Goal: Information Seeking & Learning: Learn about a topic

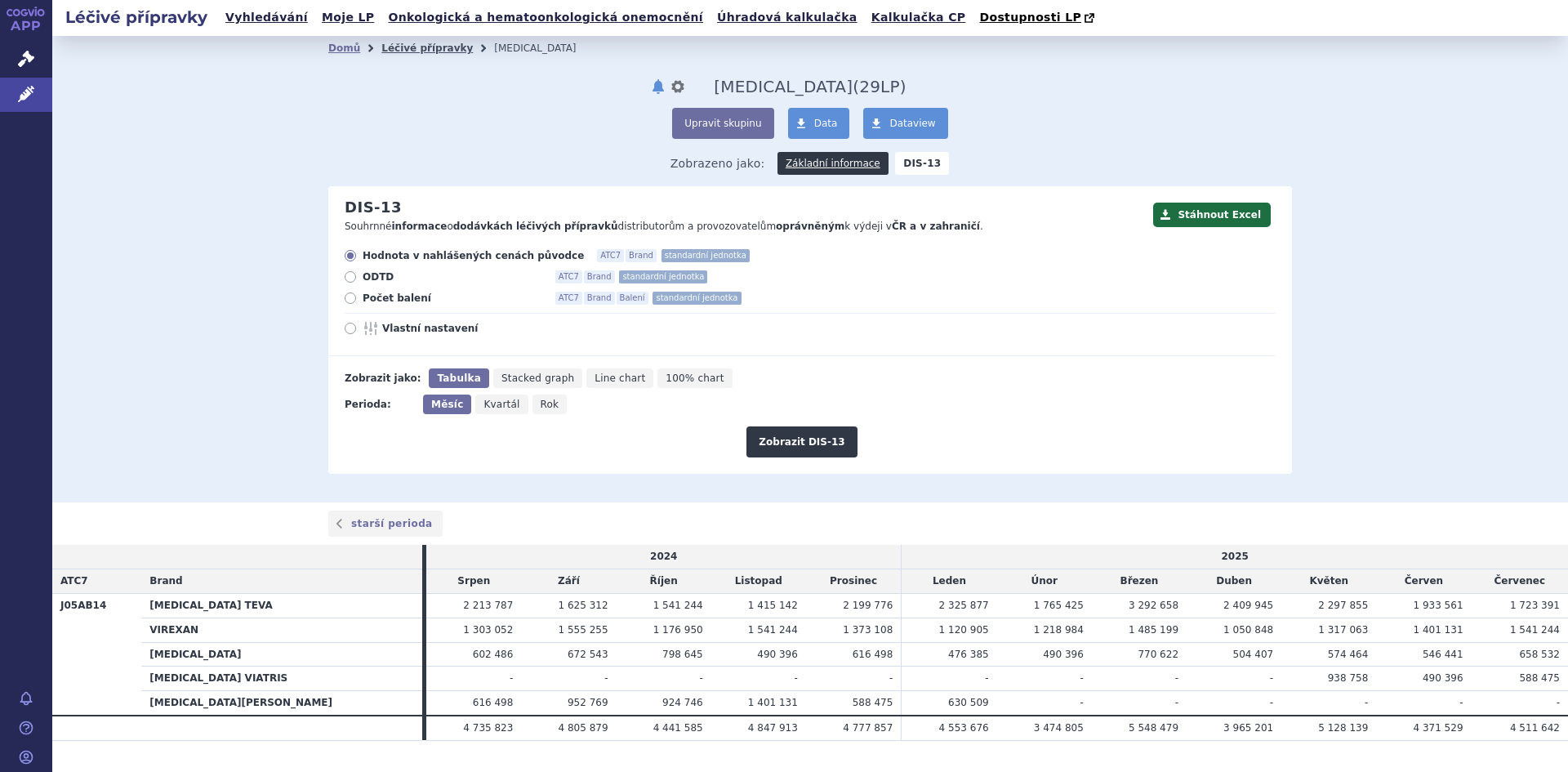
click at [402, 49] on link "Léčivé přípravky" at bounding box center [427, 48] width 91 height 11
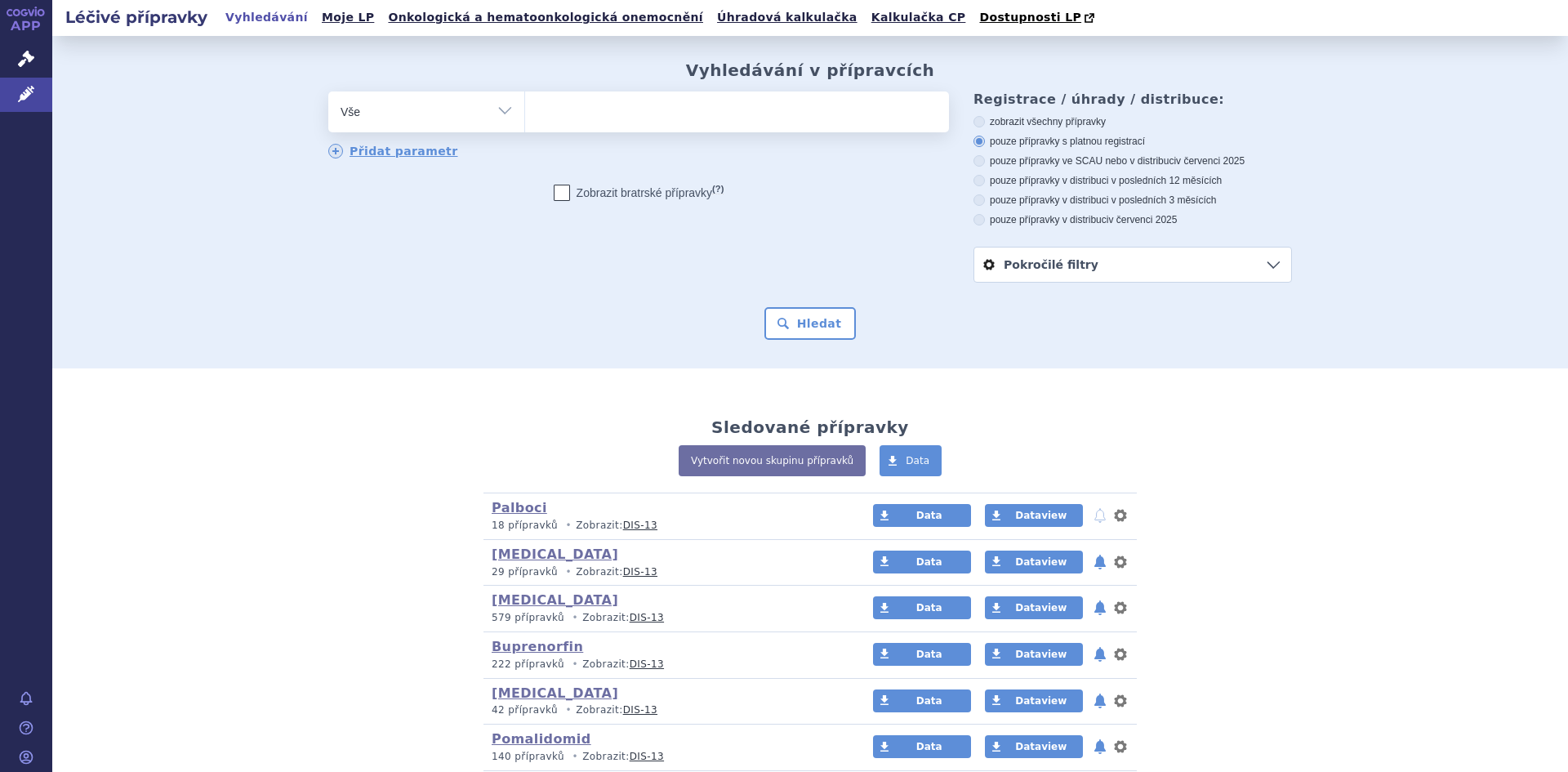
click at [497, 111] on select "Vše Přípravek/SUKL kód MAH VPOIS ATC/Aktivní látka Léková forma Síla" at bounding box center [426, 109] width 196 height 37
select select "filter-atc-group"
click at [328, 92] on select "Vše Přípravek/SUKL kód MAH VPOIS ATC/Aktivní látka Léková forma Síla" at bounding box center [426, 109] width 196 height 37
click at [556, 118] on ul at bounding box center [738, 108] width 424 height 34
click at [526, 118] on select at bounding box center [525, 111] width 1 height 41
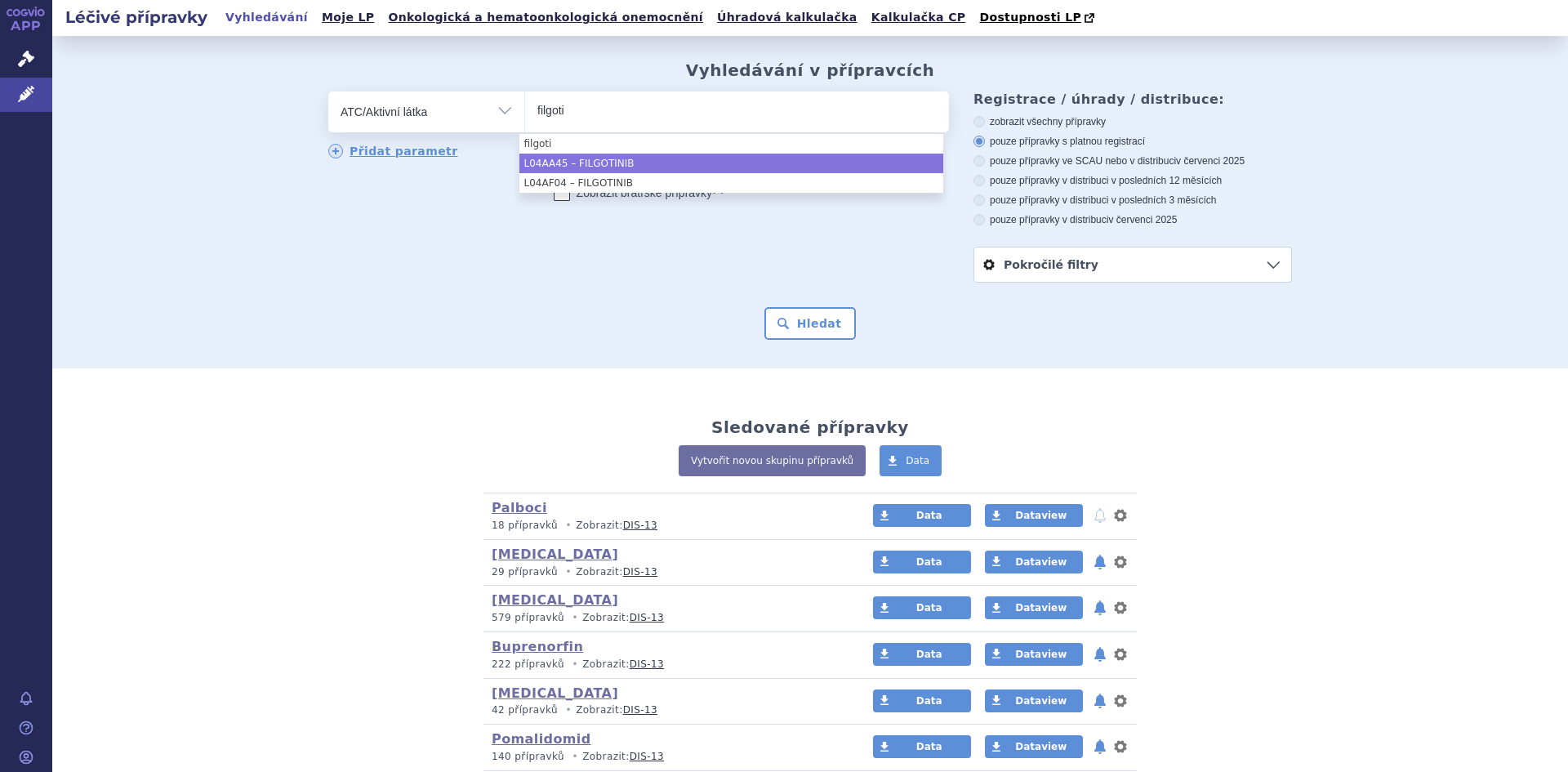
type input "filgoti"
select select "L04AA45"
type input "filgotini"
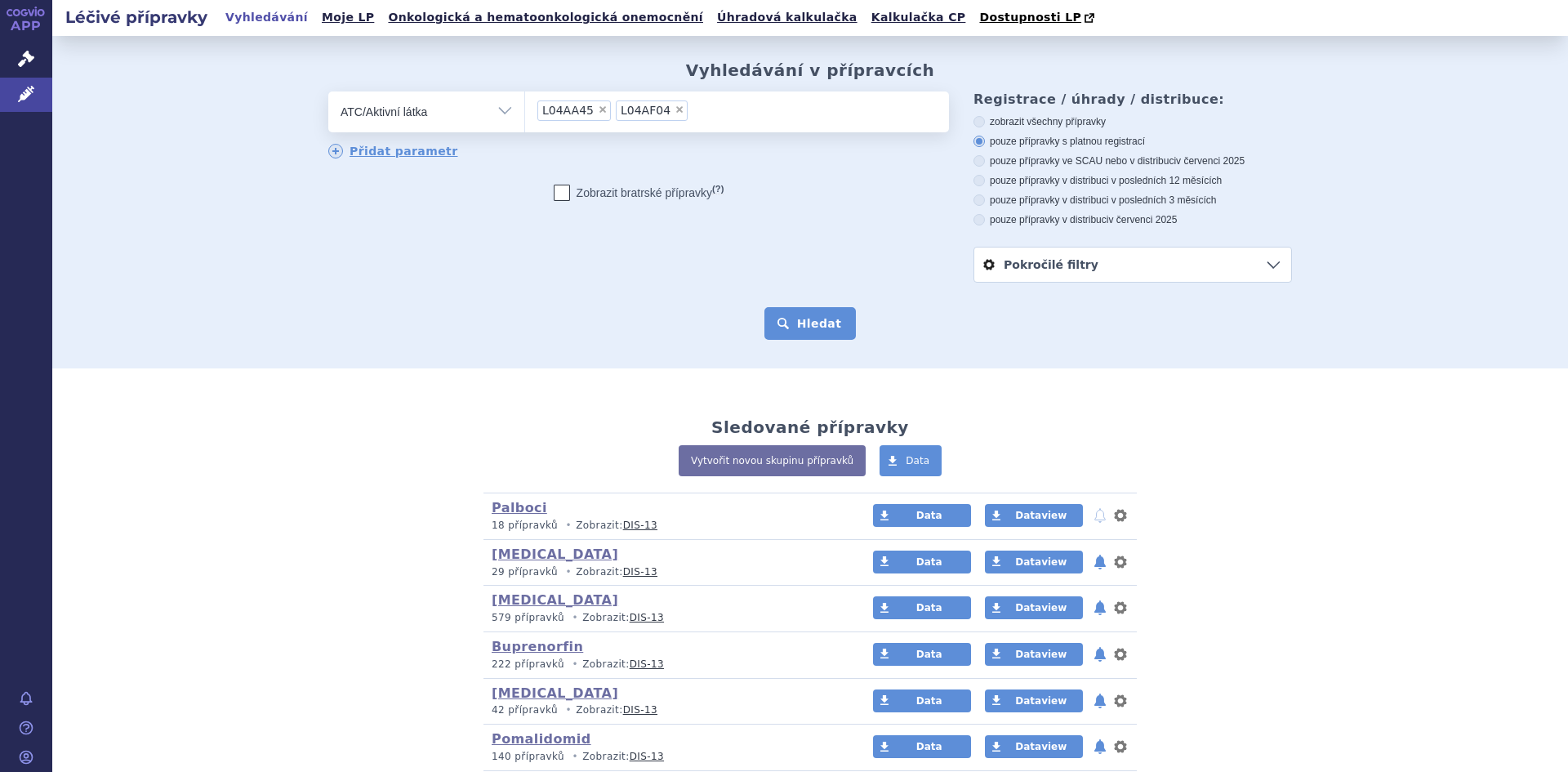
click at [796, 323] on button "Hledat" at bounding box center [810, 324] width 92 height 32
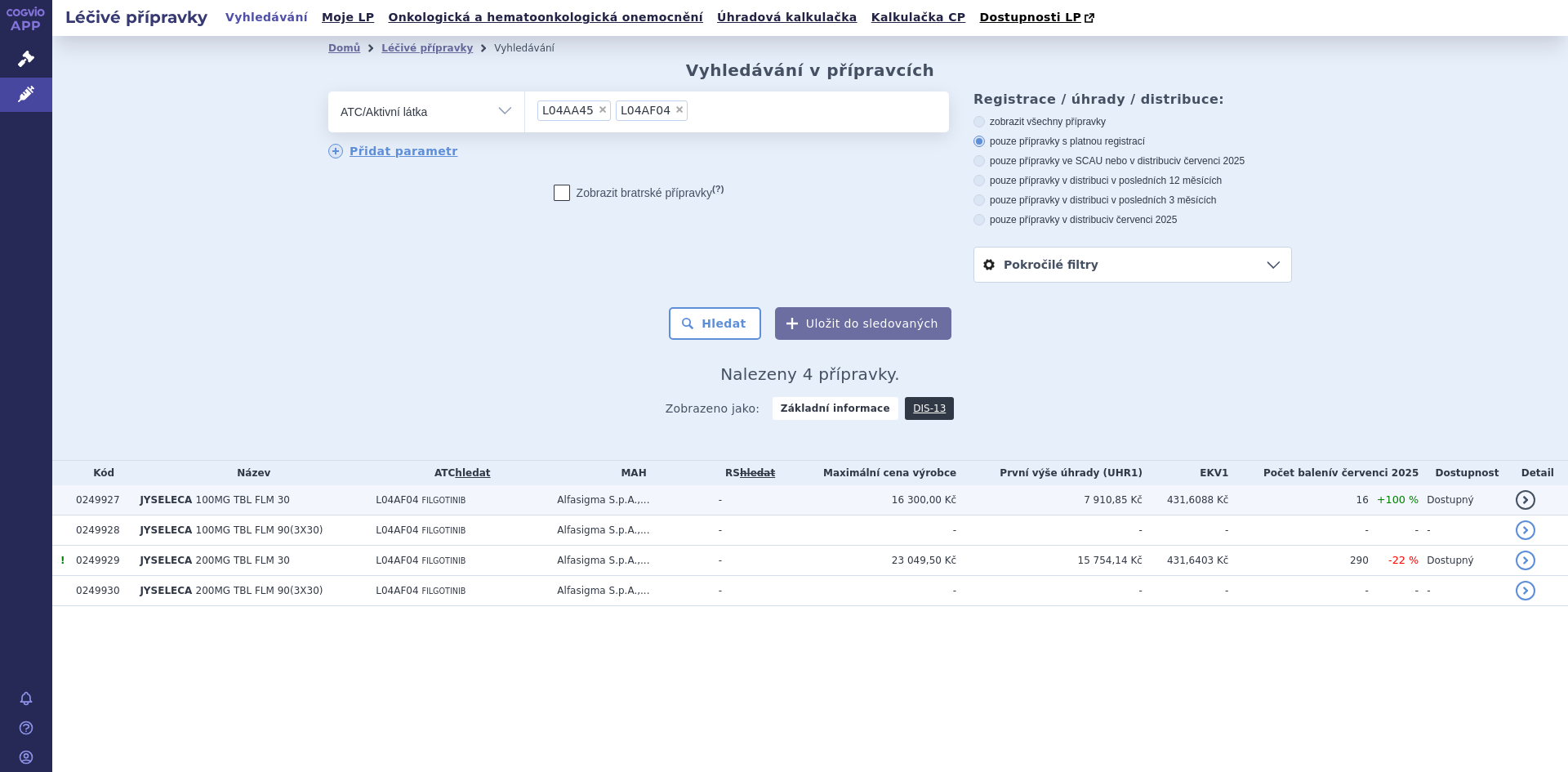
click at [216, 504] on span "100MG TBL FLM 30" at bounding box center [243, 499] width 94 height 11
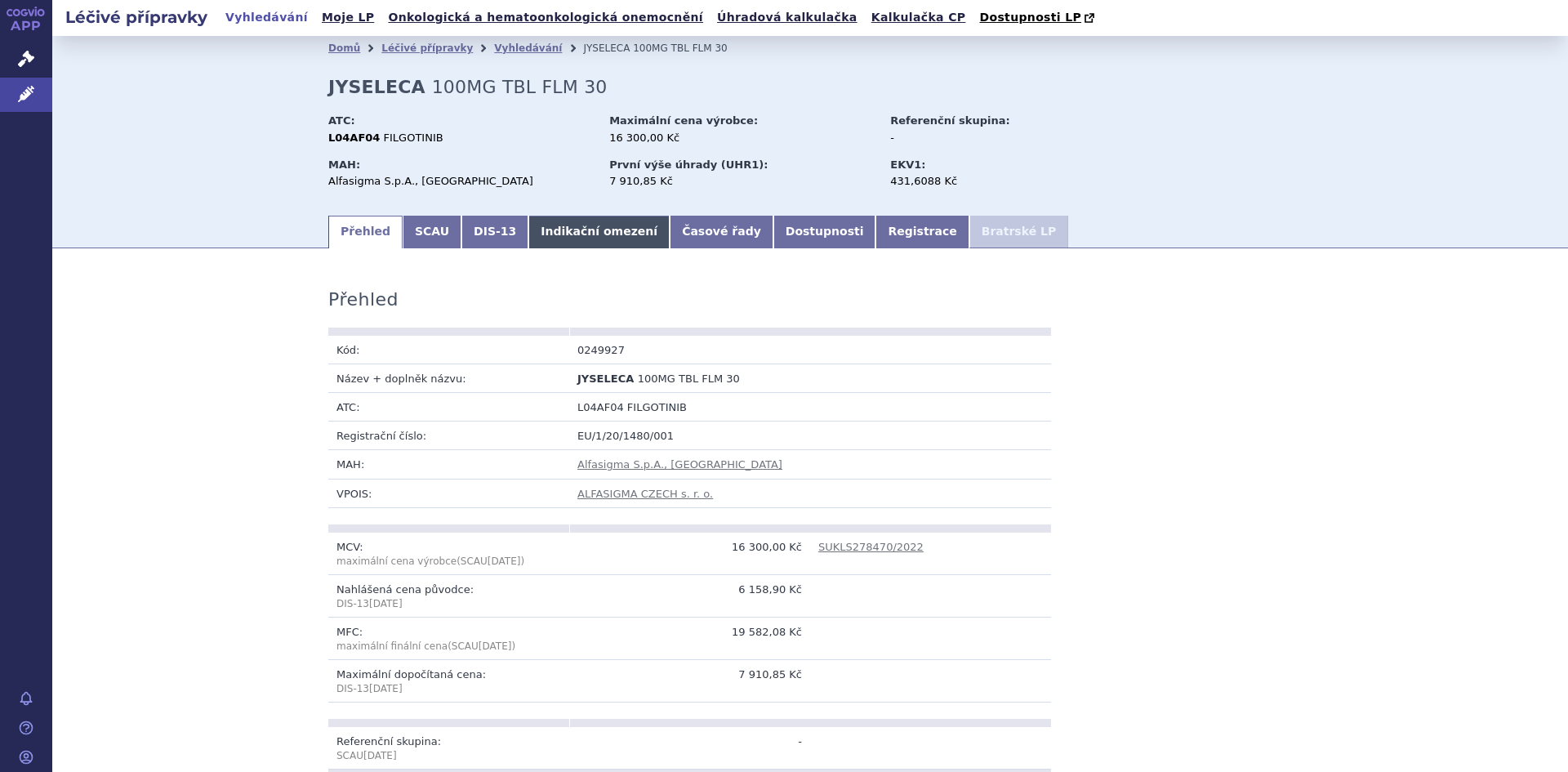
click at [558, 234] on link "Indikační omezení" at bounding box center [599, 232] width 141 height 32
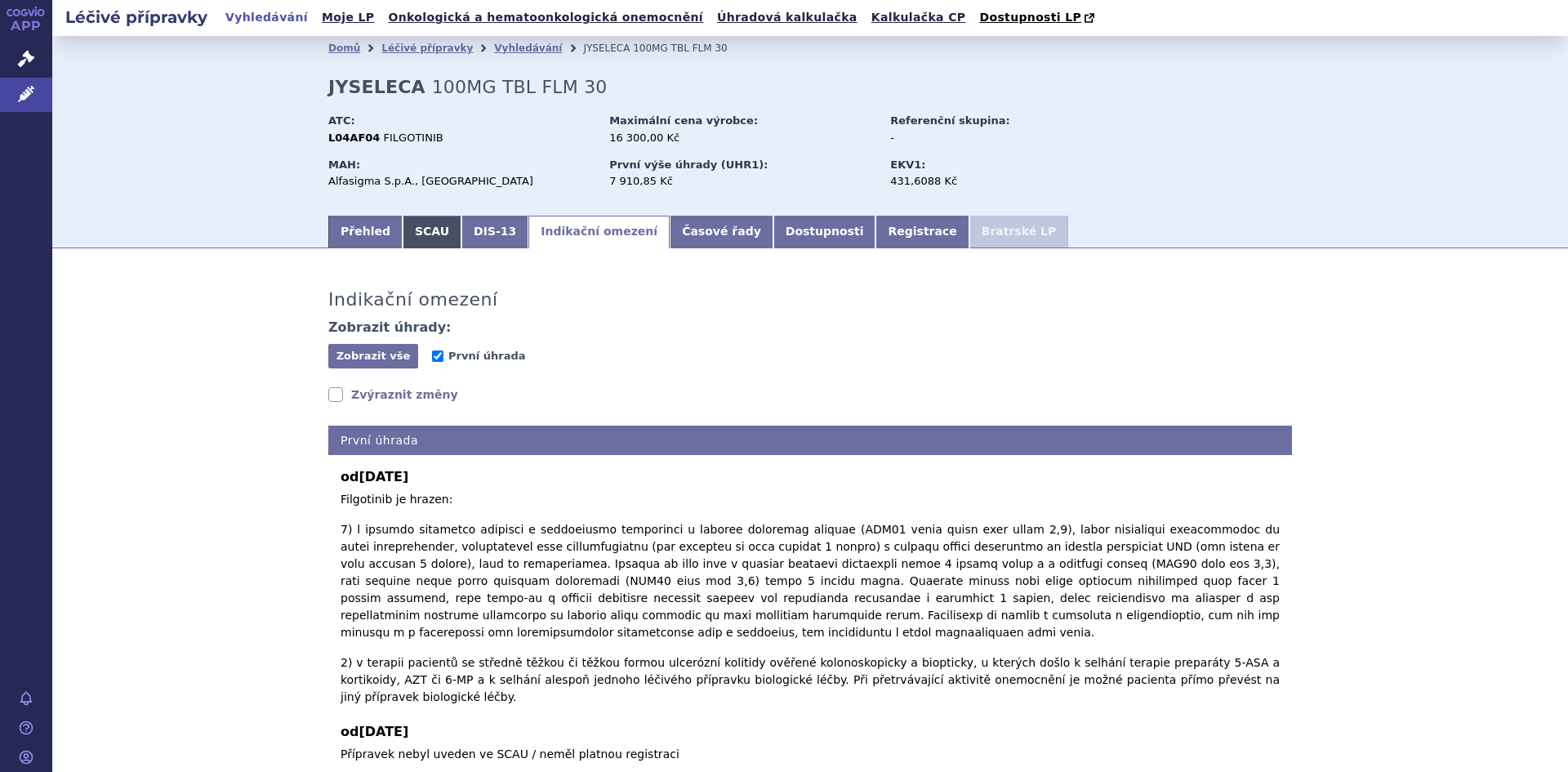
click at [403, 230] on link "SCAU" at bounding box center [432, 232] width 59 height 32
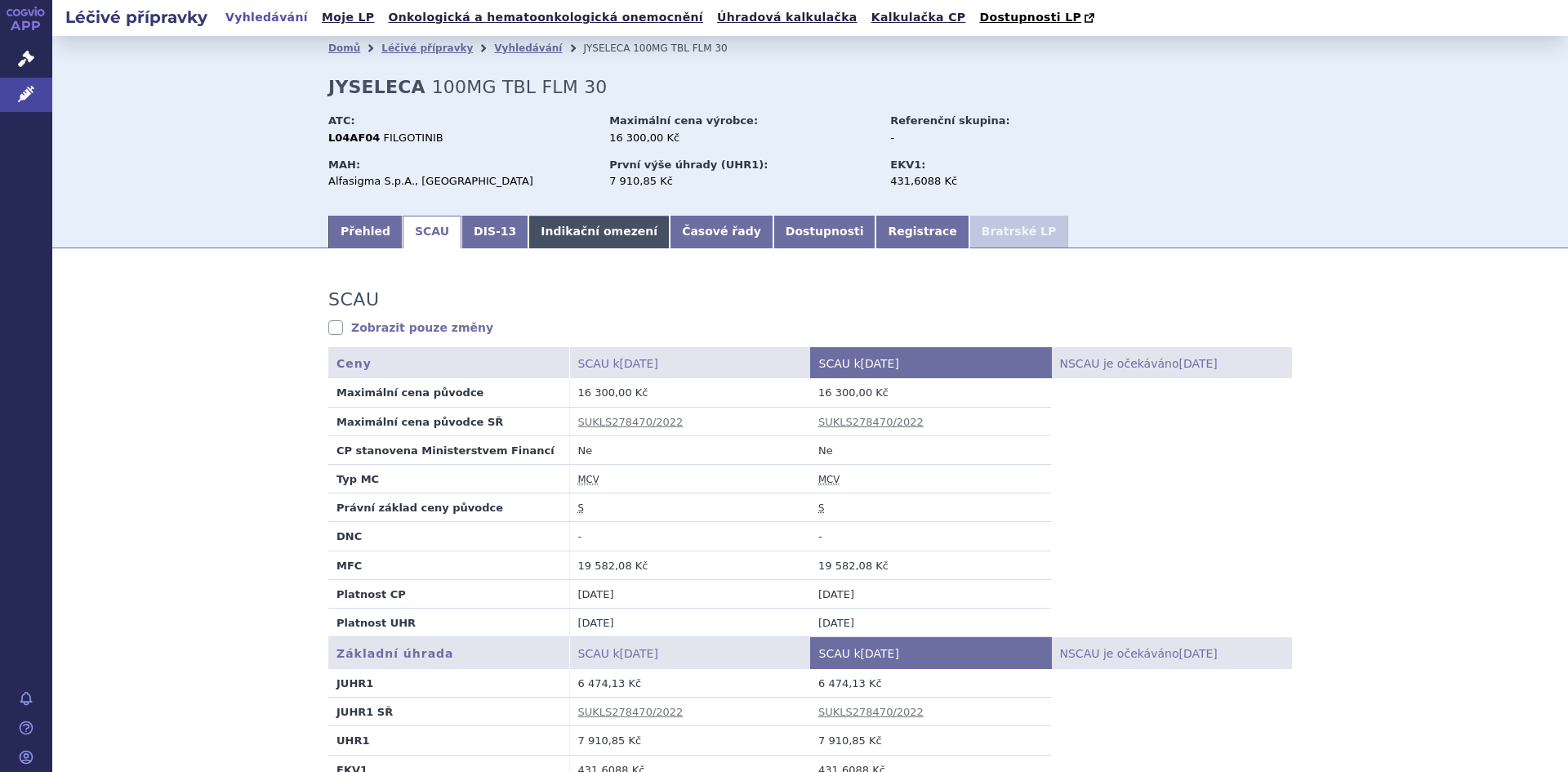
click at [576, 238] on link "Indikační omezení" at bounding box center [599, 232] width 141 height 32
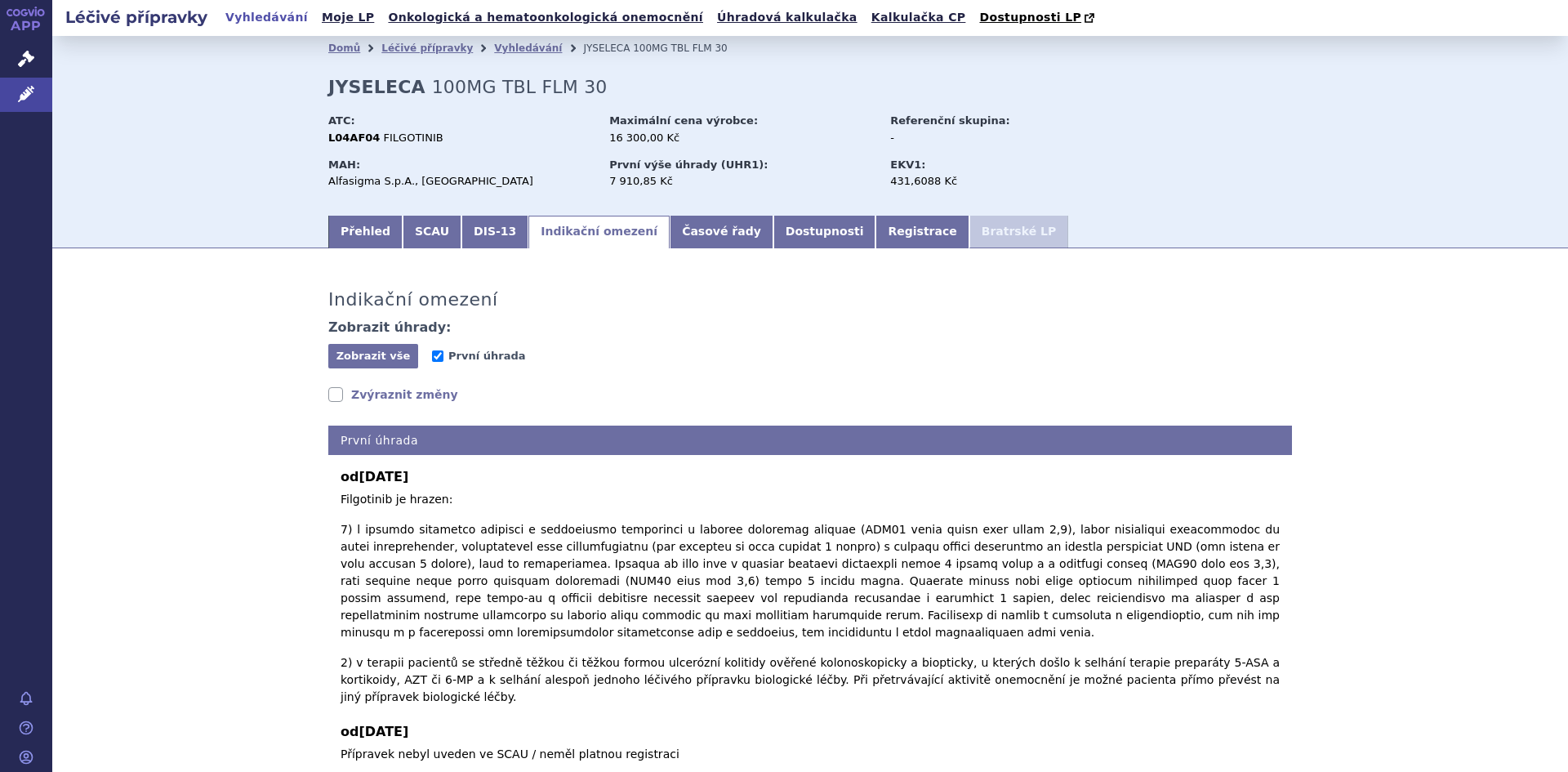
click at [473, 251] on section "Domů Léčivé přípravky Vyhledávání JYSELECA 100MG TBL FLM 30 JYSELECA 100MG TBL …" at bounding box center [810, 457] width 1516 height 842
click at [471, 242] on link "DIS-13" at bounding box center [495, 232] width 67 height 32
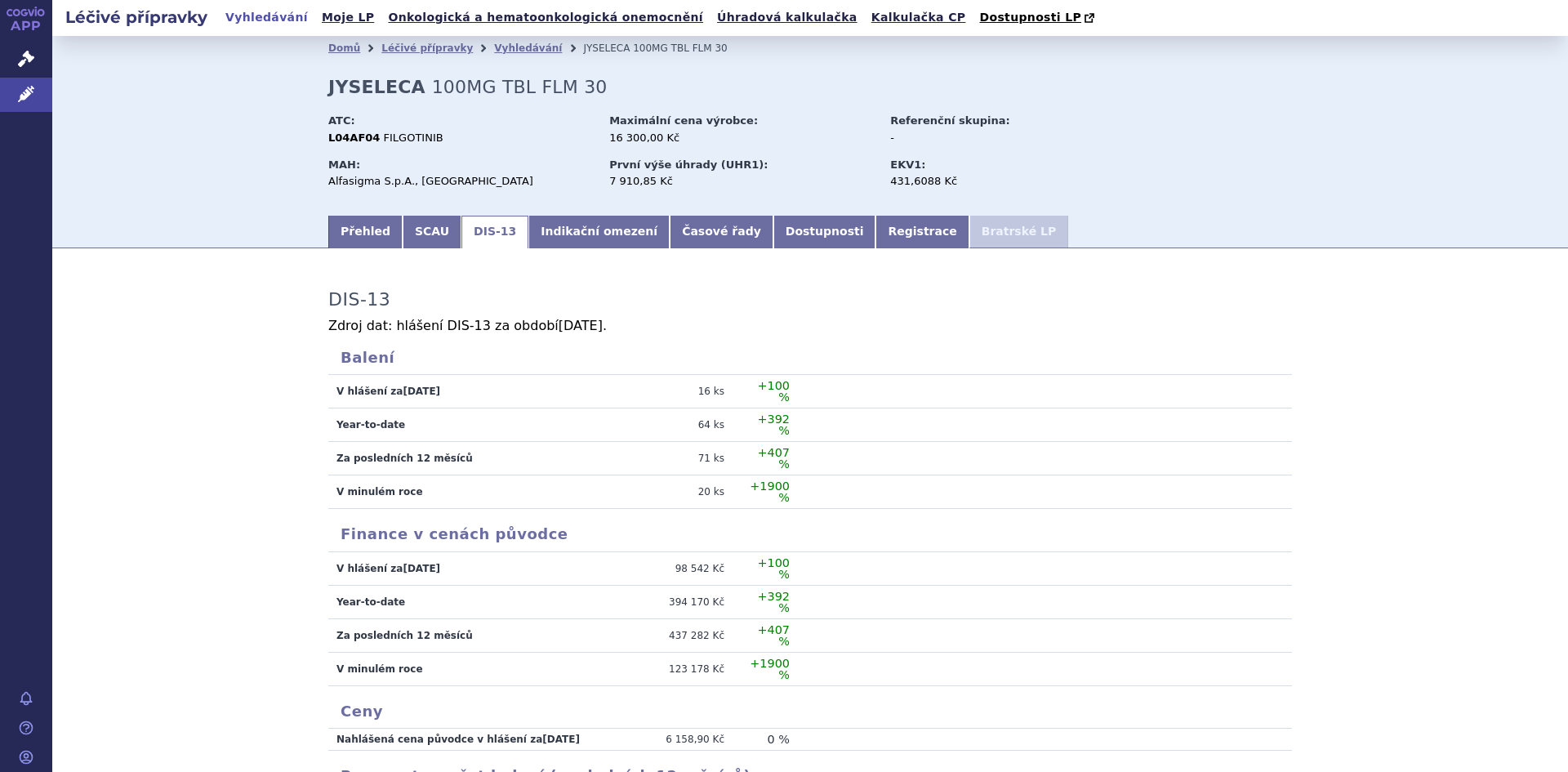
click at [1057, 619] on td at bounding box center [1041, 635] width 503 height 33
click at [560, 234] on link "Indikační omezení" at bounding box center [599, 232] width 141 height 32
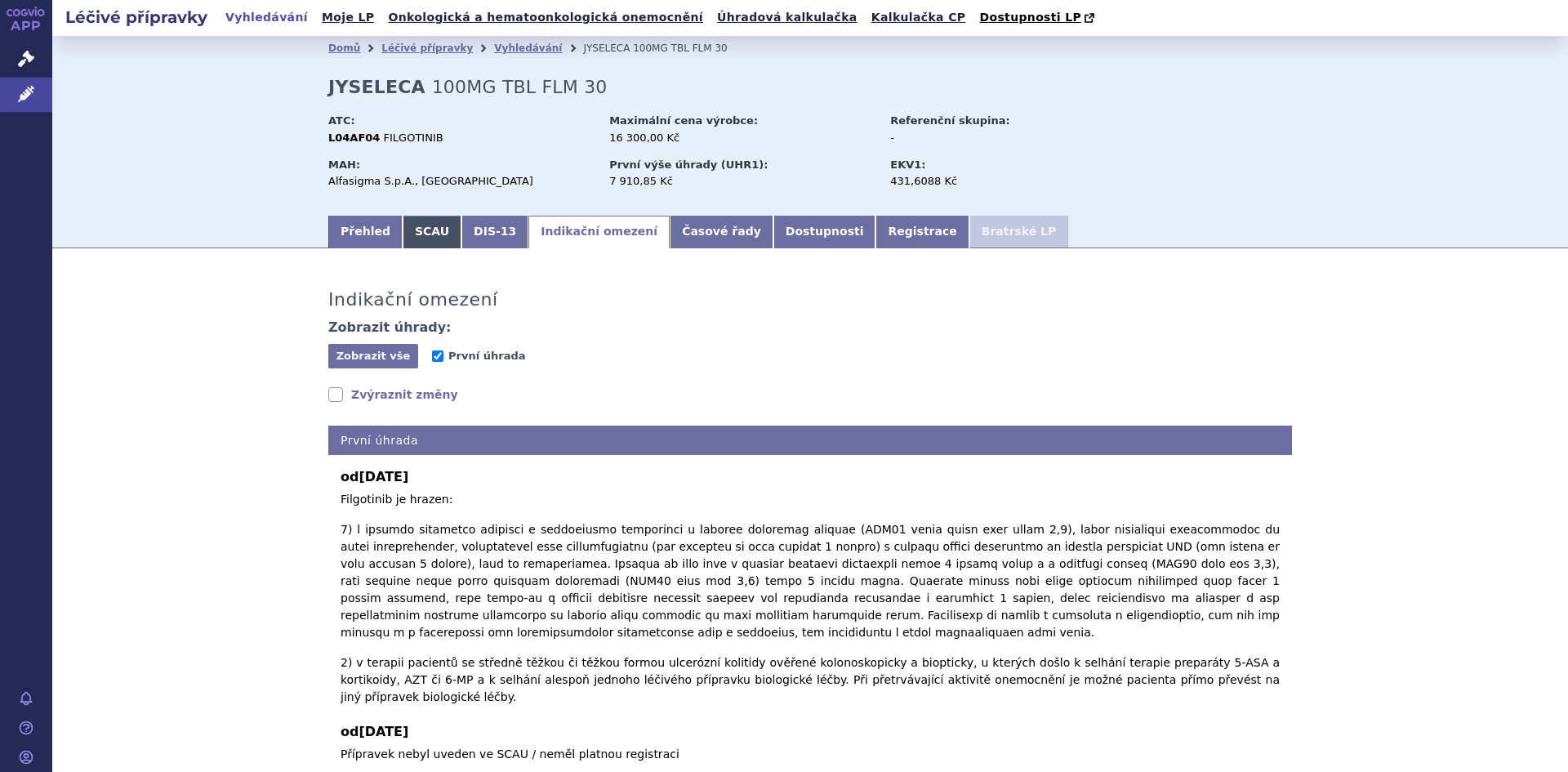
click at [411, 230] on link "SCAU" at bounding box center [432, 232] width 59 height 32
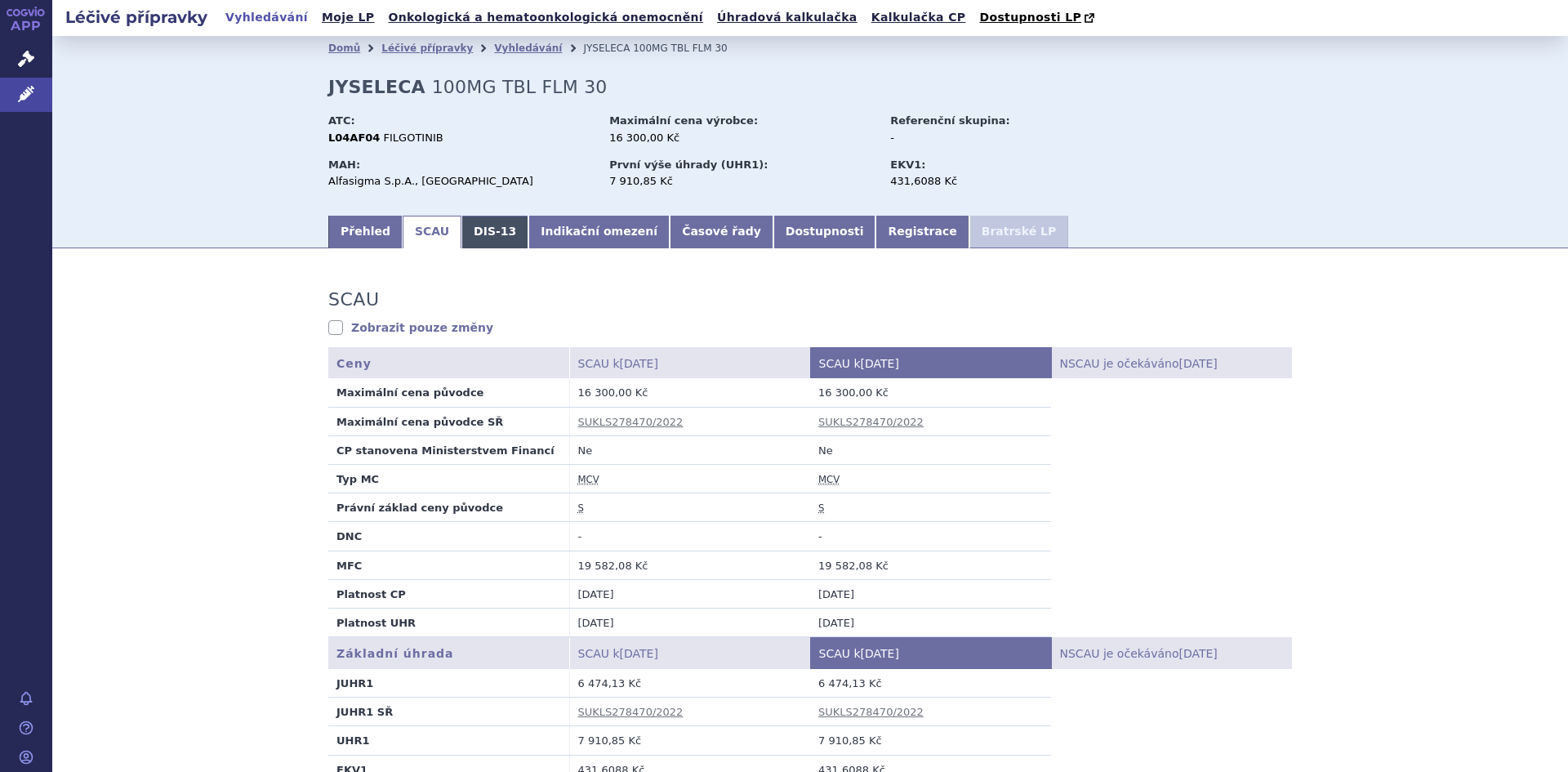
click at [468, 229] on link "DIS-13" at bounding box center [495, 232] width 67 height 32
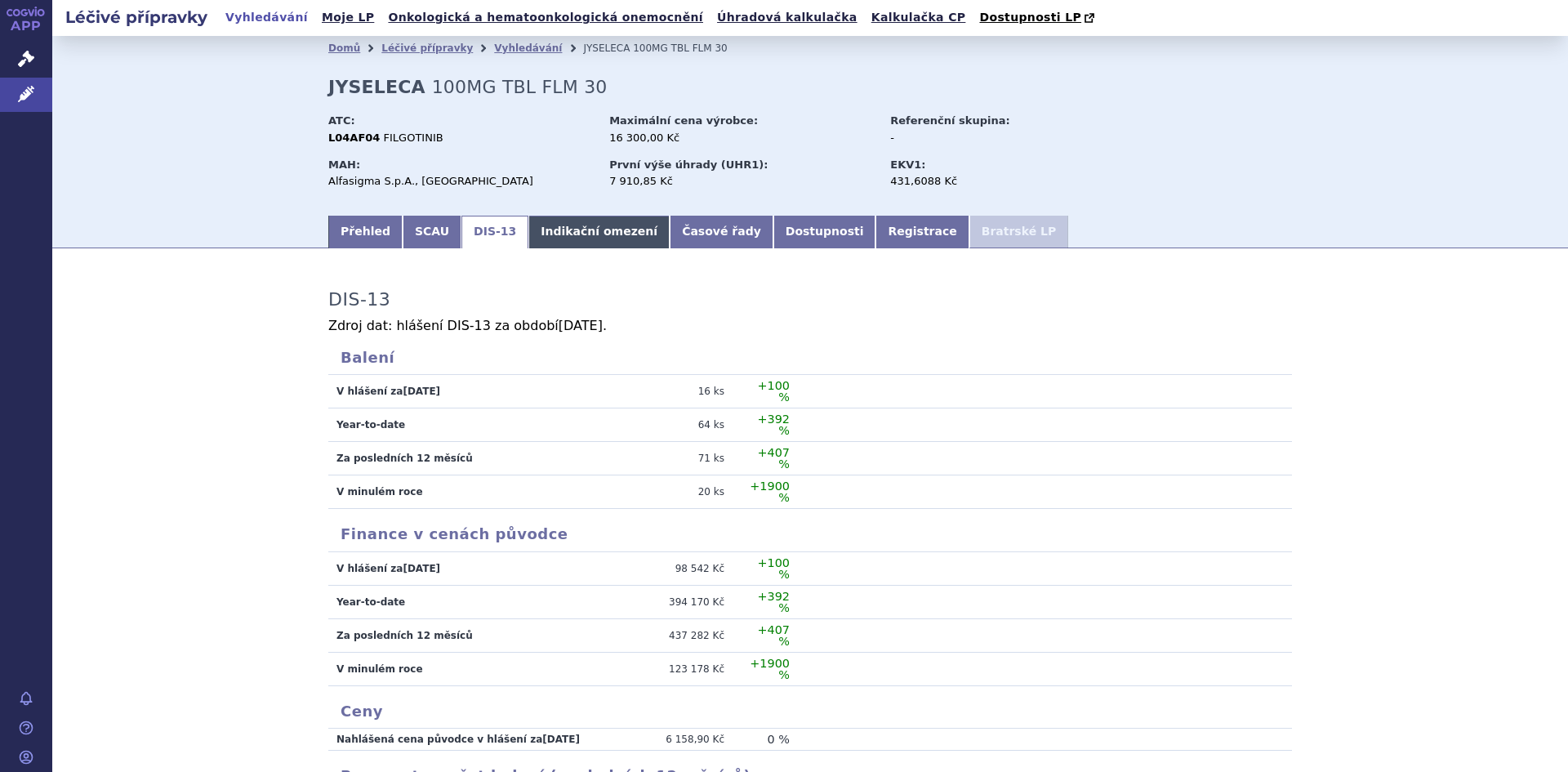
click at [549, 233] on link "Indikační omezení" at bounding box center [599, 232] width 141 height 32
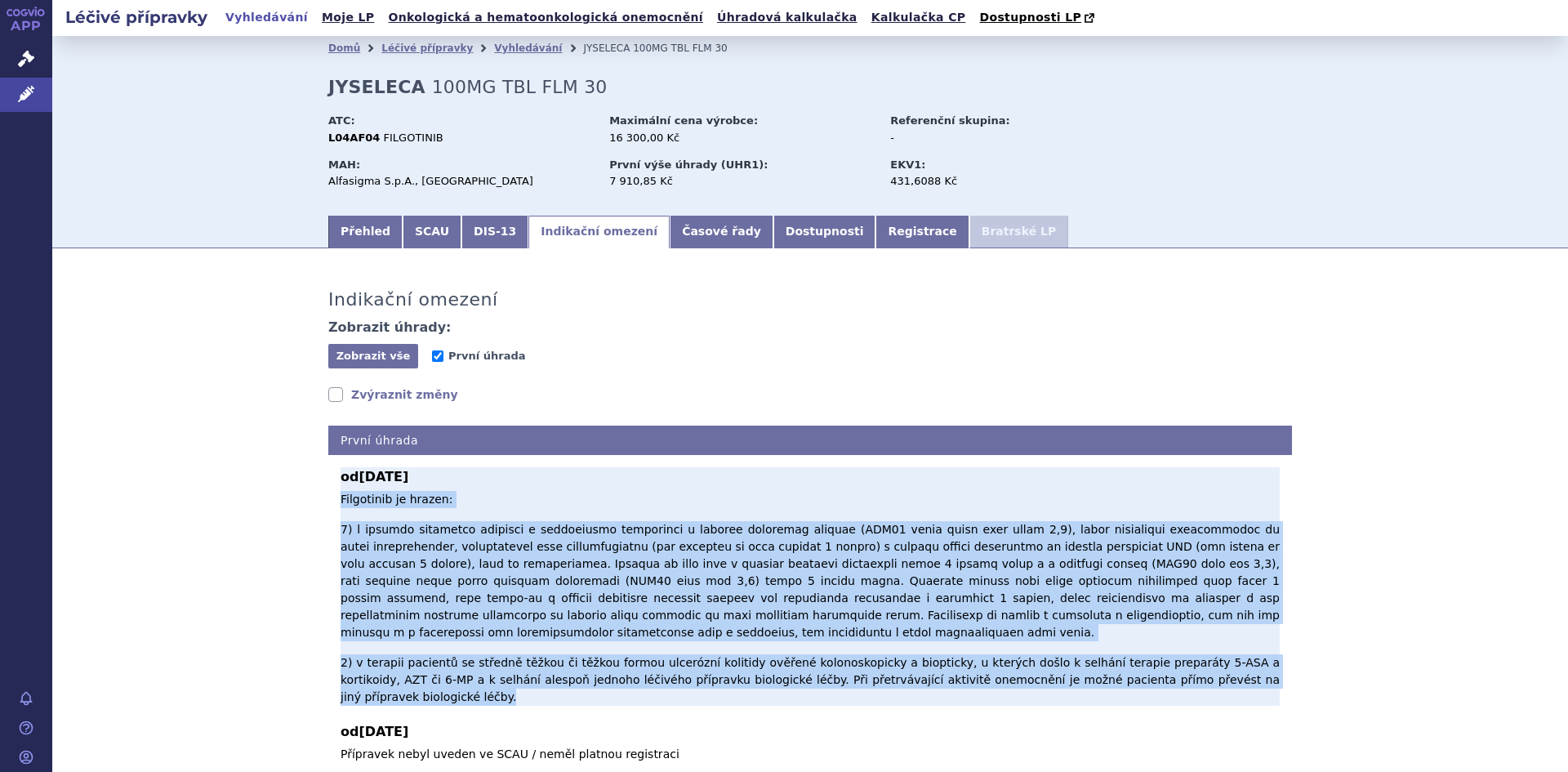
drag, startPoint x: 336, startPoint y: 498, endPoint x: 1203, endPoint y: 641, distance: 878.7
click at [1203, 641] on p "Filgotinib je hrazen: 2) v terapii pacientů se středně těžkou či těžkou formou …" at bounding box center [810, 598] width 939 height 215
copy p "Filgotinib je hrazen: 1) v terapii dospělých pacientů s revmatoidní artritidou …"
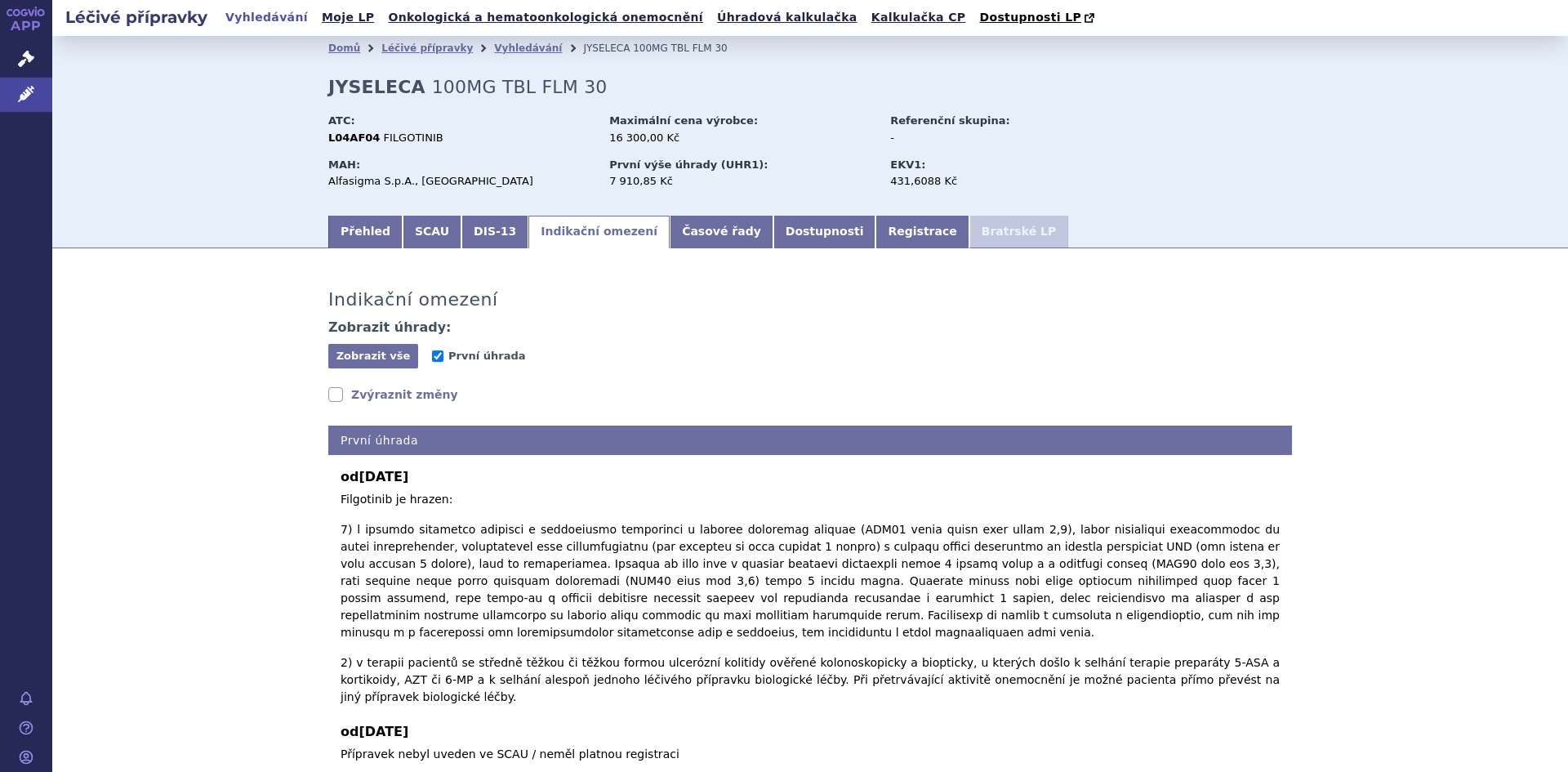
click at [783, 711] on div "Indikační omezení Zobrazit úhrady: Zobrazit vše Skrýt vše První úhrada Zvýrazni…" at bounding box center [810, 522] width 1029 height 515
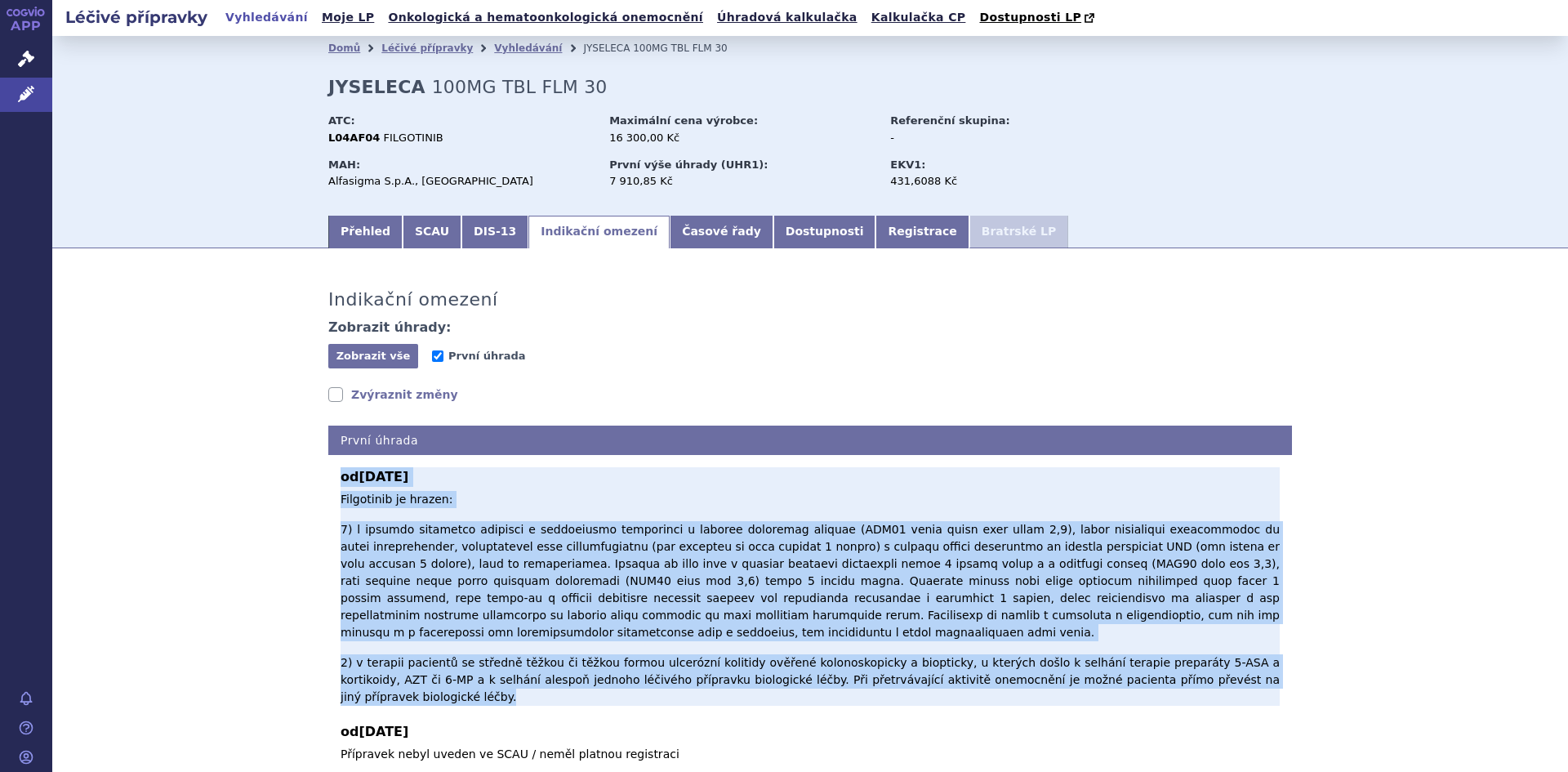
drag, startPoint x: 337, startPoint y: 476, endPoint x: 1258, endPoint y: 636, distance: 934.8
click at [1258, 636] on div "od 01.08.2023 Filgotinib je hrazen: 2) v terapii pacientů se středně těžkou či …" at bounding box center [810, 586] width 939 height 239
copy div "od 01.08.2023 Filgotinib je hrazen: 1) v terapii dospělých pacientů s revmatoid…"
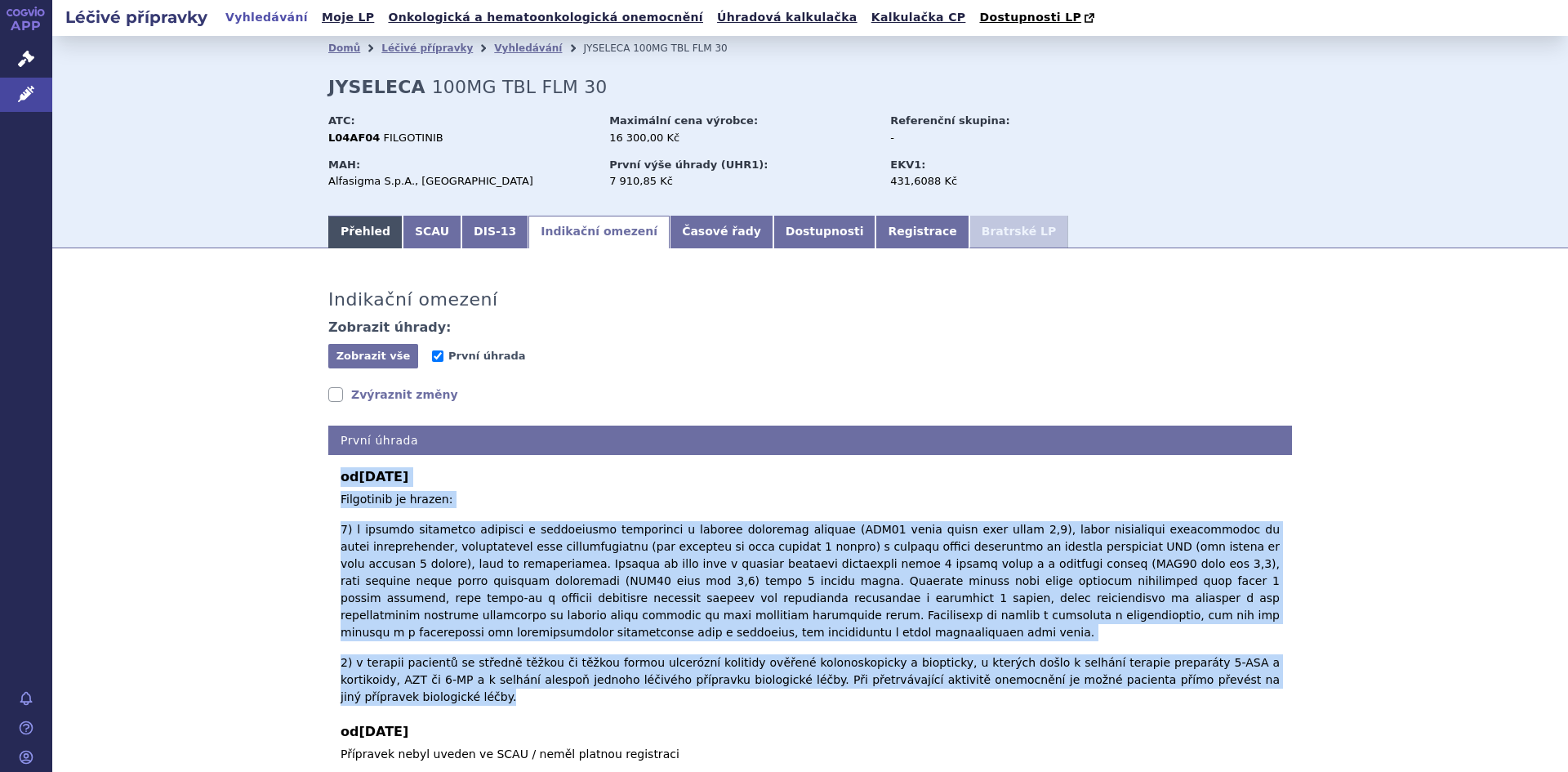
click at [356, 227] on link "Přehled" at bounding box center [365, 232] width 74 height 32
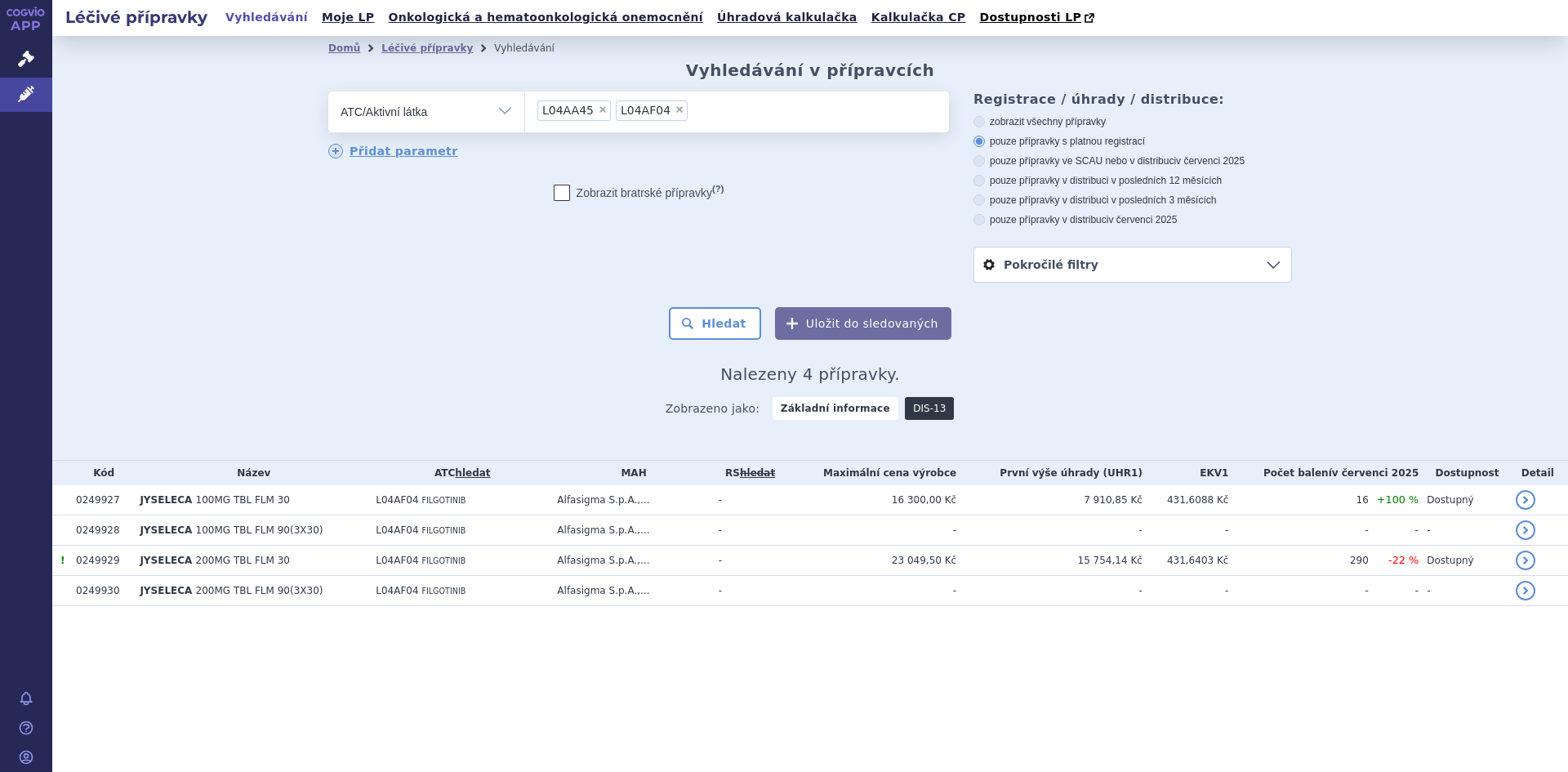
click at [910, 408] on link "DIS-13" at bounding box center [929, 408] width 49 height 23
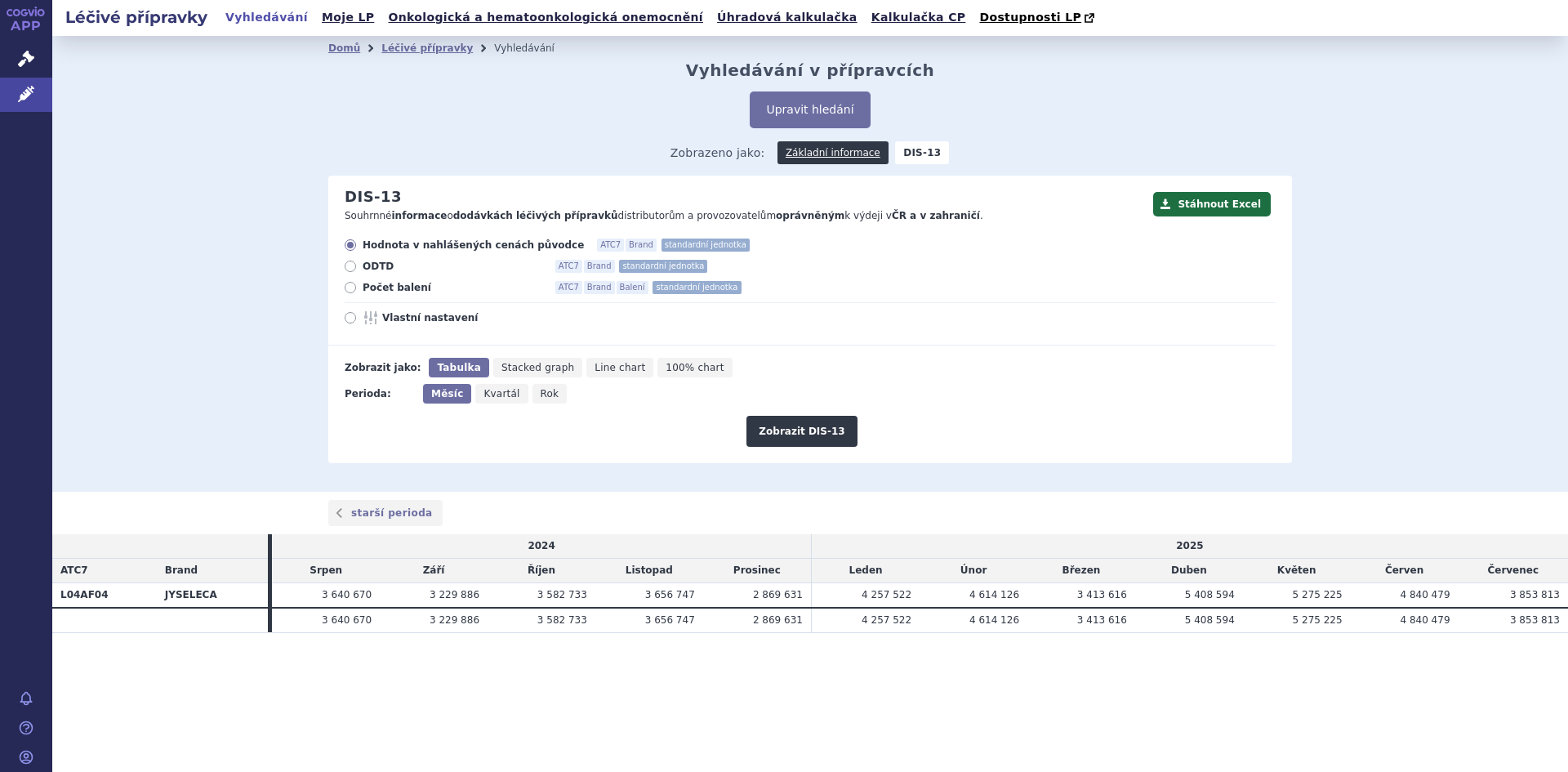
click at [347, 290] on icon at bounding box center [350, 287] width 11 height 11
click at [347, 290] on input "Počet balení ATC7 Brand Balení standardní jednotka" at bounding box center [352, 290] width 10 height 10
radio input "true"
click at [802, 435] on button "Zobrazit DIS-13" at bounding box center [801, 431] width 110 height 31
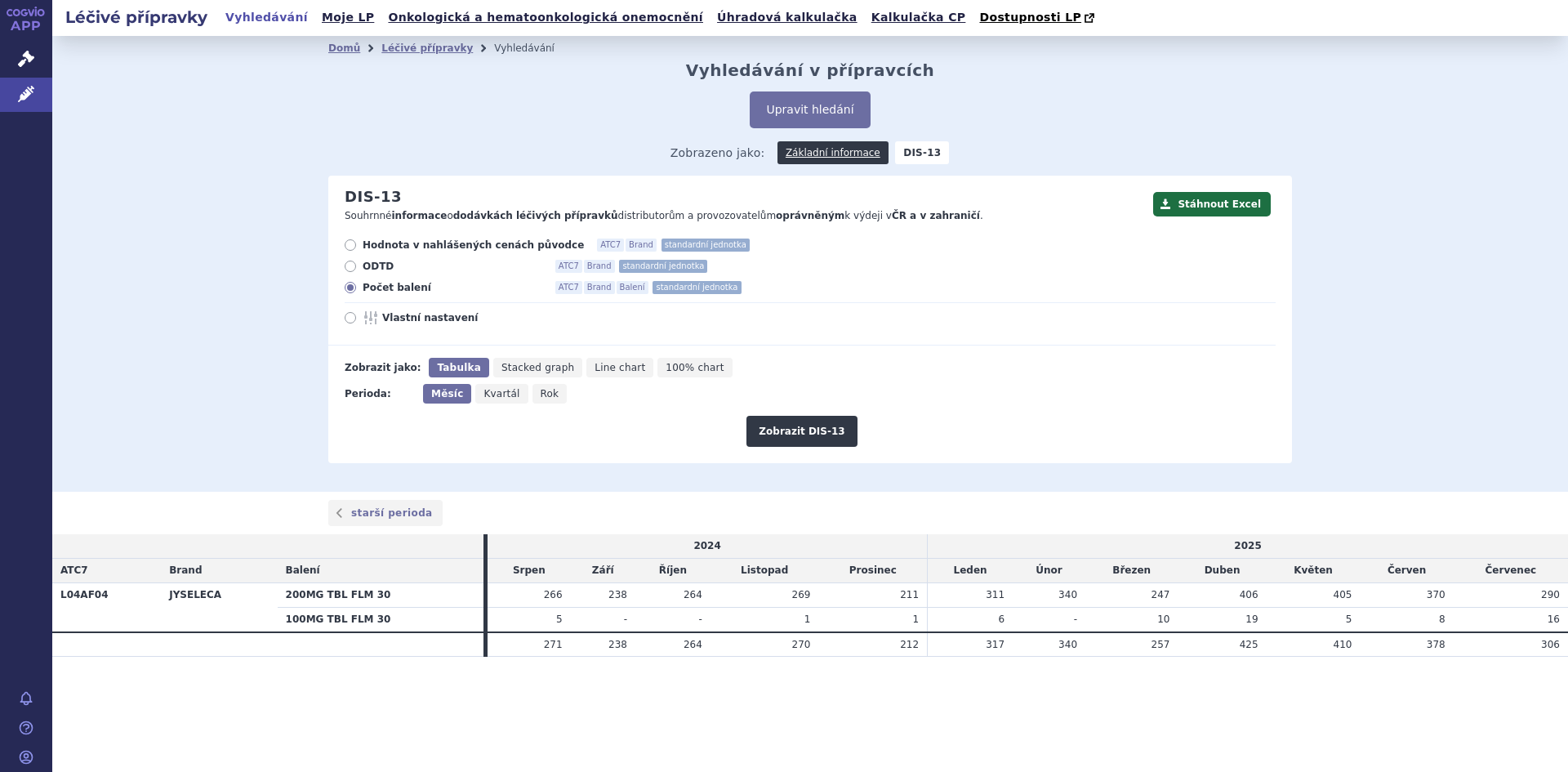
click at [351, 241] on icon at bounding box center [350, 245] width 11 height 11
click at [351, 242] on input "Hodnota v nahlášených cenách původce ATC7 Brand standardní jednotka" at bounding box center [352, 247] width 10 height 10
radio input "true"
click at [784, 430] on button "Zobrazit DIS-13" at bounding box center [801, 431] width 110 height 31
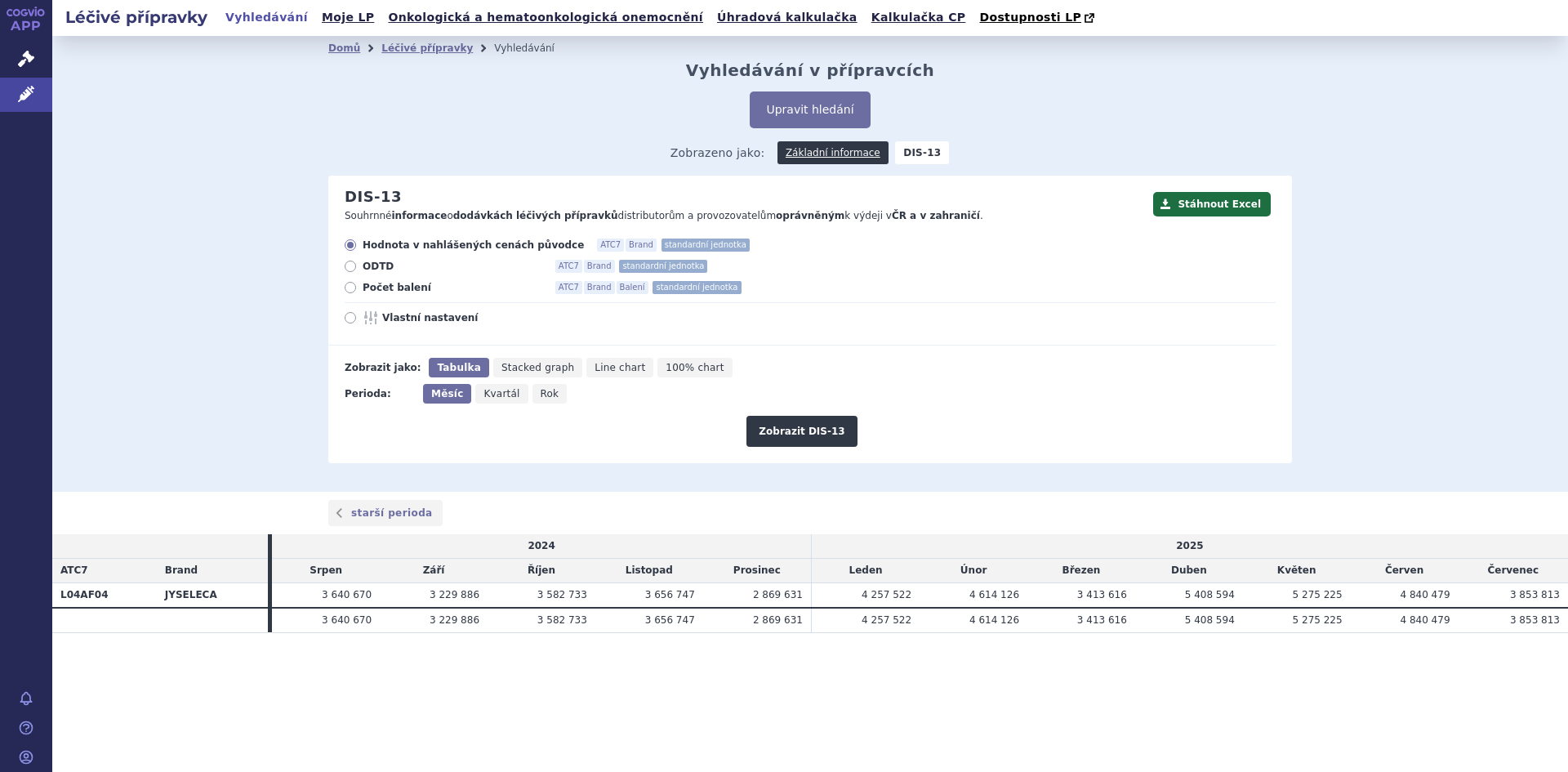
click at [543, 395] on span "Rok" at bounding box center [550, 393] width 19 height 11
click at [543, 395] on input "Rok" at bounding box center [537, 389] width 10 height 10
radio input "true"
click at [813, 424] on button "Zobrazit DIS-13" at bounding box center [801, 431] width 110 height 31
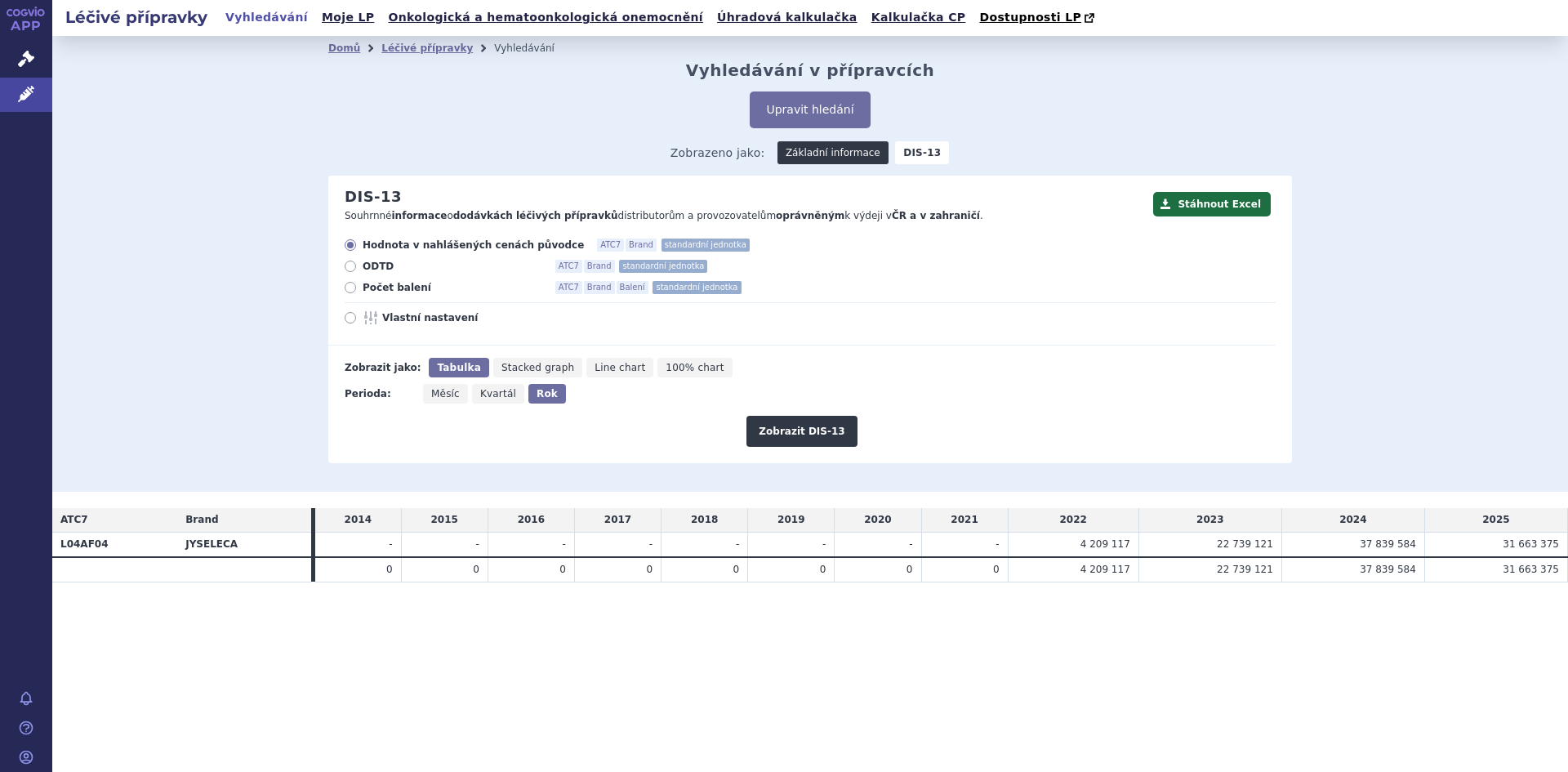
click at [820, 154] on link "Základní informace" at bounding box center [833, 153] width 111 height 23
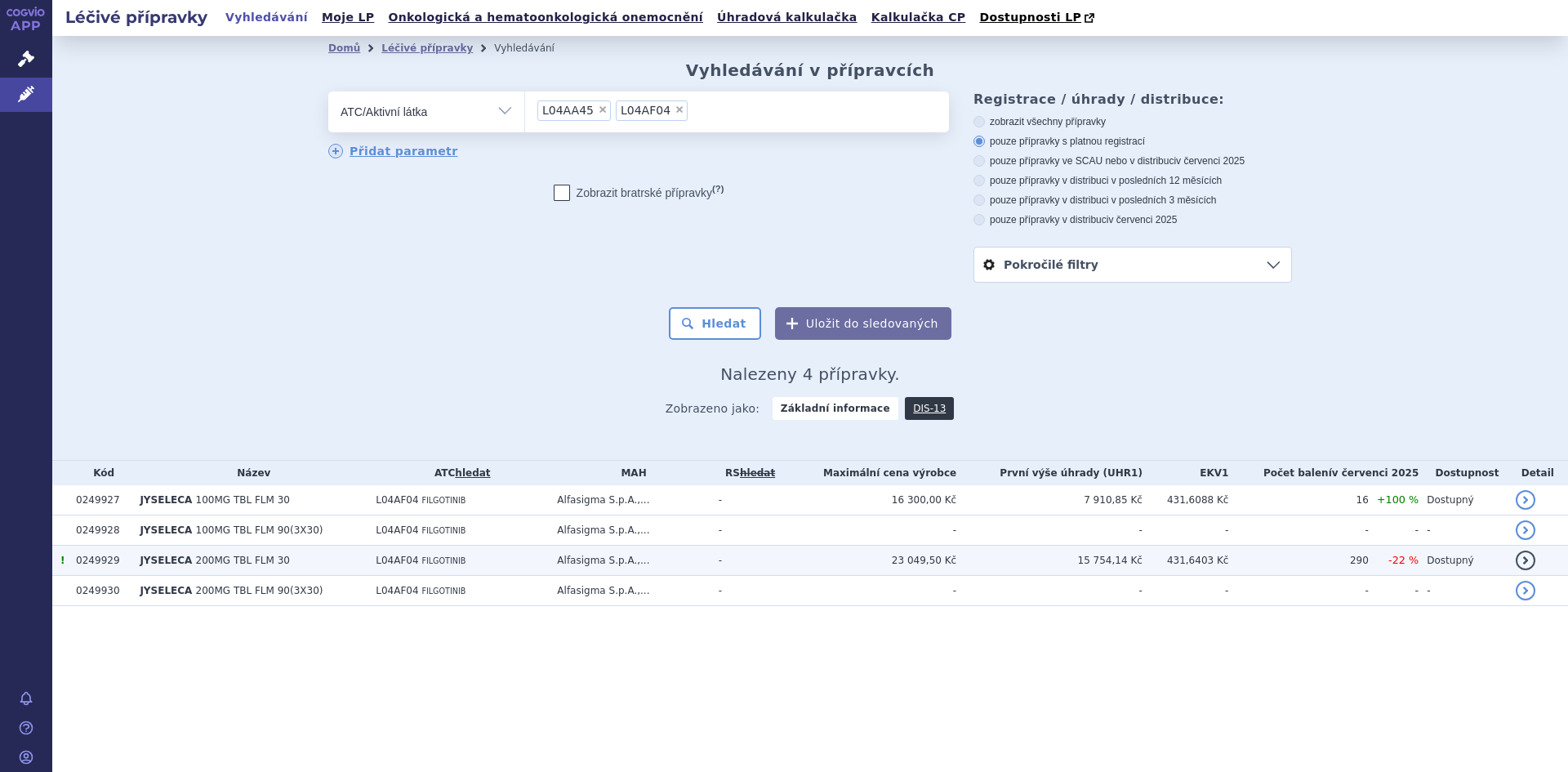
click at [203, 562] on span "200MG TBL FLM 30" at bounding box center [243, 560] width 94 height 11
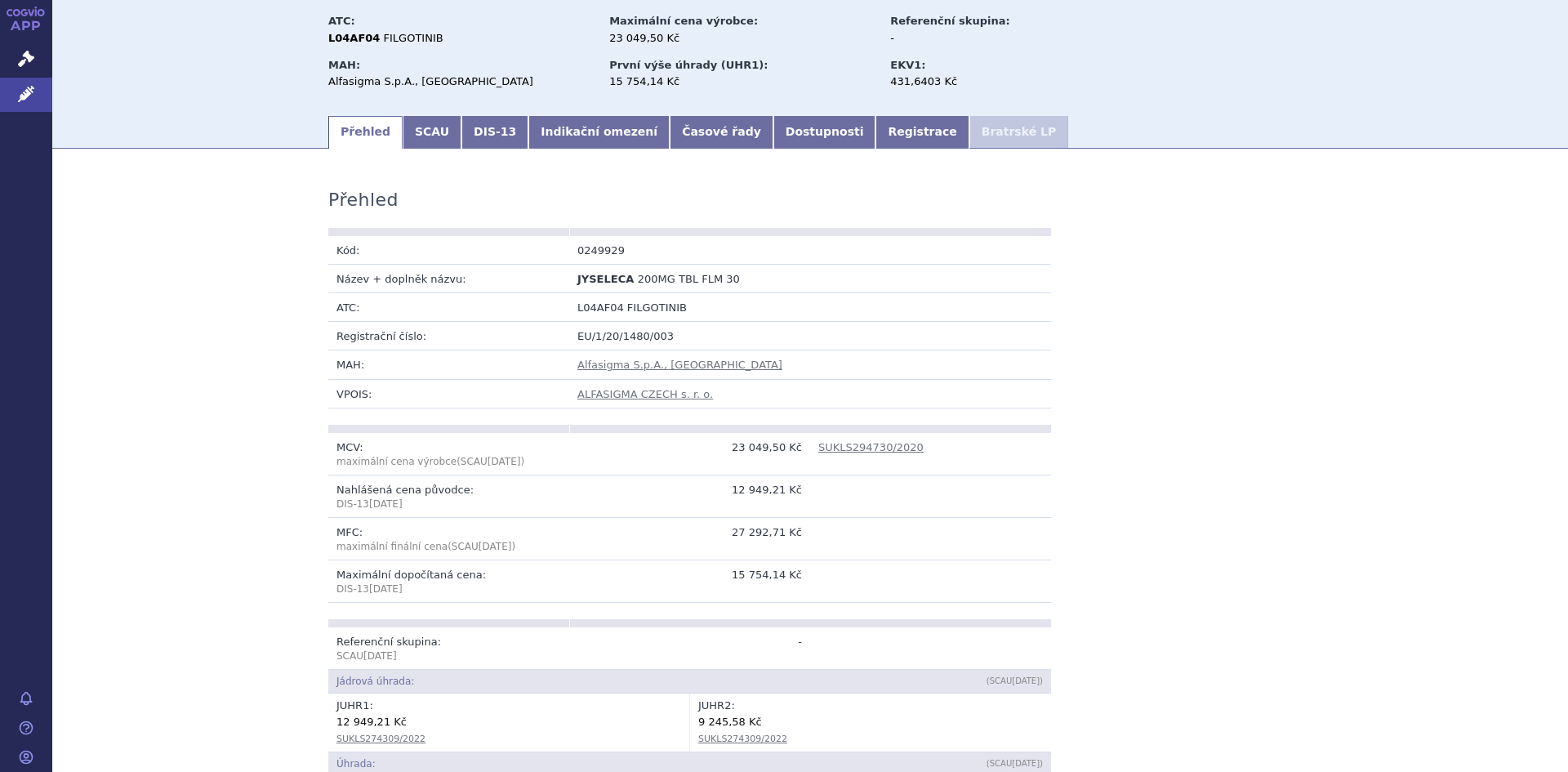
scroll to position [4, 0]
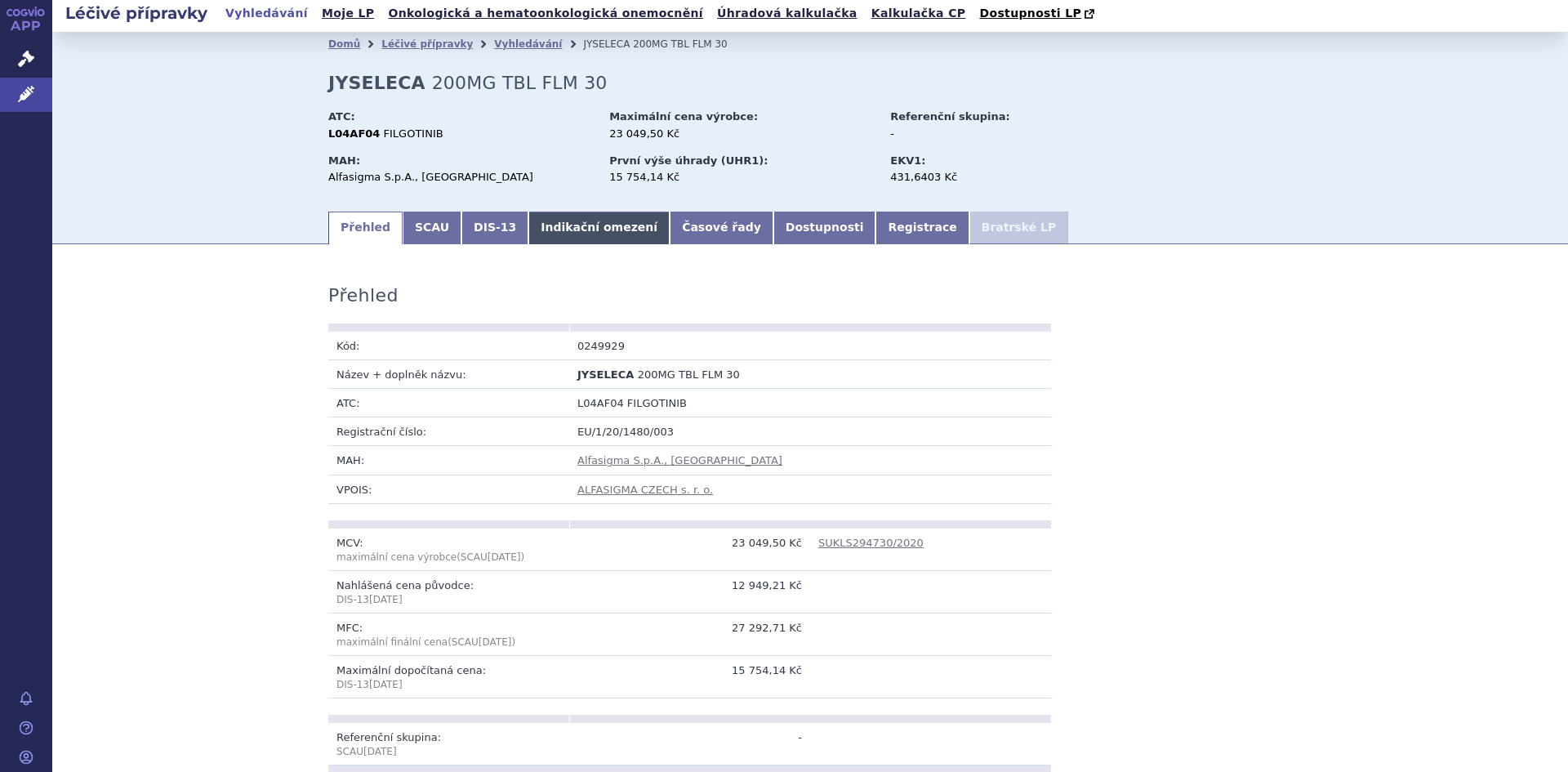
click at [531, 233] on link "Indikační omezení" at bounding box center [599, 228] width 141 height 32
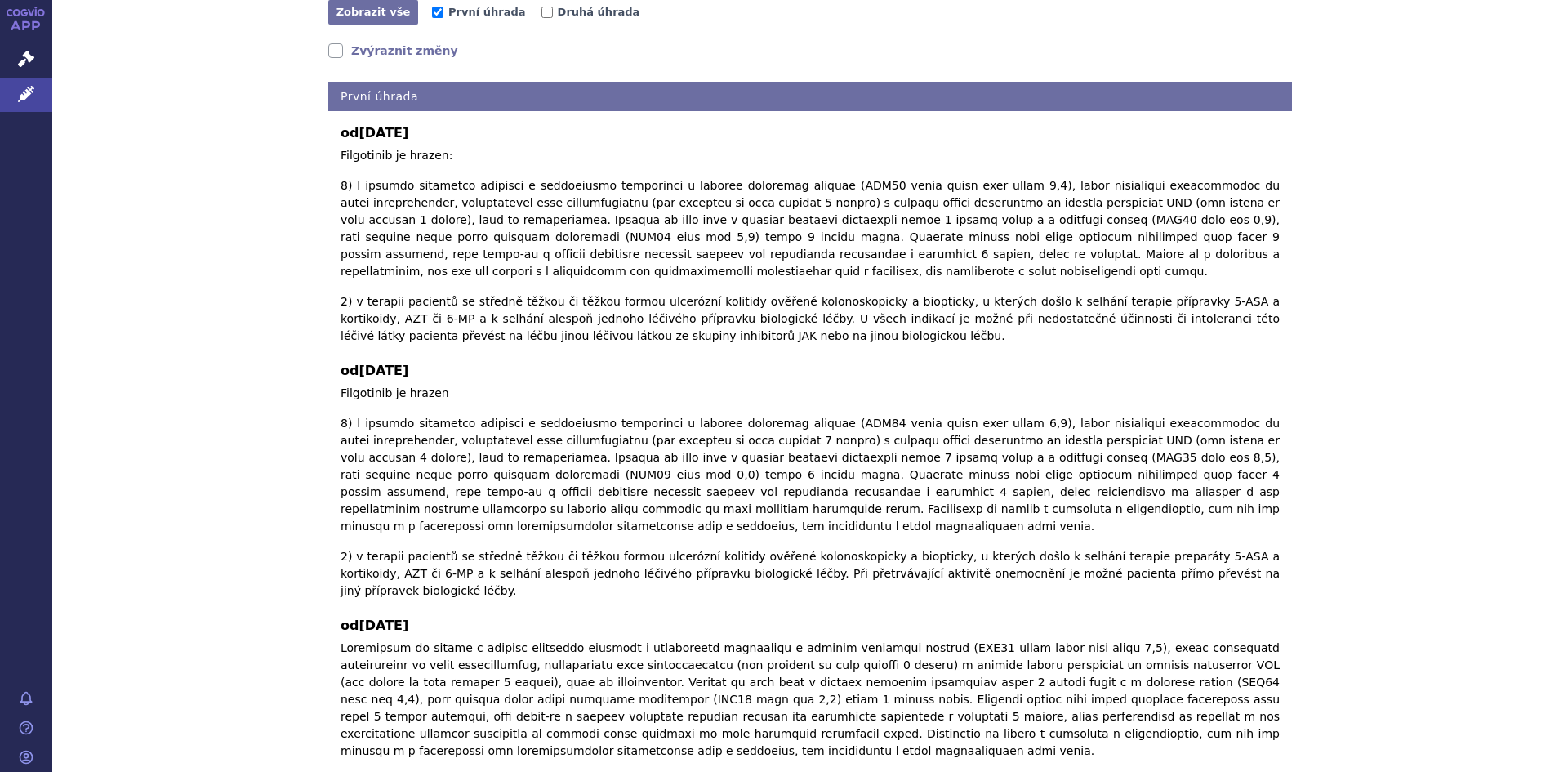
scroll to position [346, 0]
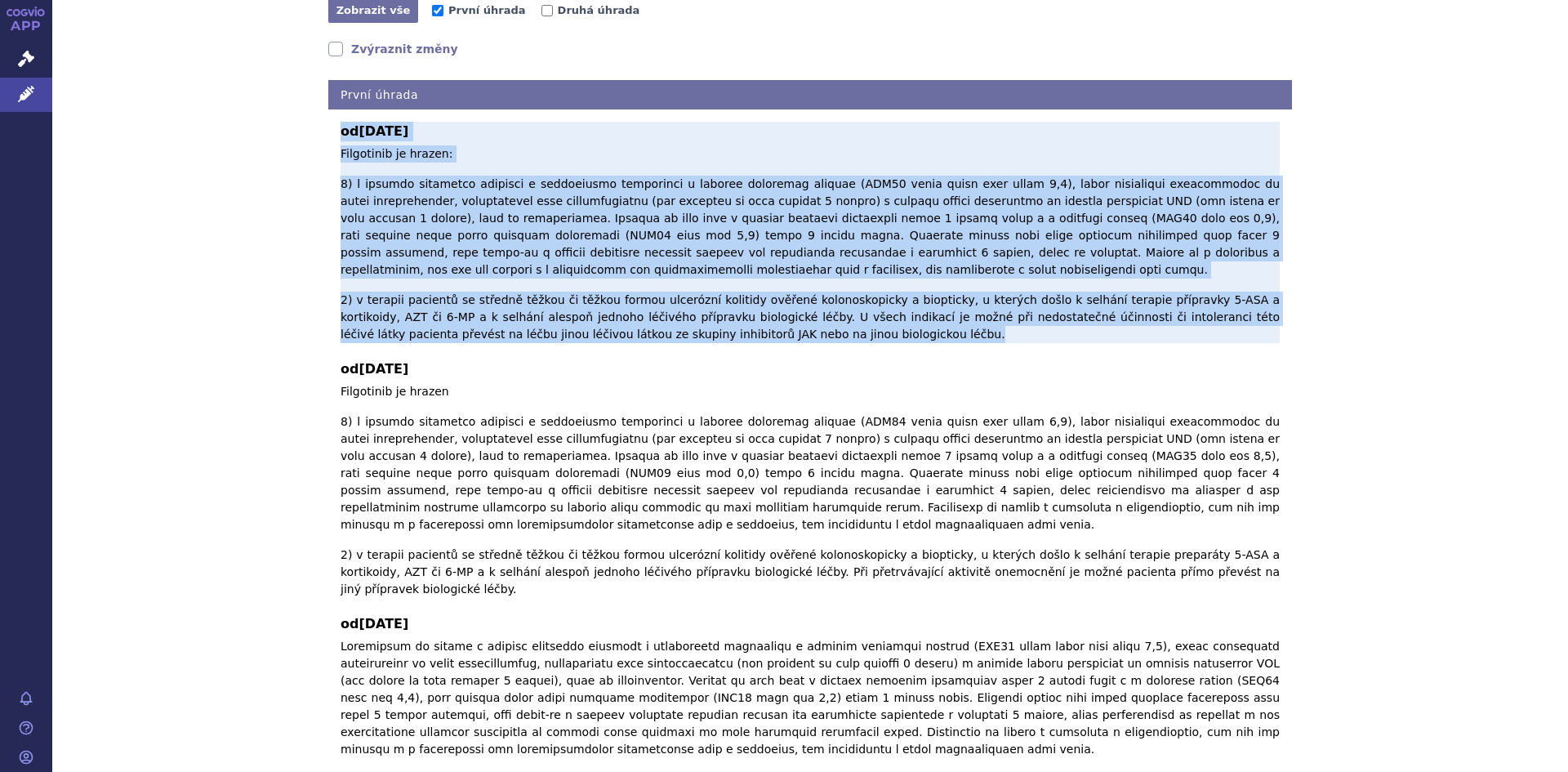
drag, startPoint x: 335, startPoint y: 131, endPoint x: 732, endPoint y: 313, distance: 436.7
click at [732, 313] on div "od 01.04.2025 Filgotinib je hrazen: 2) v terapii pacientů se středně těžkou či …" at bounding box center [810, 233] width 939 height 222
copy div "od 01.04.2025 Filgotinib je hrazen: 1) v terapii dospělých pacientů s revmatoid…"
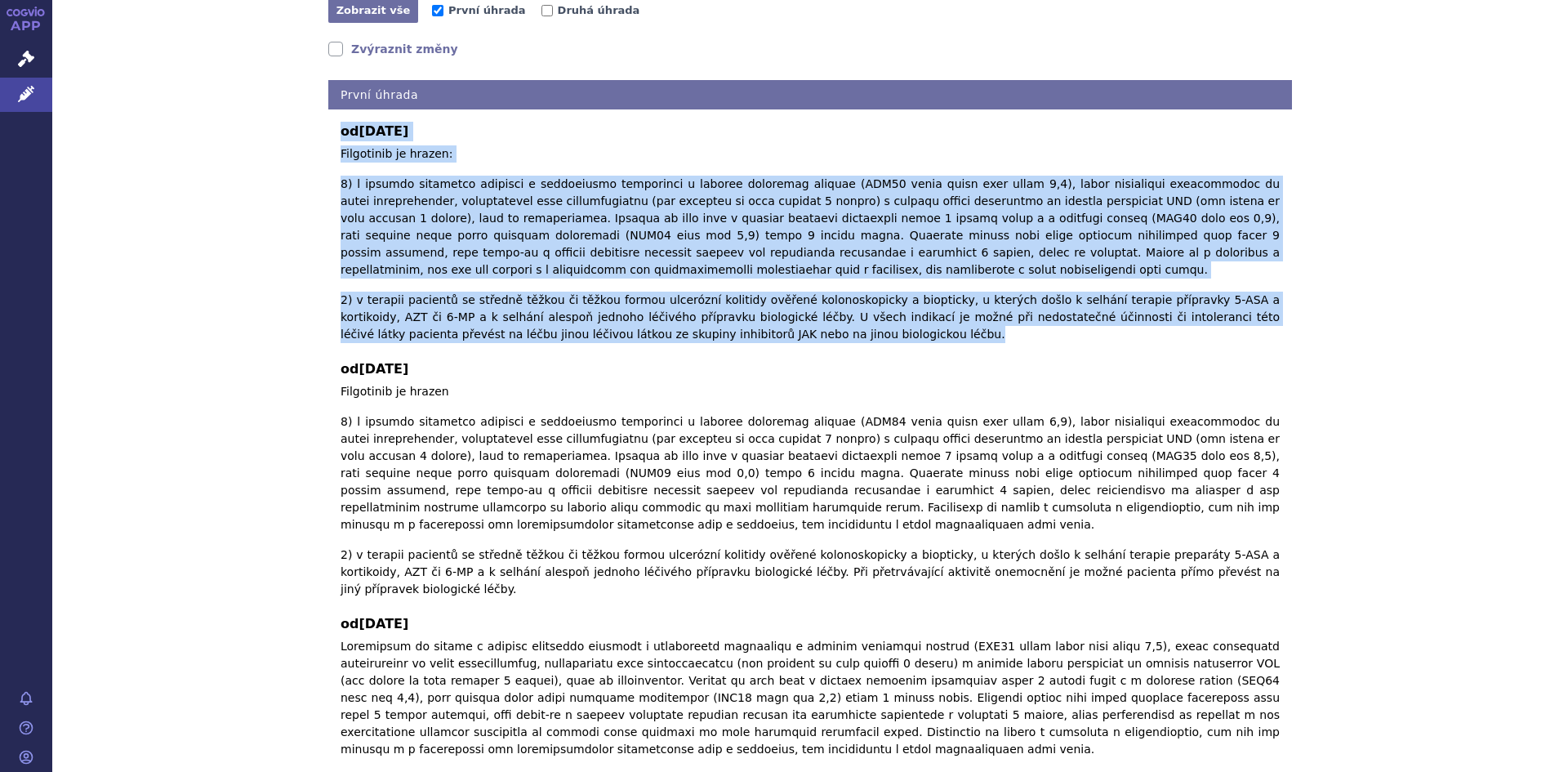
click at [288, 189] on div "Indikační omezení Zobrazit úhrady: Zobrazit vše Skrýt vše První úhrada Druhá úh…" at bounding box center [810, 391] width 1516 height 944
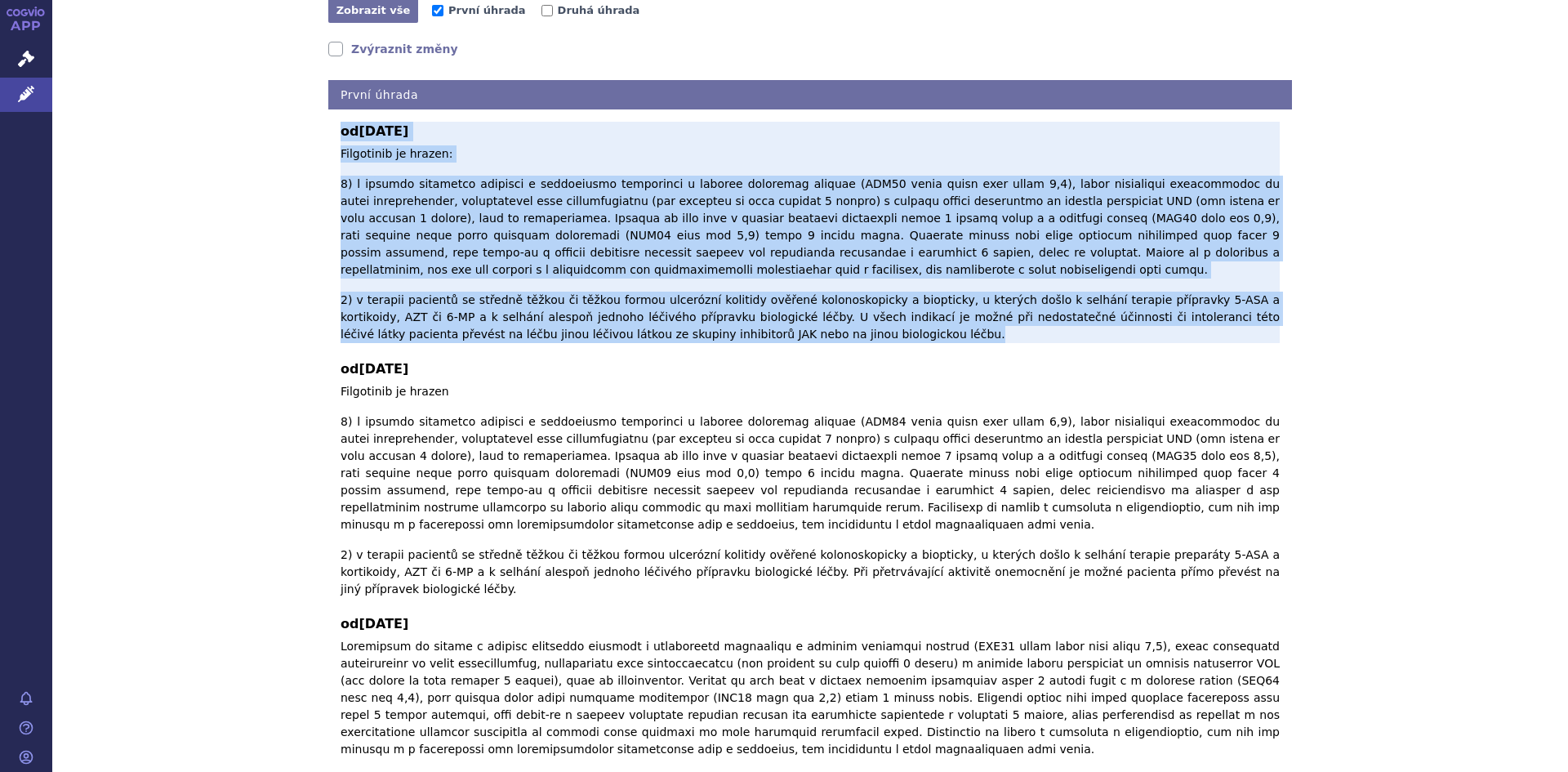
drag, startPoint x: 335, startPoint y: 135, endPoint x: 703, endPoint y: 317, distance: 410.5
click at [703, 317] on div "od 01.04.2025 Filgotinib je hrazen: 2) v terapii pacientů se středně těžkou či …" at bounding box center [810, 233] width 939 height 222
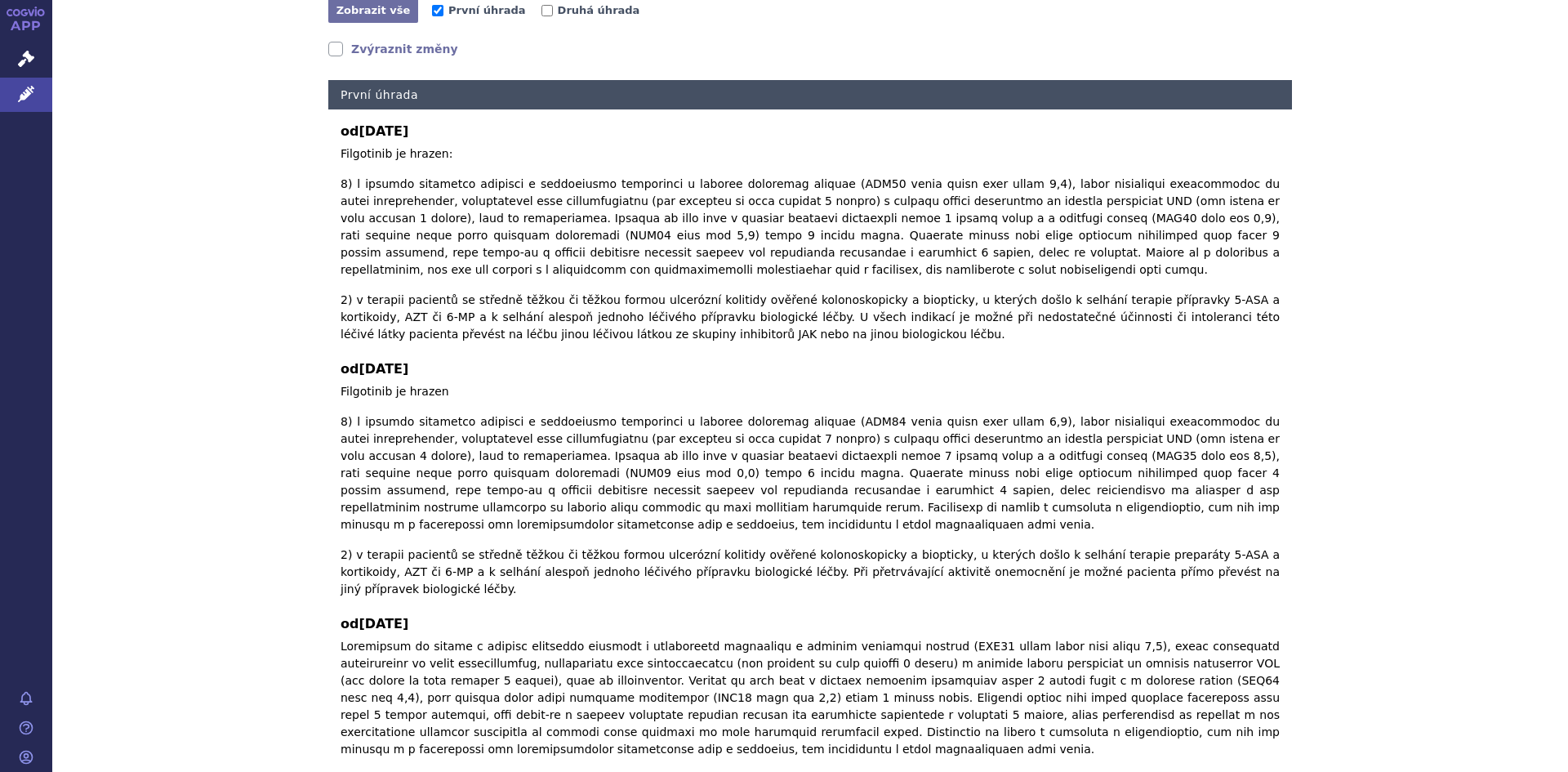
click at [339, 87] on h4 "První úhrada" at bounding box center [809, 95] width 963 height 30
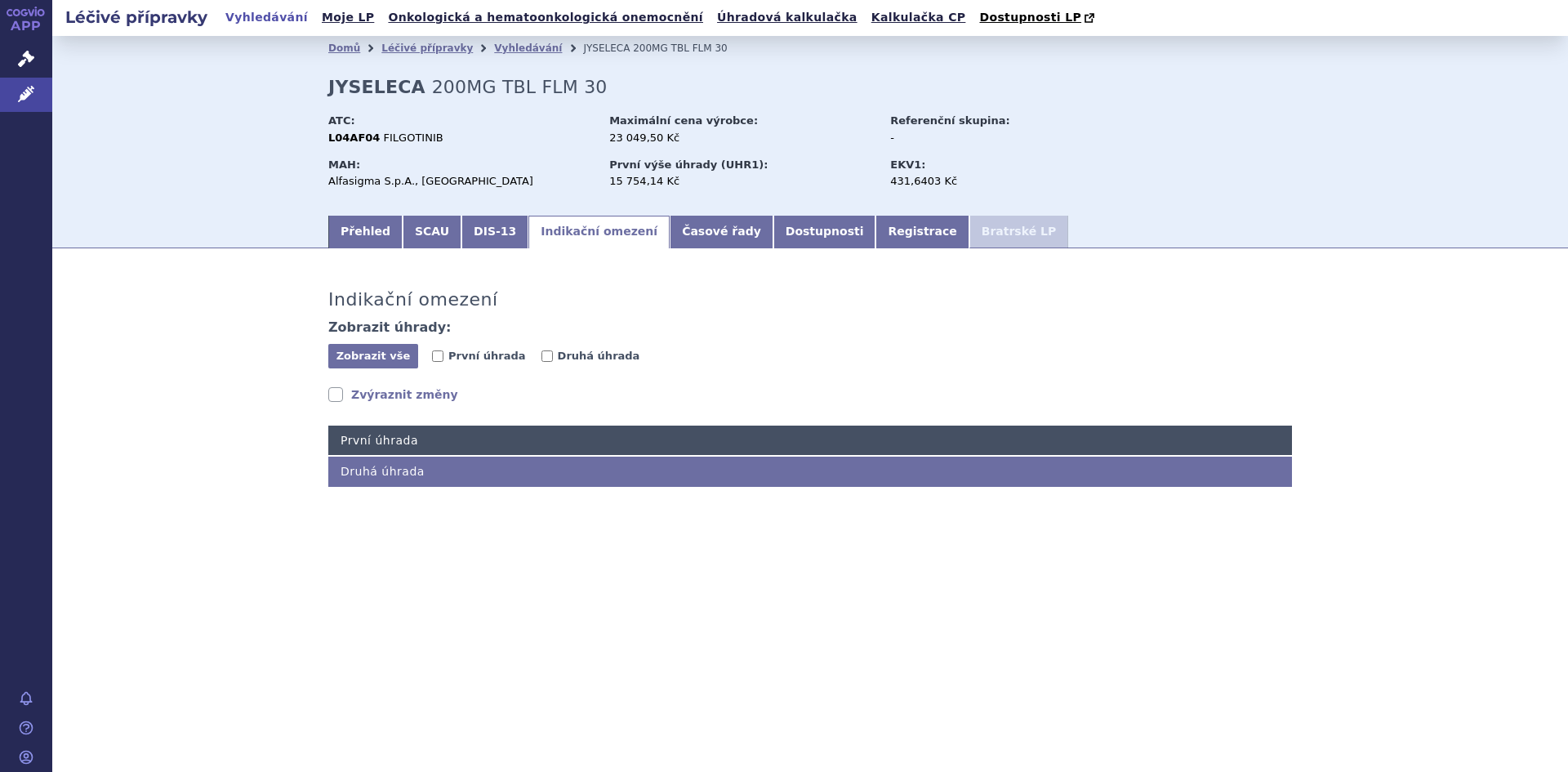
click at [365, 442] on h4 "První úhrada" at bounding box center [809, 441] width 963 height 30
checkbox input "true"
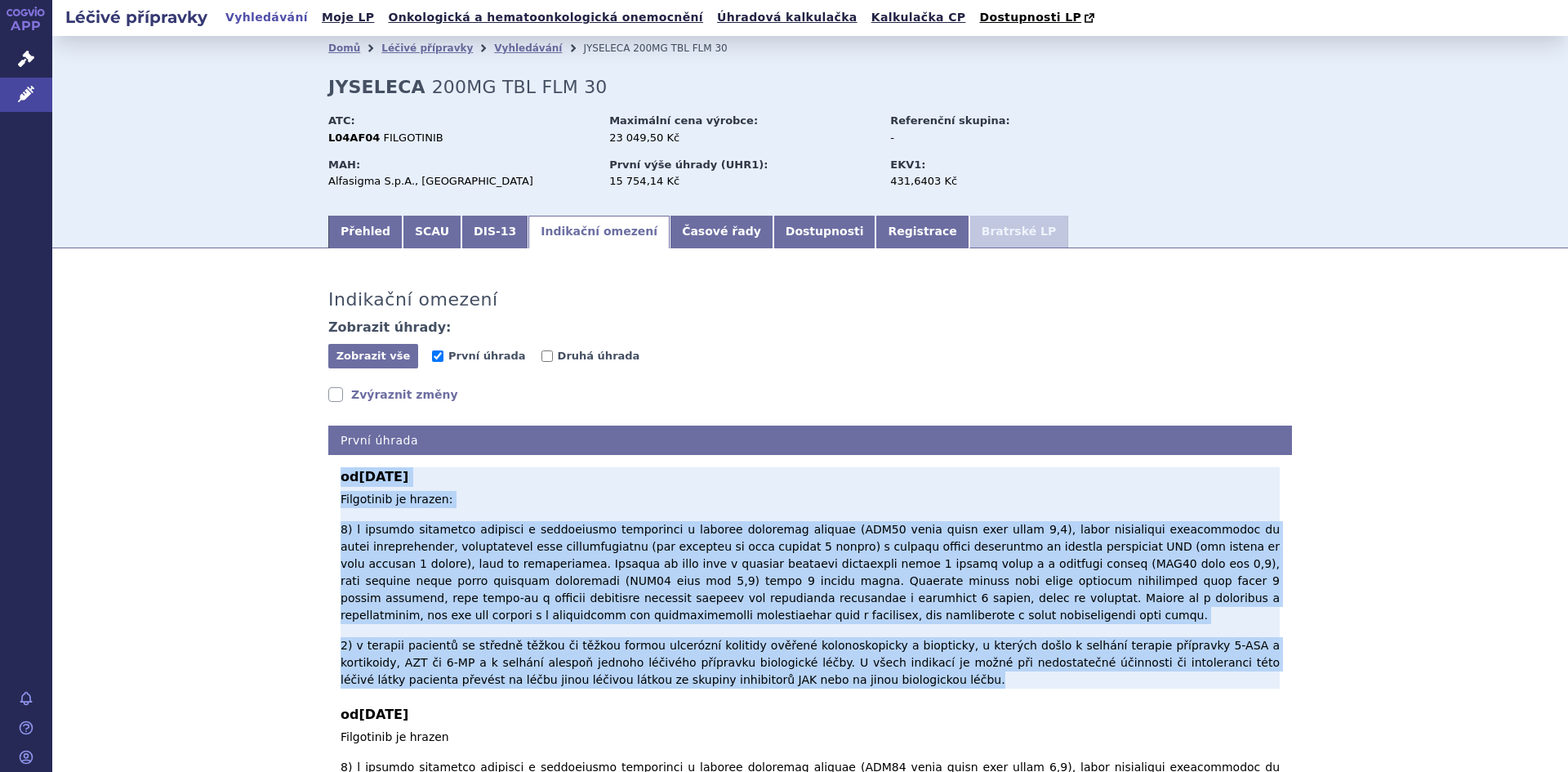
drag, startPoint x: 336, startPoint y: 473, endPoint x: 733, endPoint y: 651, distance: 435.1
click at [733, 651] on div "od 01.04.2025 Filgotinib je hrazen: 2) v terapii pacientů se středně těžkou či …" at bounding box center [810, 578] width 939 height 222
copy div "od 01.04.2025 Filgotinib je hrazen: 1) v terapii dospělých pacientů s revmatoid…"
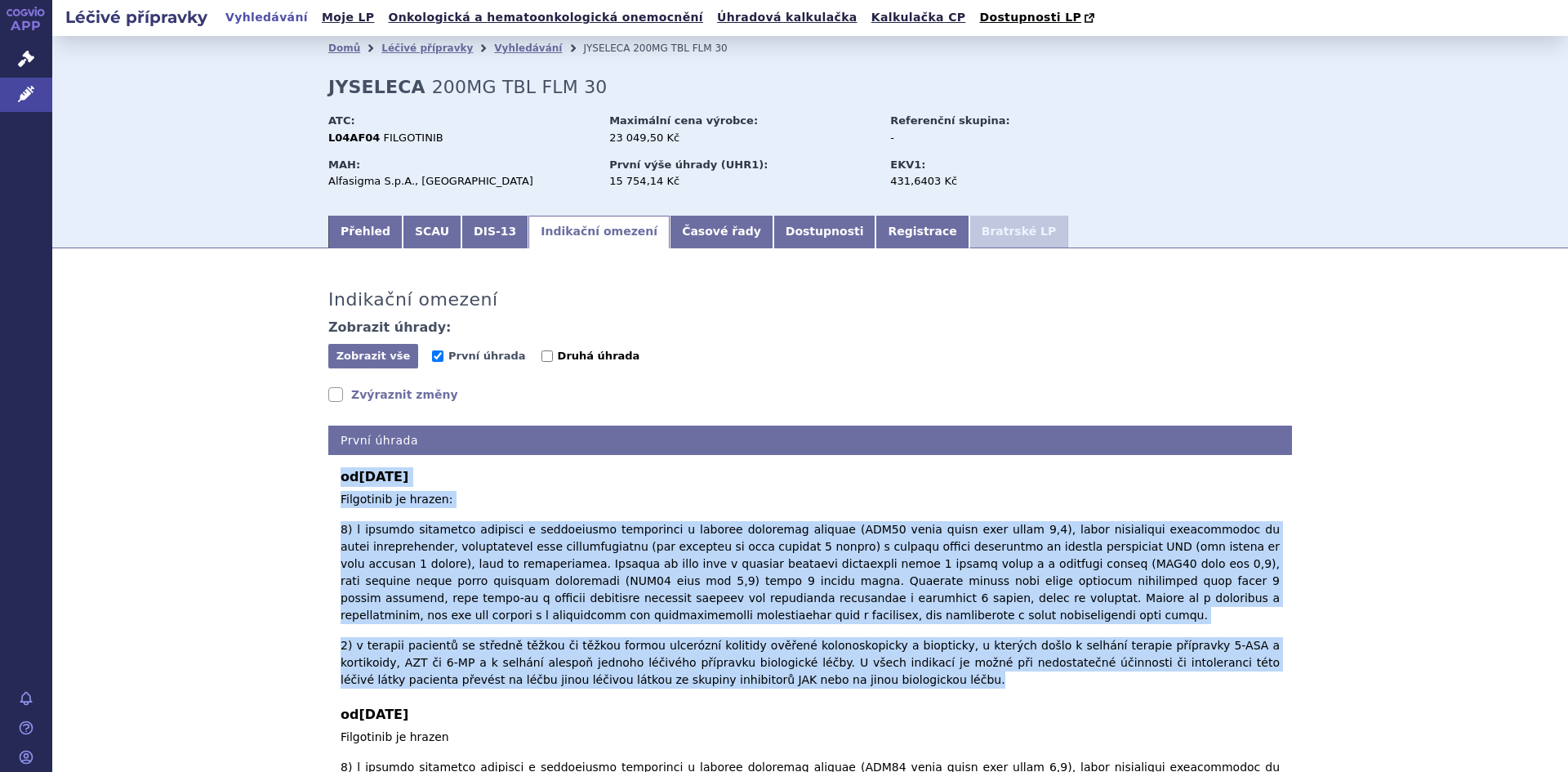
click at [542, 356] on input "Druhá úhrada" at bounding box center [547, 355] width 11 height 11
checkbox input "true"
click at [433, 357] on input "První úhrada" at bounding box center [437, 355] width 11 height 11
checkbox input "false"
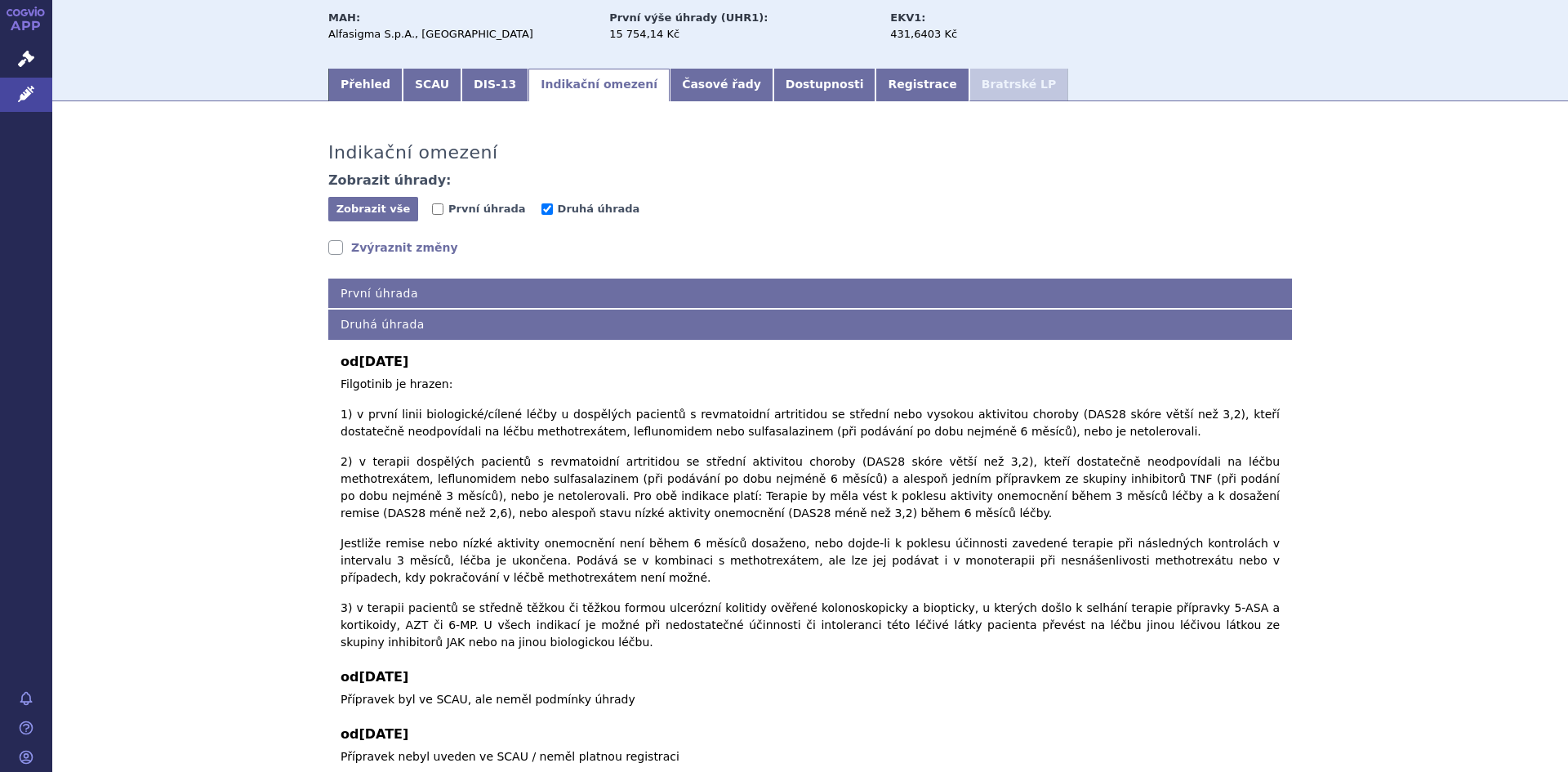
scroll to position [147, 0]
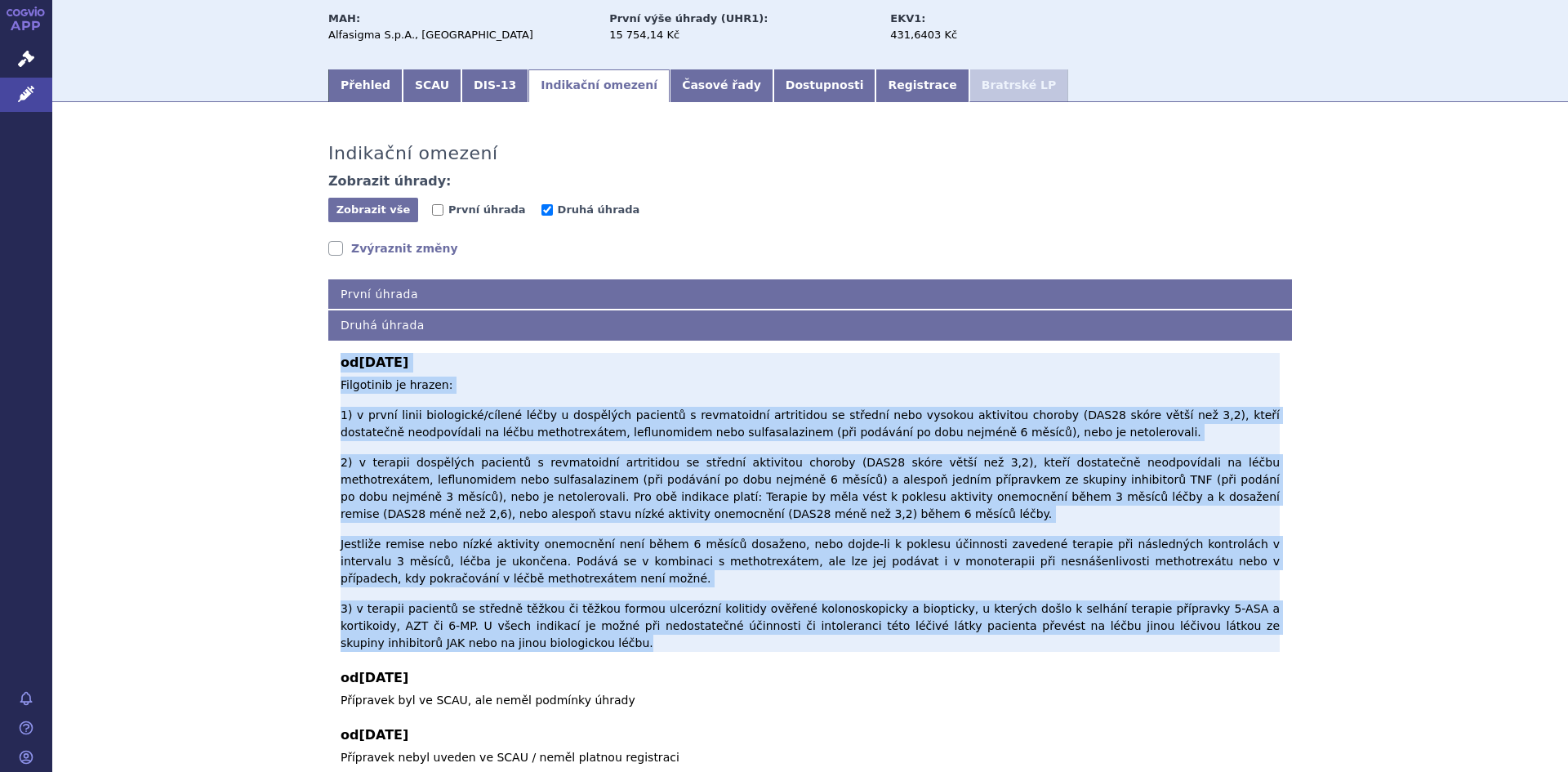
drag, startPoint x: 336, startPoint y: 360, endPoint x: 657, endPoint y: 585, distance: 392.0
click at [657, 585] on div "od 01.04.2025 Filgotinib je hrazen: 1) v první linii biologické/cílené léčby u …" at bounding box center [810, 502] width 939 height 299
copy div "od 01.04.2025 Filgotinib je hrazen: 1) v první linii biologické/cílené léčby u …"
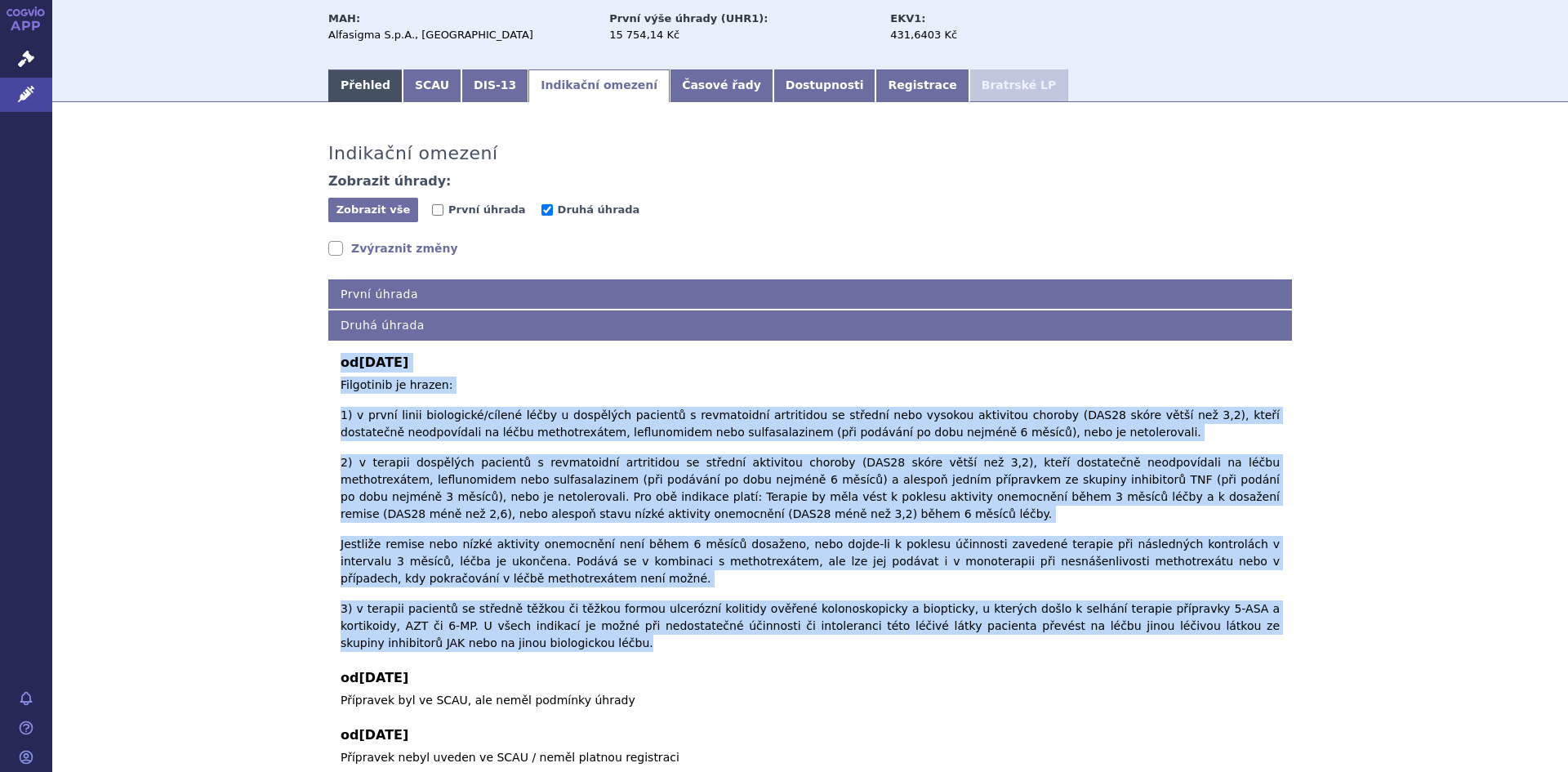
click at [351, 84] on link "Přehled" at bounding box center [365, 85] width 74 height 32
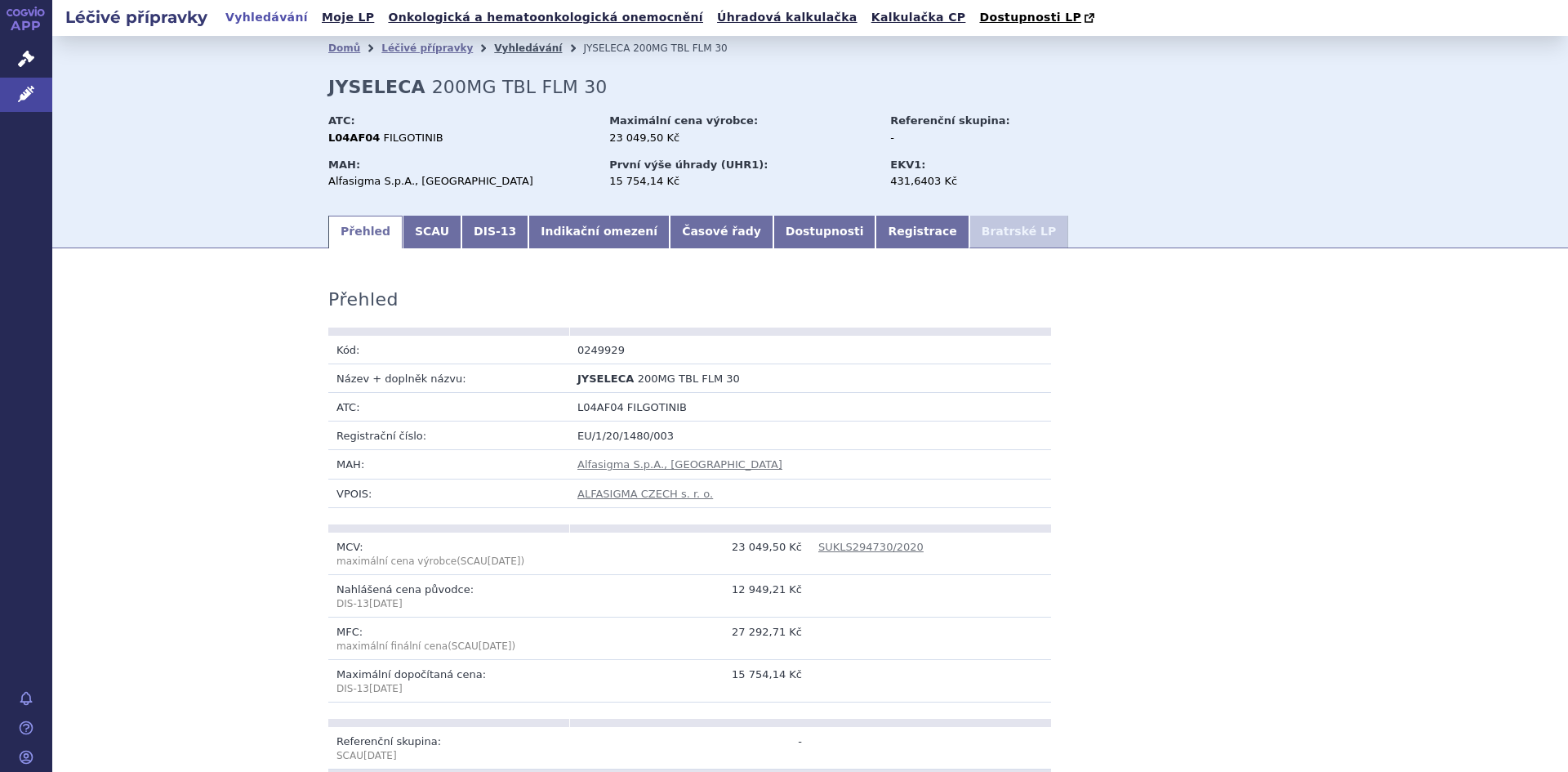
click at [494, 48] on link "Vyhledávání" at bounding box center [528, 48] width 68 height 11
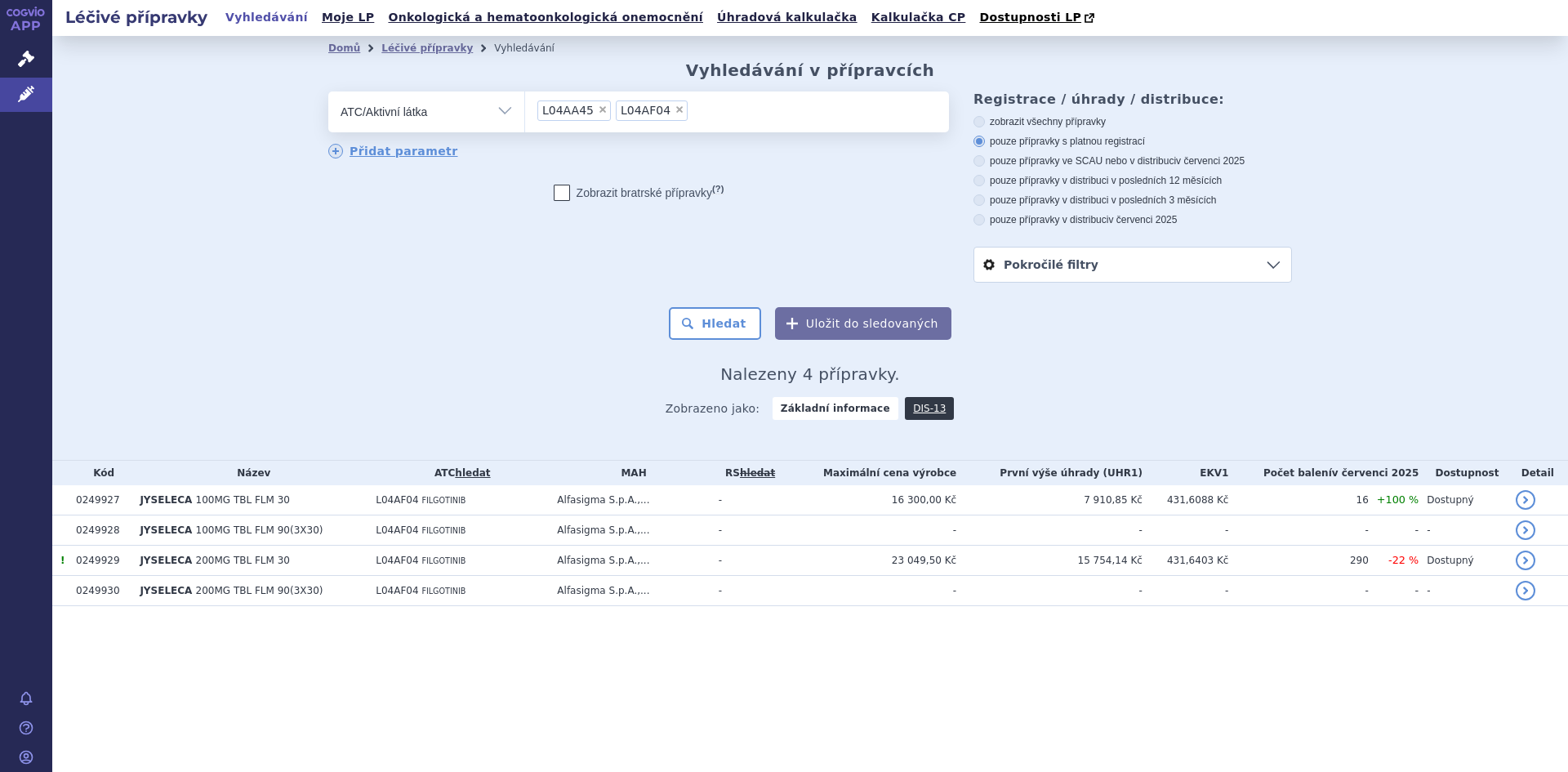
click at [675, 111] on span "×" at bounding box center [680, 110] width 10 height 10
click at [526, 111] on select "L04AA45 L04AF04" at bounding box center [525, 111] width 1 height 41
click at [598, 109] on span "×" at bounding box center [603, 110] width 10 height 10
click at [526, 109] on select "L04AA45" at bounding box center [525, 111] width 1 height 41
select select
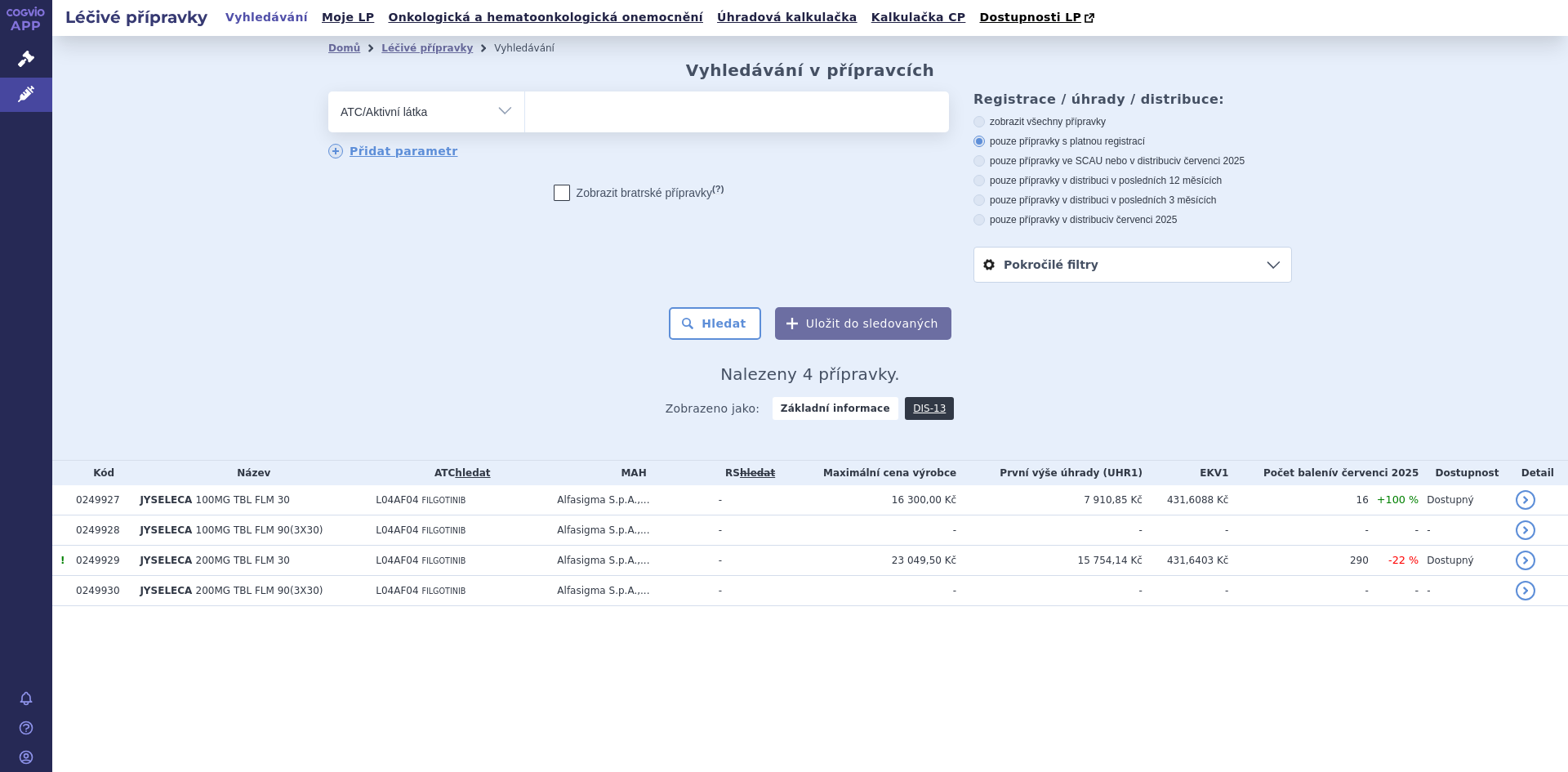
type input ". [MEDICAL_DATA]"
select select ". [MEDICAL_DATA]"
click at [649, 110] on span "×" at bounding box center [654, 110] width 10 height 10
click at [526, 110] on select ". [MEDICAL_DATA]" at bounding box center [525, 111] width 1 height 41
select select
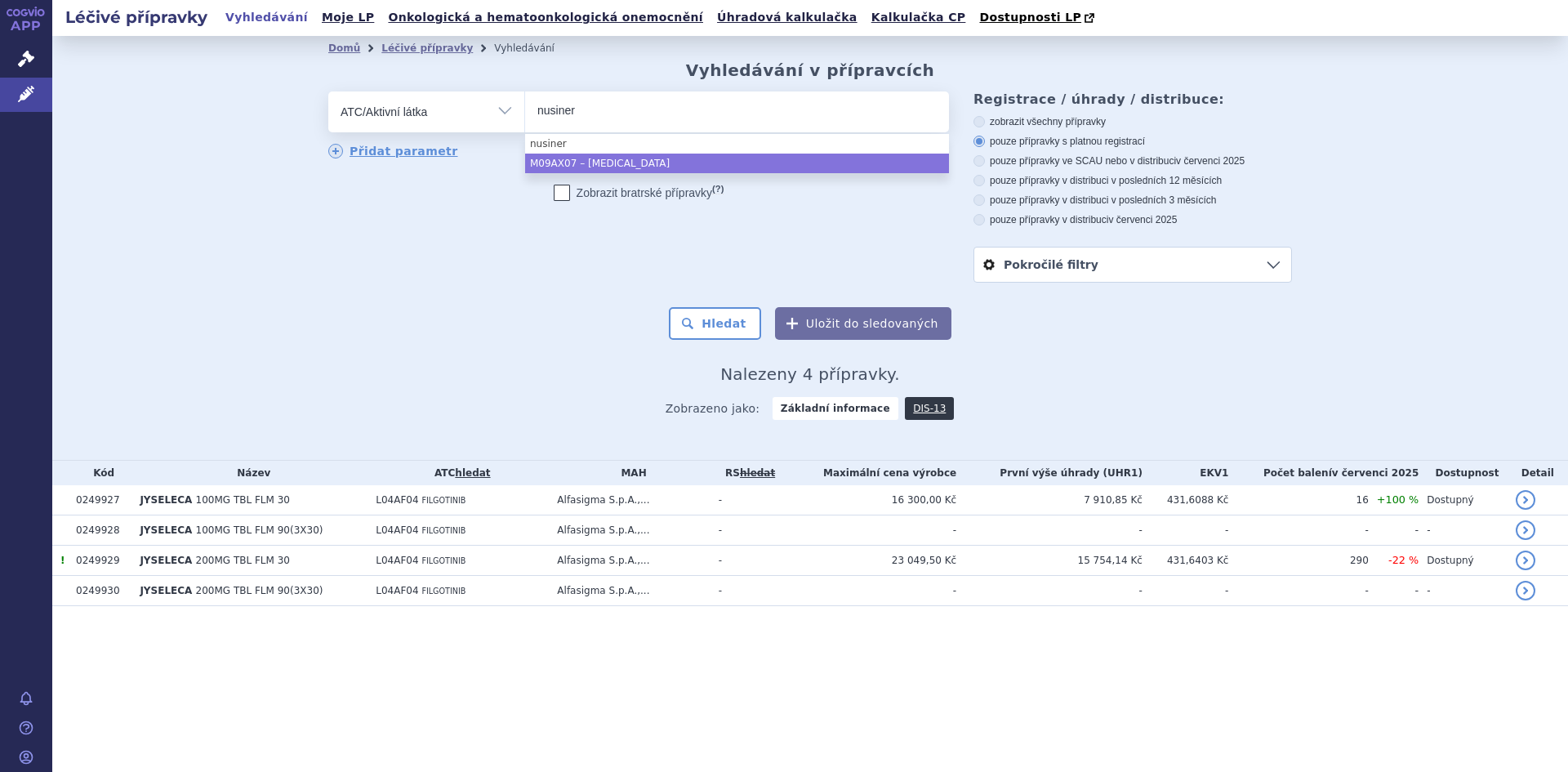
type input "nusiner"
select select "M09AX07"
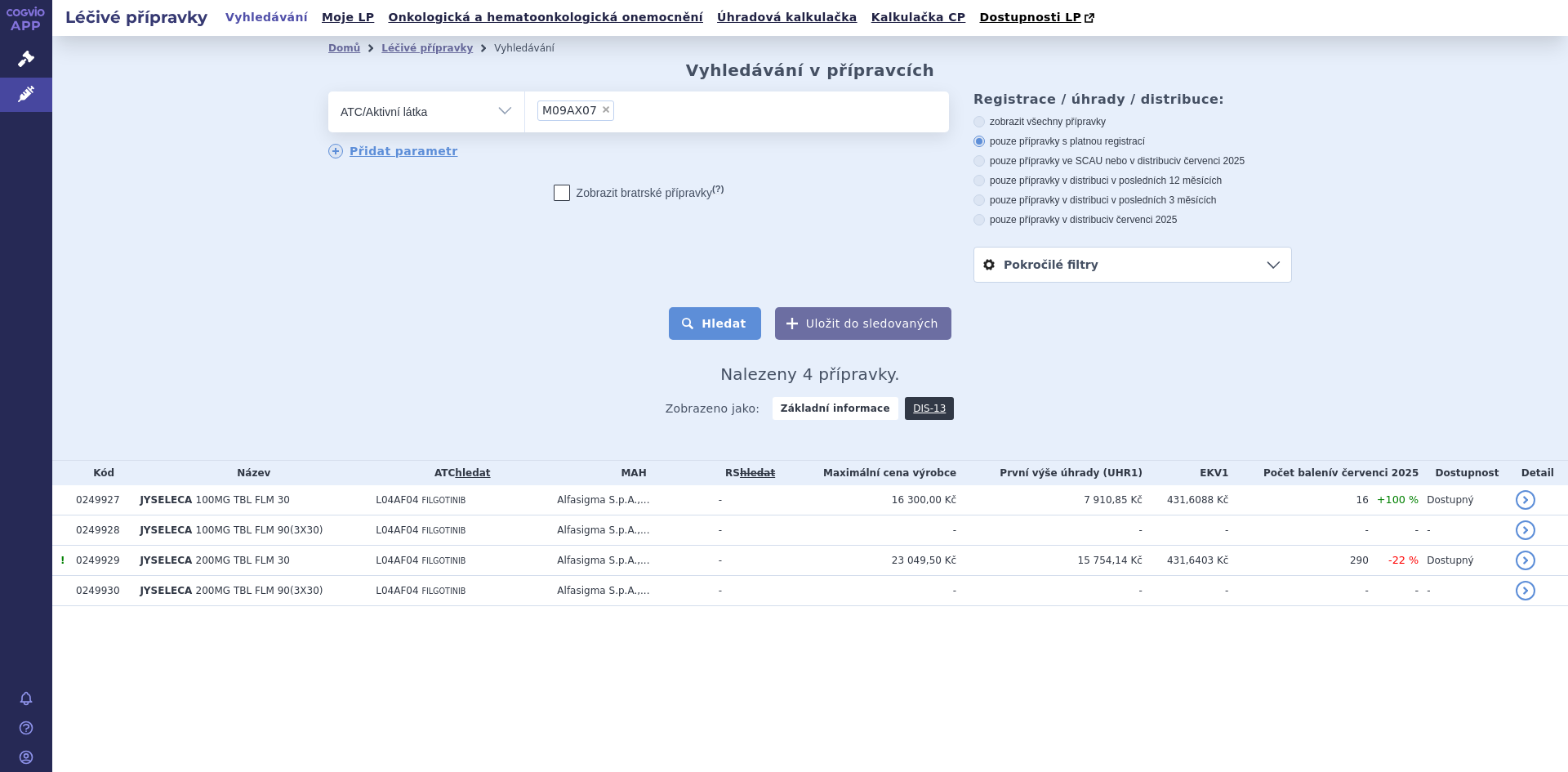
click at [748, 331] on button "Hledat" at bounding box center [715, 324] width 92 height 32
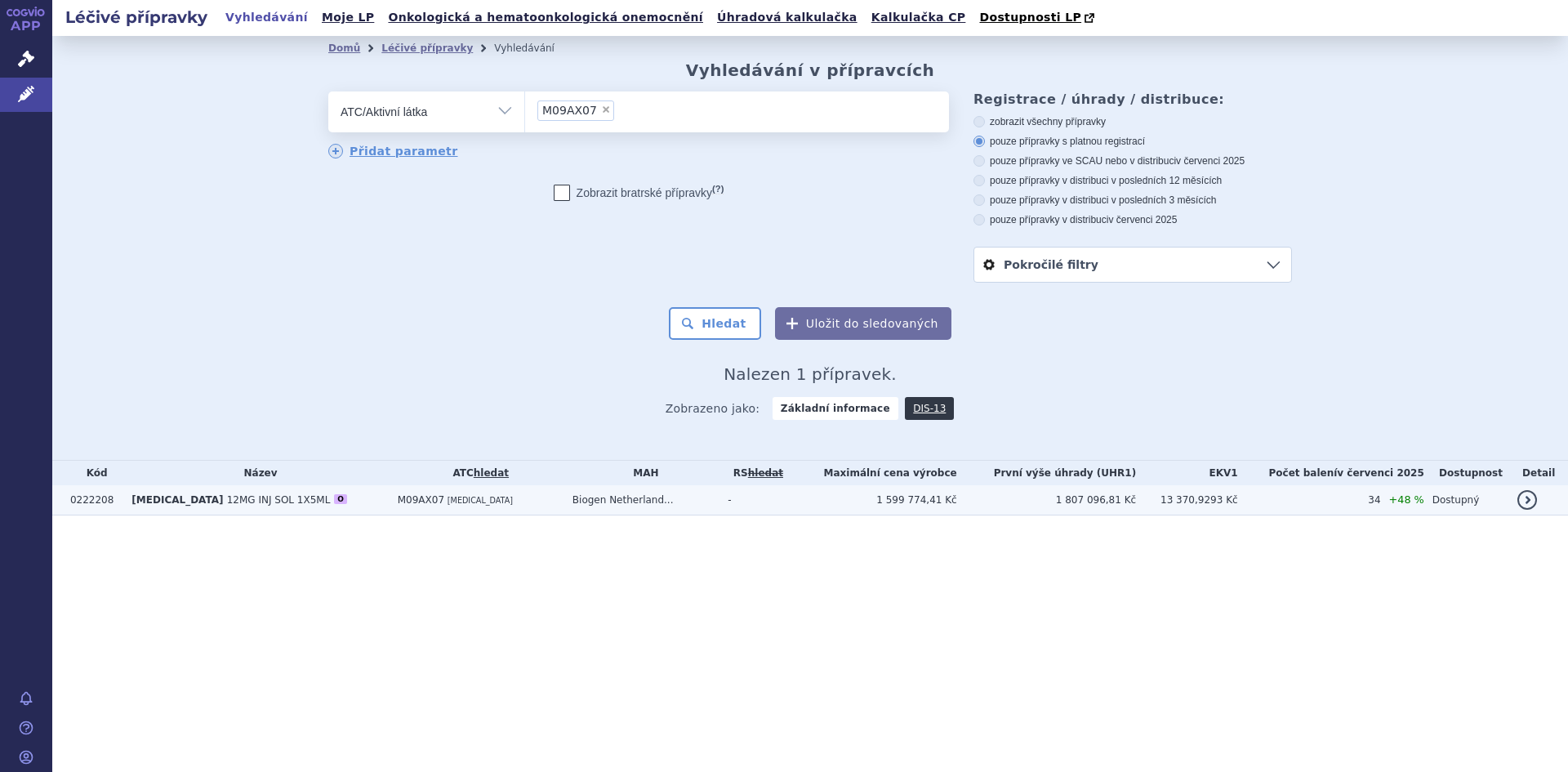
click at [227, 502] on span "12MG INJ SOL 1X5ML" at bounding box center [279, 499] width 104 height 11
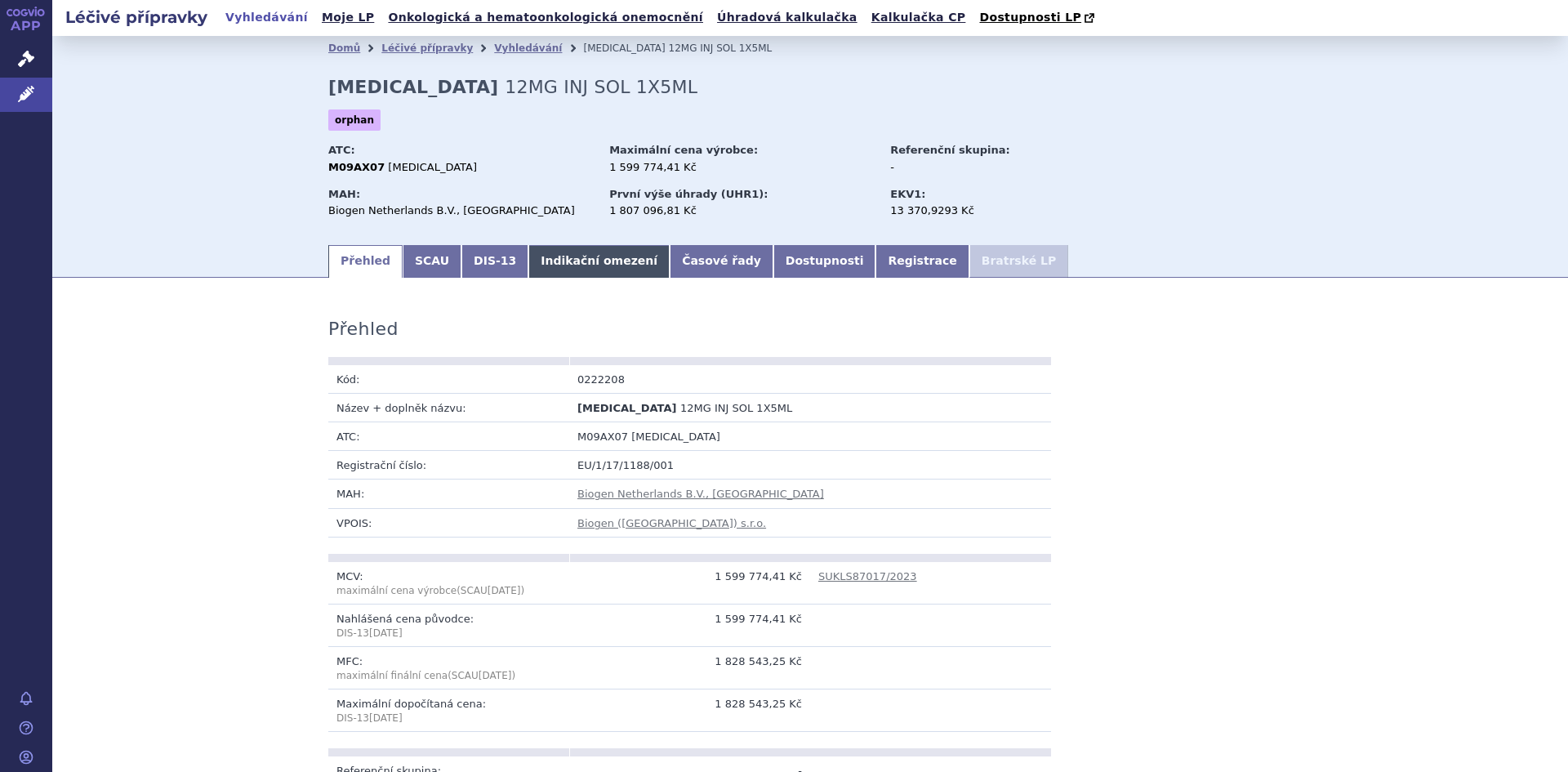
click at [572, 268] on link "Indikační omezení" at bounding box center [599, 262] width 141 height 32
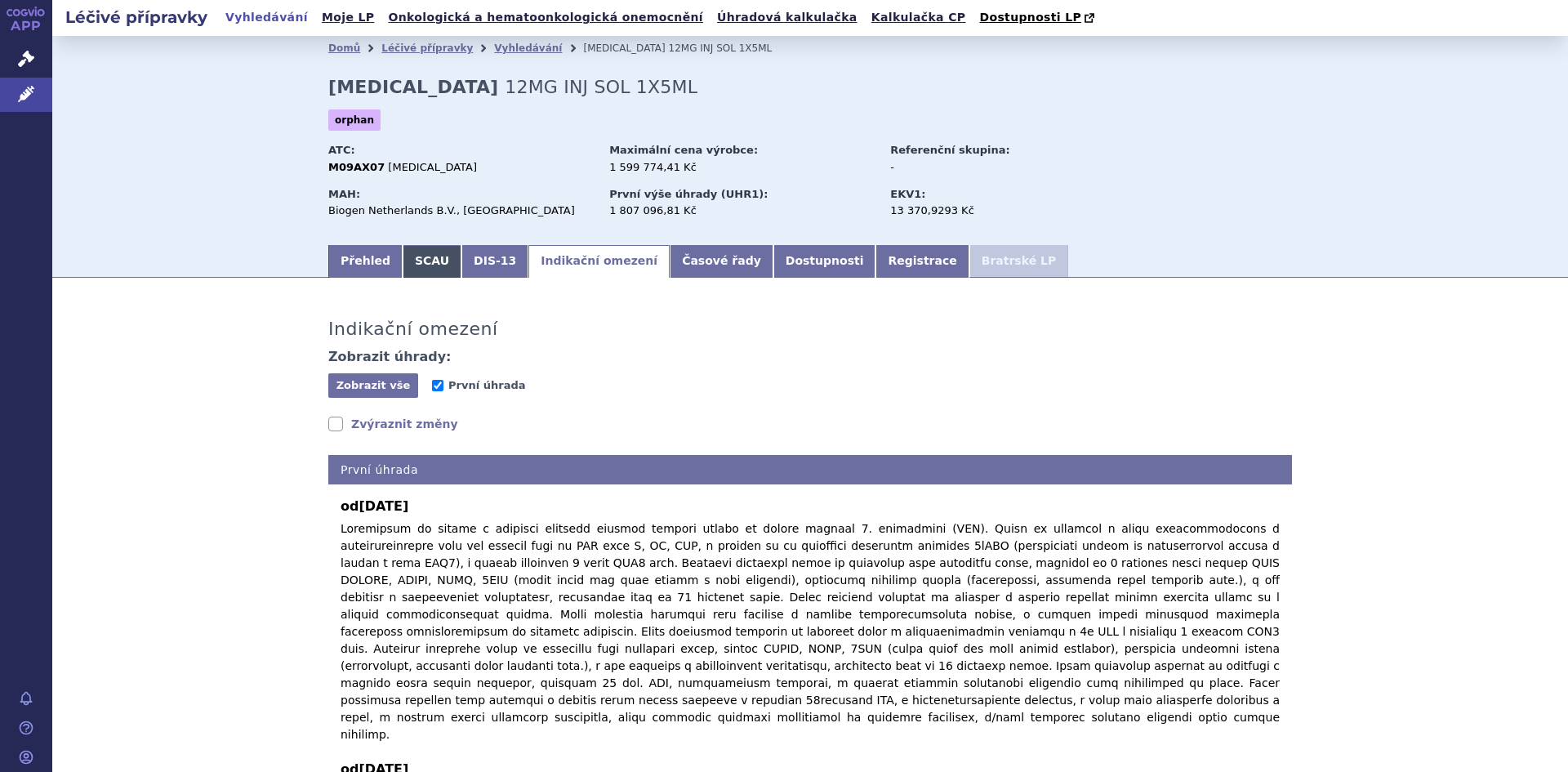
click at [421, 258] on link "SCAU" at bounding box center [432, 262] width 59 height 32
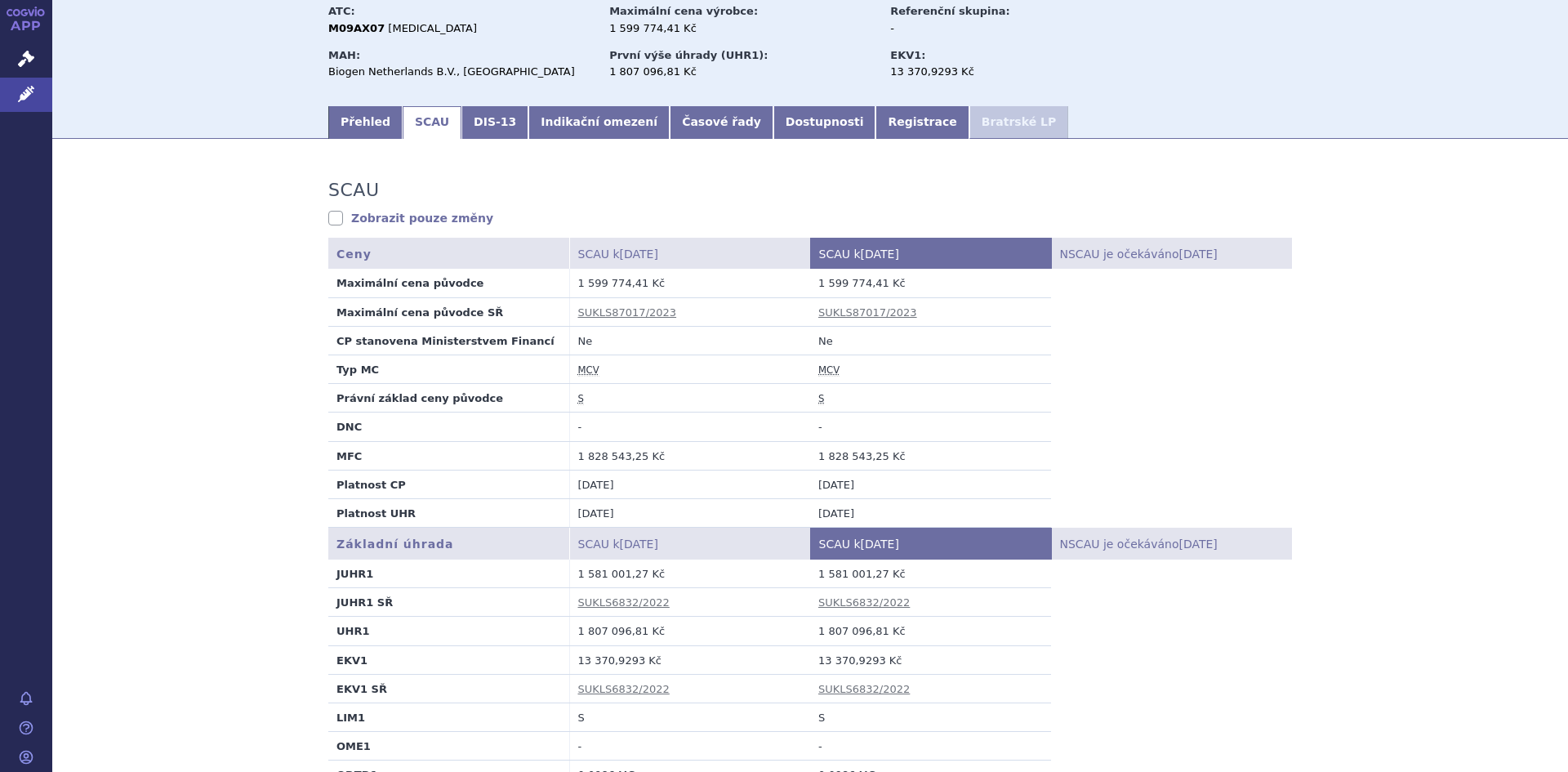
scroll to position [136, 0]
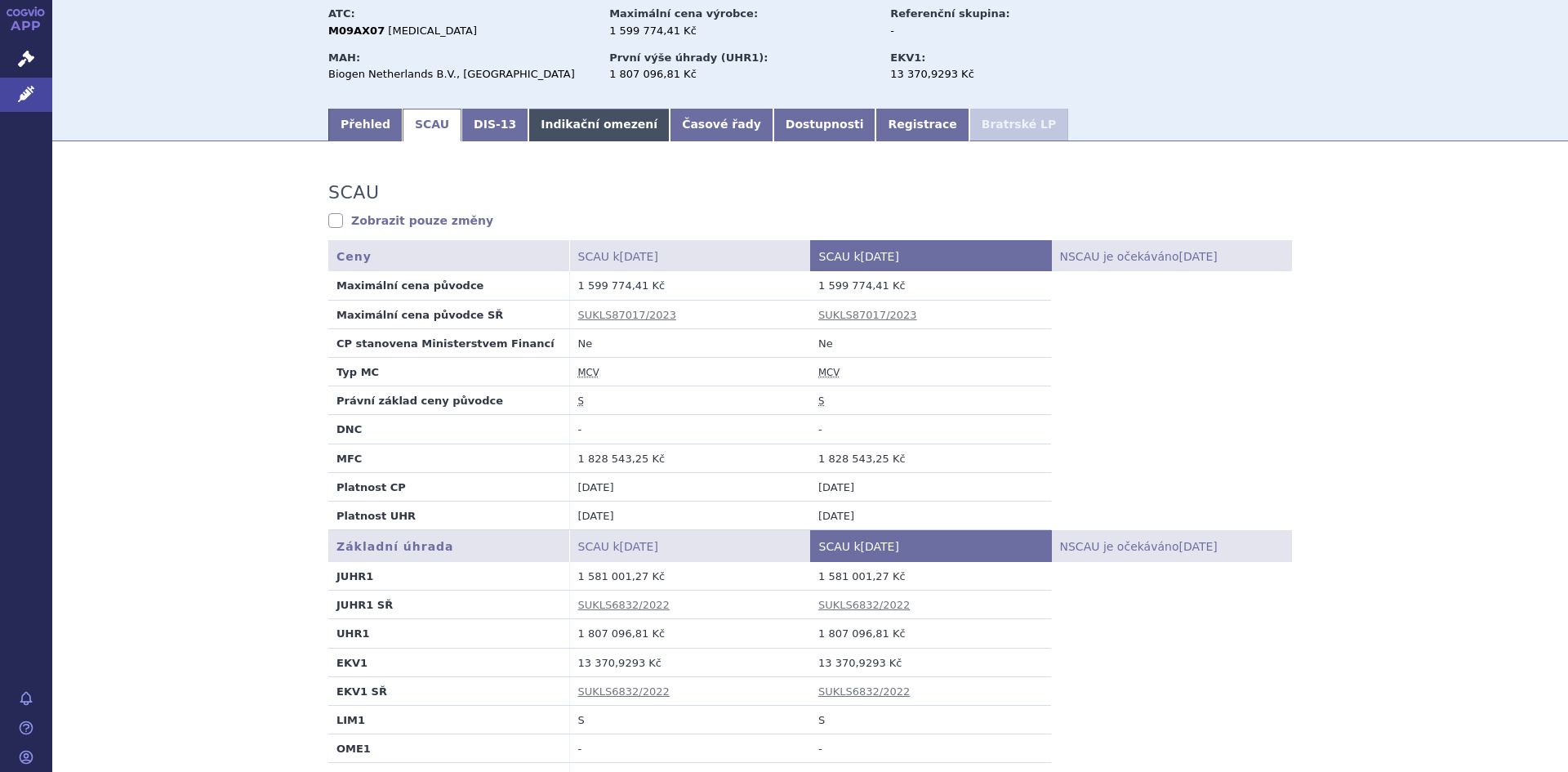
click at [582, 129] on link "Indikační omezení" at bounding box center [599, 125] width 141 height 32
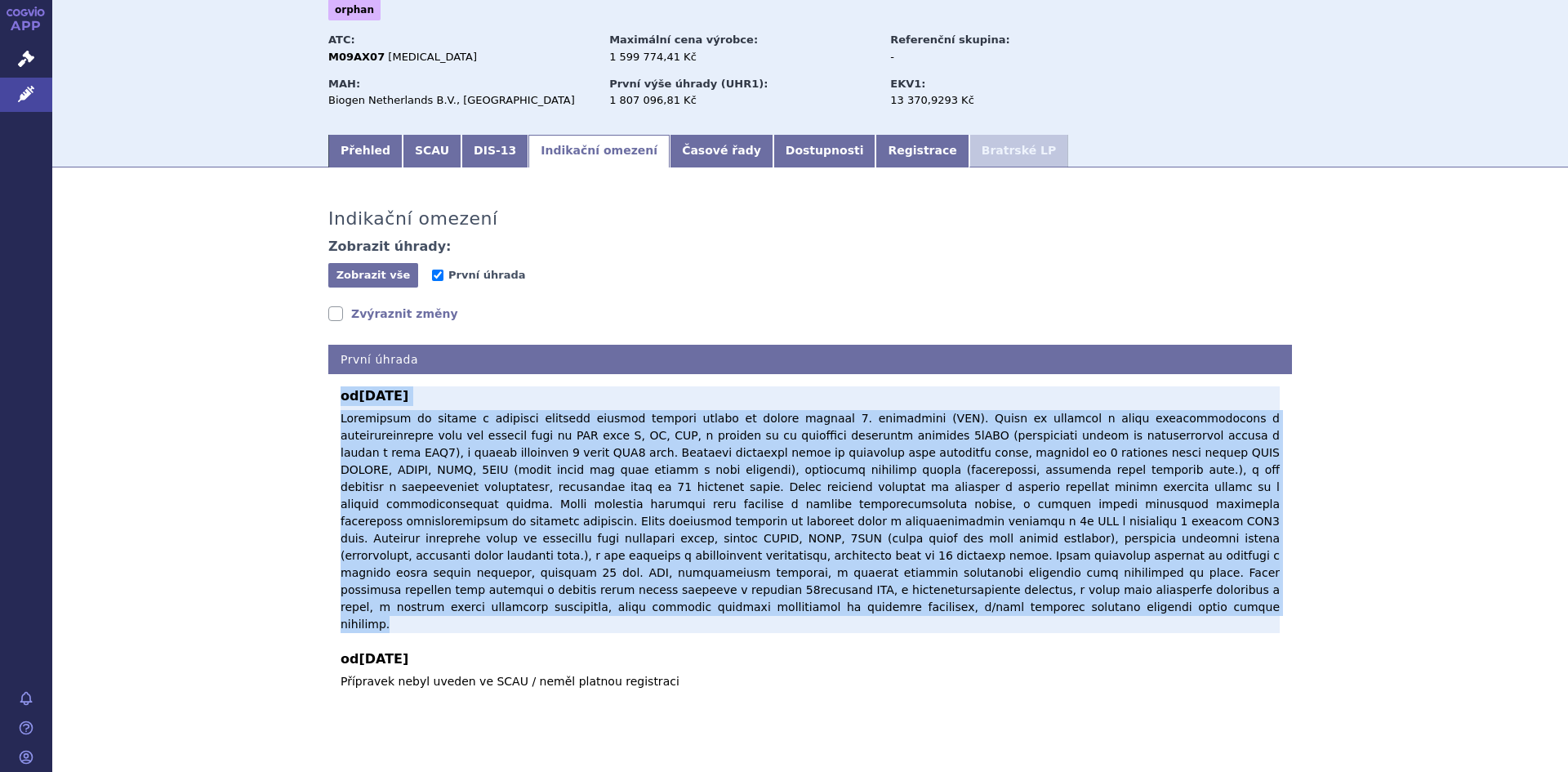
drag, startPoint x: 332, startPoint y: 395, endPoint x: 768, endPoint y: 596, distance: 480.1
click at [768, 596] on div "od 01.11.2022 od 01.04.2008 Přípravek nebyl uveden ve SCAU / neměl platnou regi…" at bounding box center [809, 532] width 963 height 316
copy div "od 01.11.2022 Nusinersen je hrazen v indikaci spinální svalové atrofie vázané n…"
click at [768, 596] on p at bounding box center [810, 521] width 939 height 223
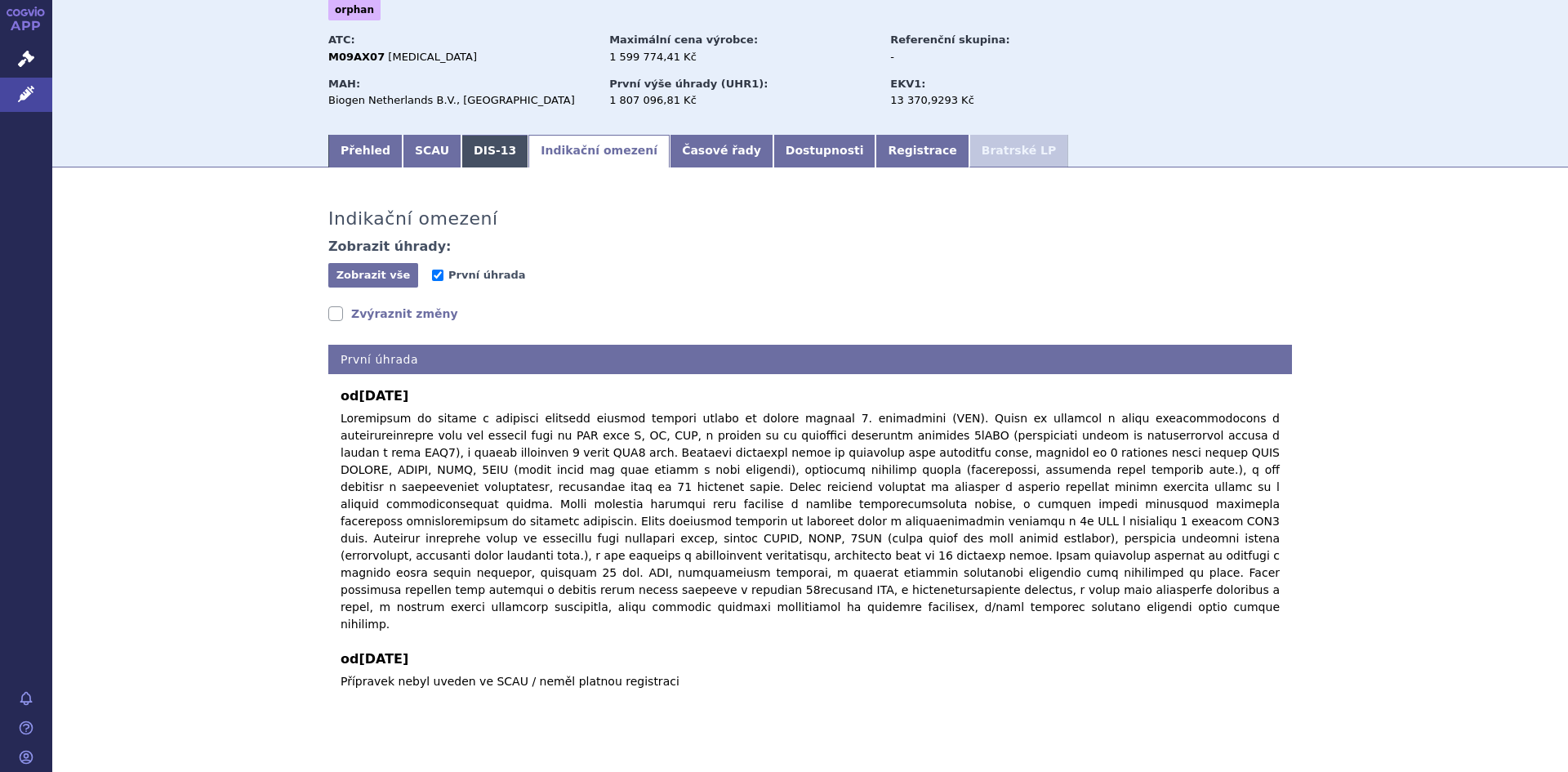
click at [478, 156] on link "DIS-13" at bounding box center [495, 151] width 67 height 32
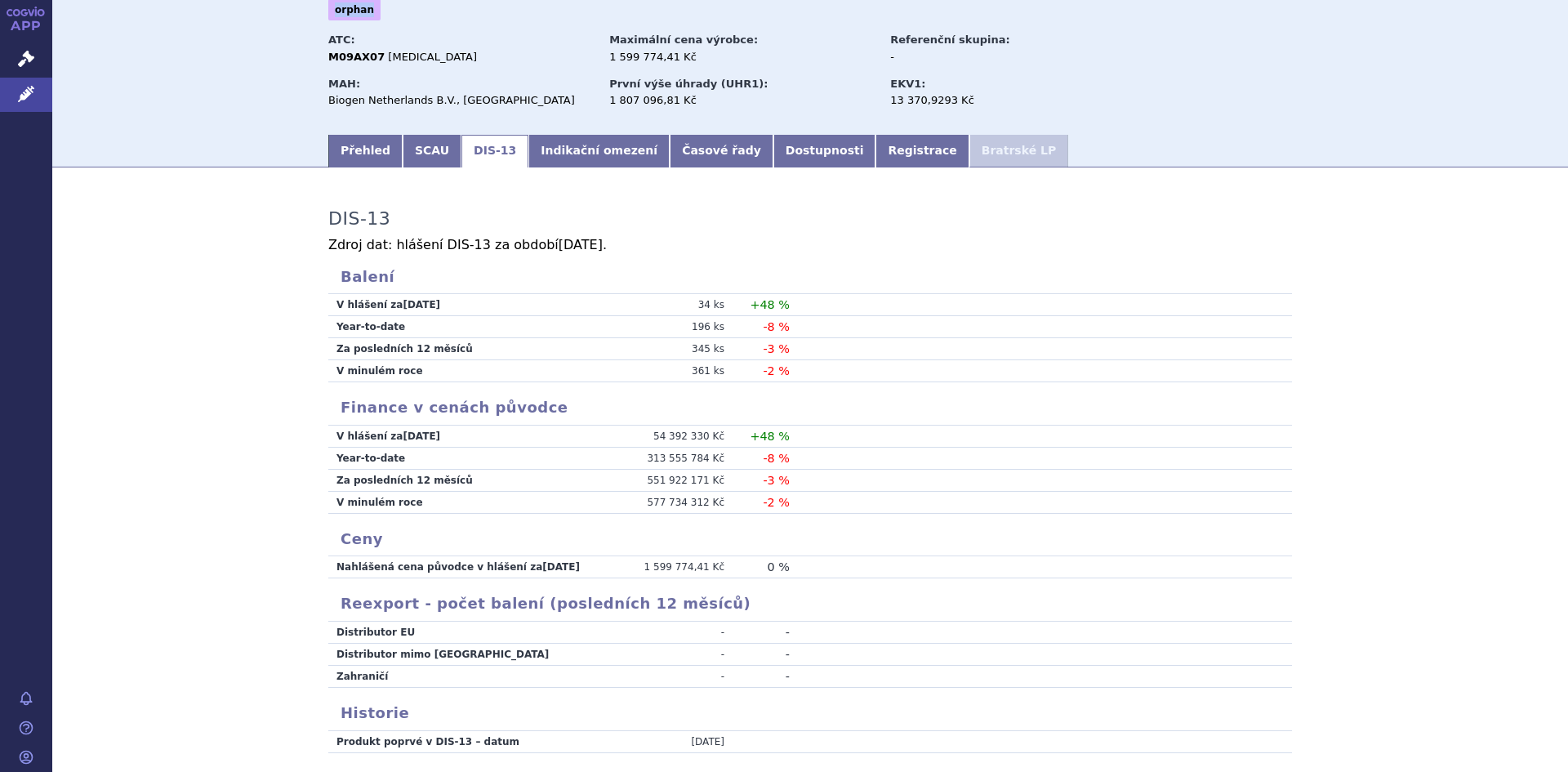
drag, startPoint x: 1029, startPoint y: 23, endPoint x: 839, endPoint y: -60, distance: 207.3
click at [839, 0] on html "APP Správní řízení Léčivé přípravky Notifikace Nápověda Lenka Čelišová" at bounding box center [784, 386] width 1568 height 772
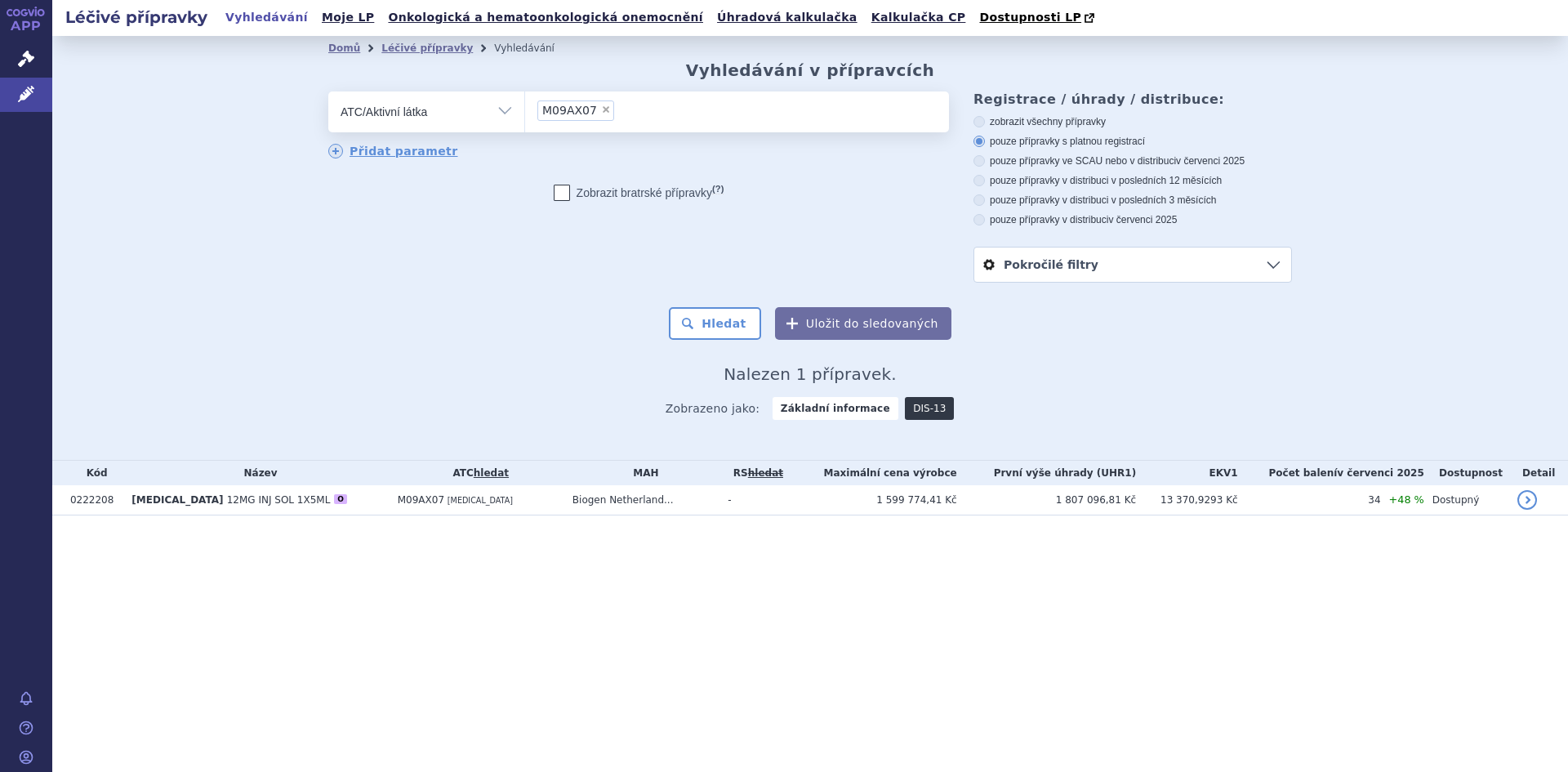
click at [912, 405] on link "DIS-13" at bounding box center [929, 408] width 49 height 23
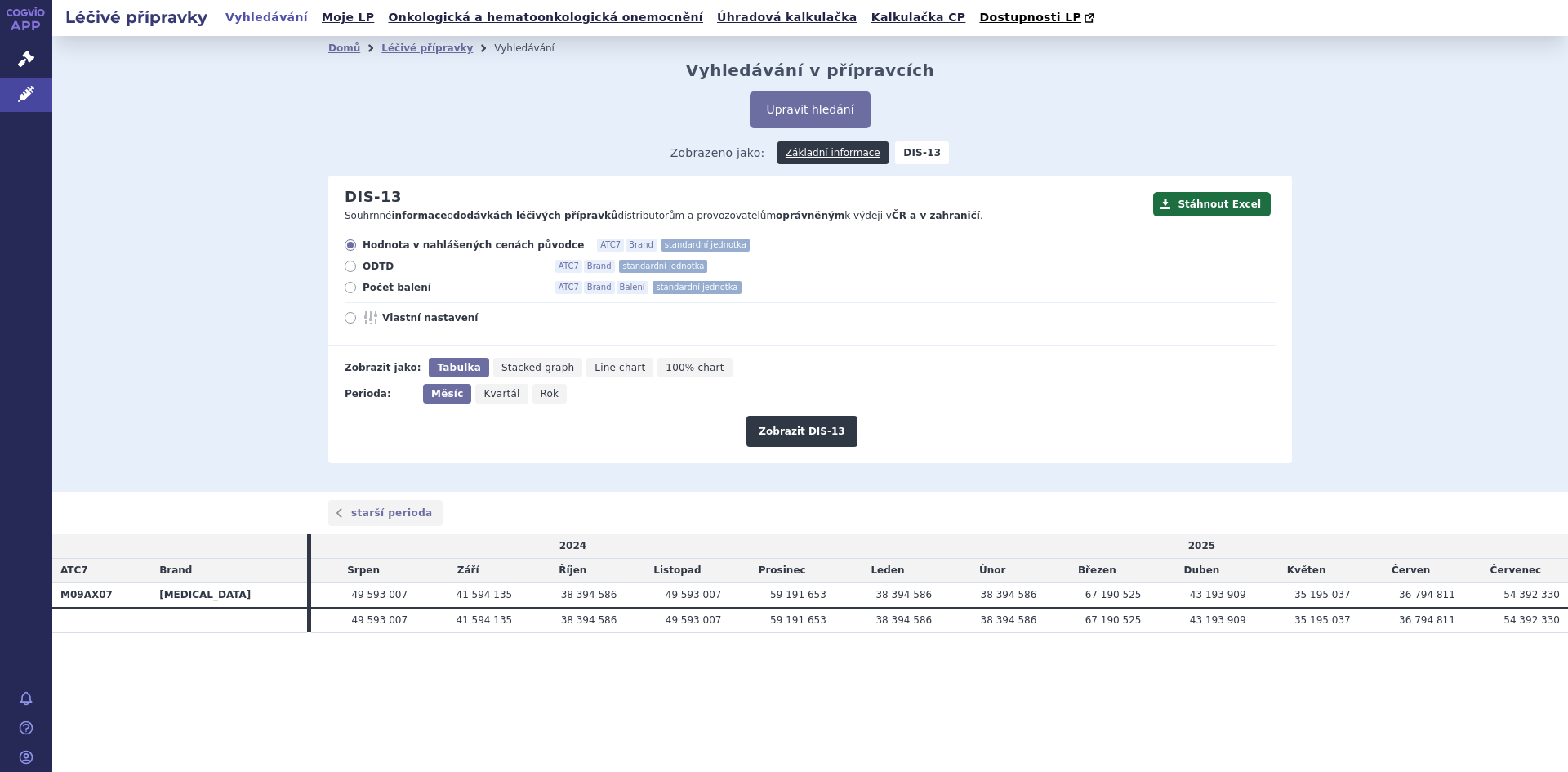
click at [351, 287] on icon at bounding box center [350, 287] width 11 height 11
click at [351, 287] on input "Počet balení ATC7 Brand Balení standardní jednotka" at bounding box center [352, 290] width 10 height 10
radio input "true"
click at [804, 436] on button "Zobrazit DIS-13" at bounding box center [801, 431] width 110 height 31
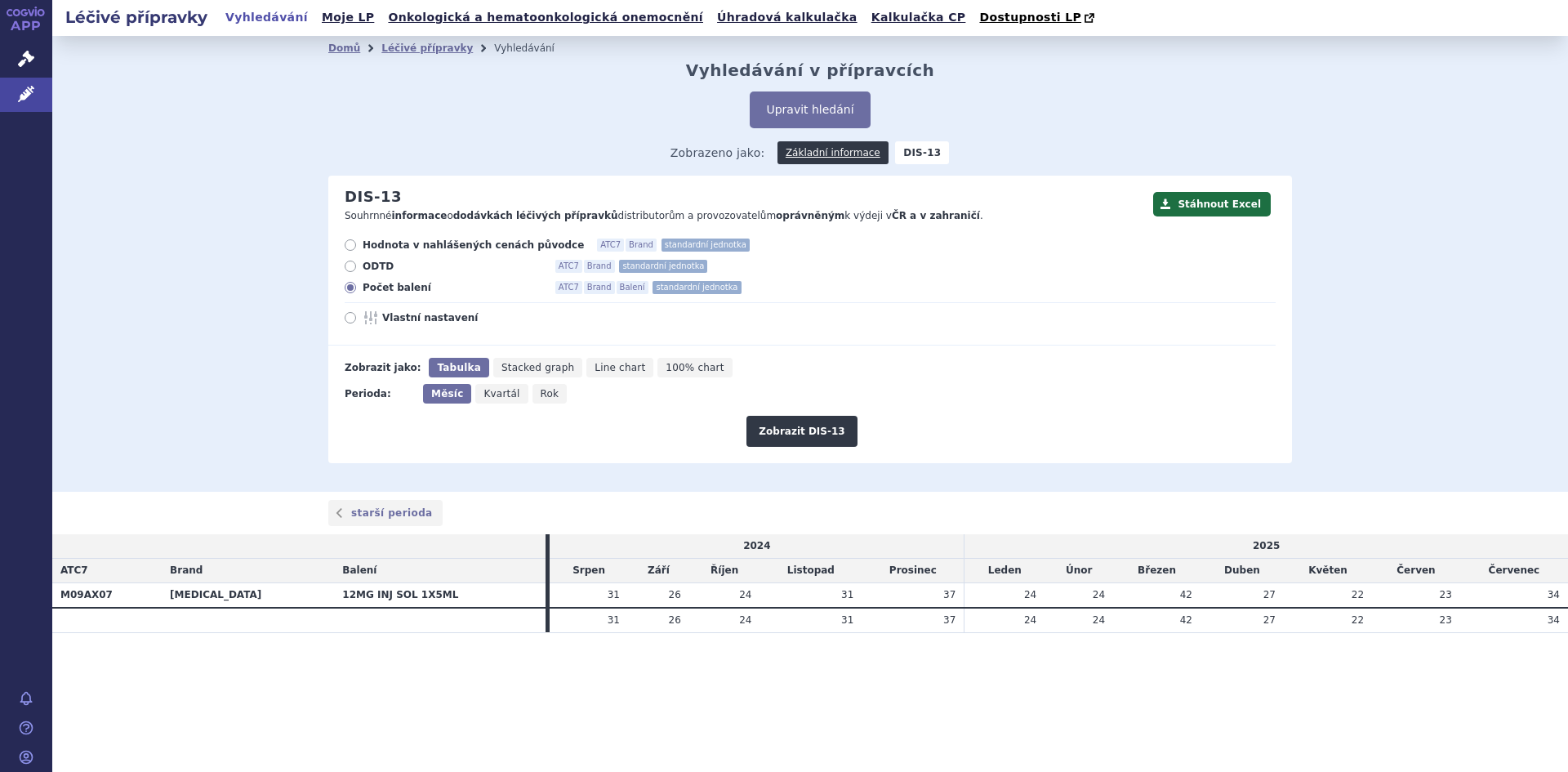
click at [353, 245] on icon at bounding box center [350, 245] width 11 height 11
click at [353, 245] on input "Hodnota v nahlášených cenách původce ATC7 Brand standardní jednotka" at bounding box center [352, 247] width 10 height 10
radio input "true"
click at [541, 395] on span "Rok" at bounding box center [550, 393] width 19 height 11
click at [534, 395] on input "Rok" at bounding box center [537, 389] width 10 height 10
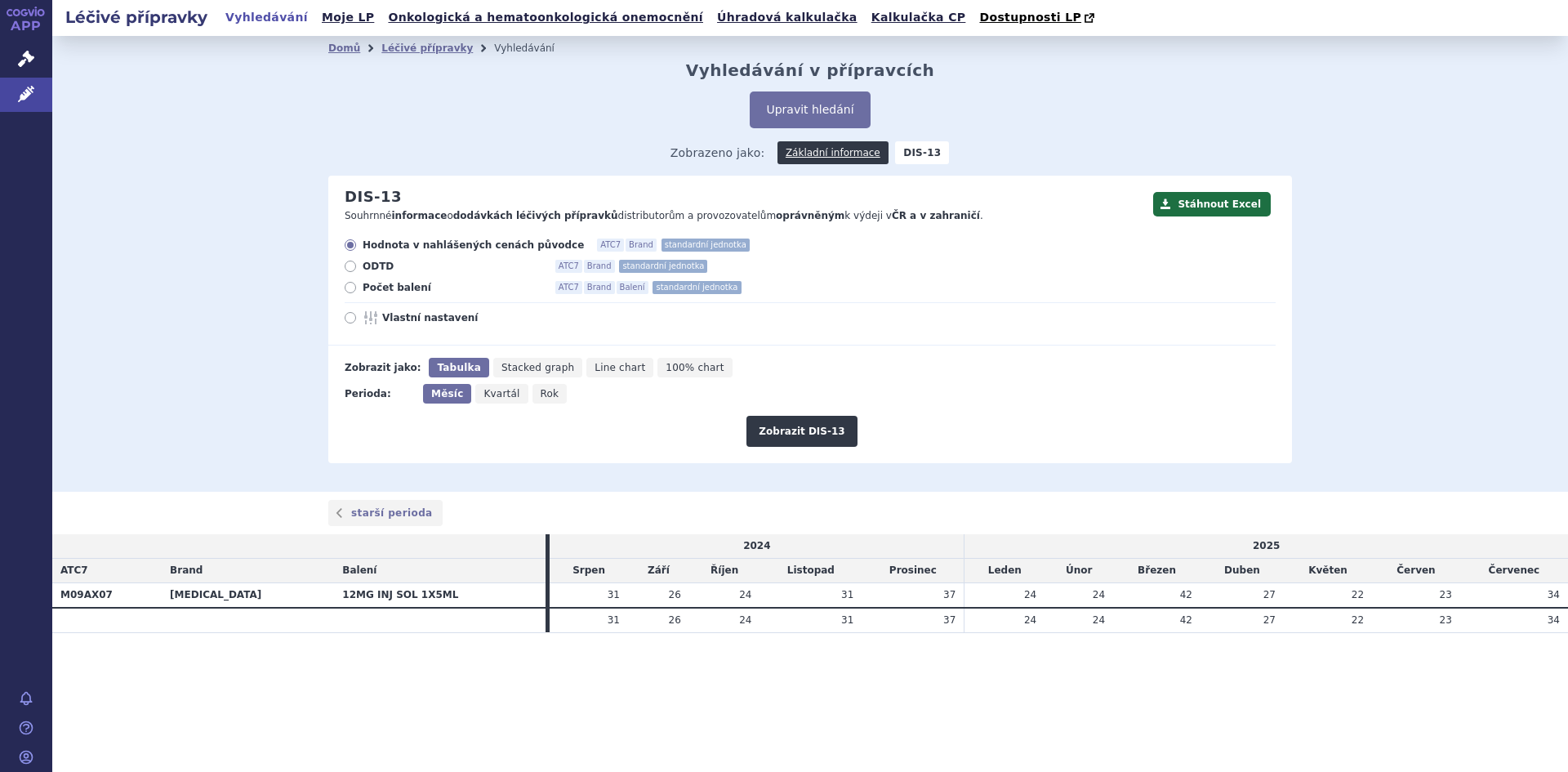
radio input "true"
click at [801, 425] on button "Zobrazit DIS-13" at bounding box center [801, 431] width 110 height 31
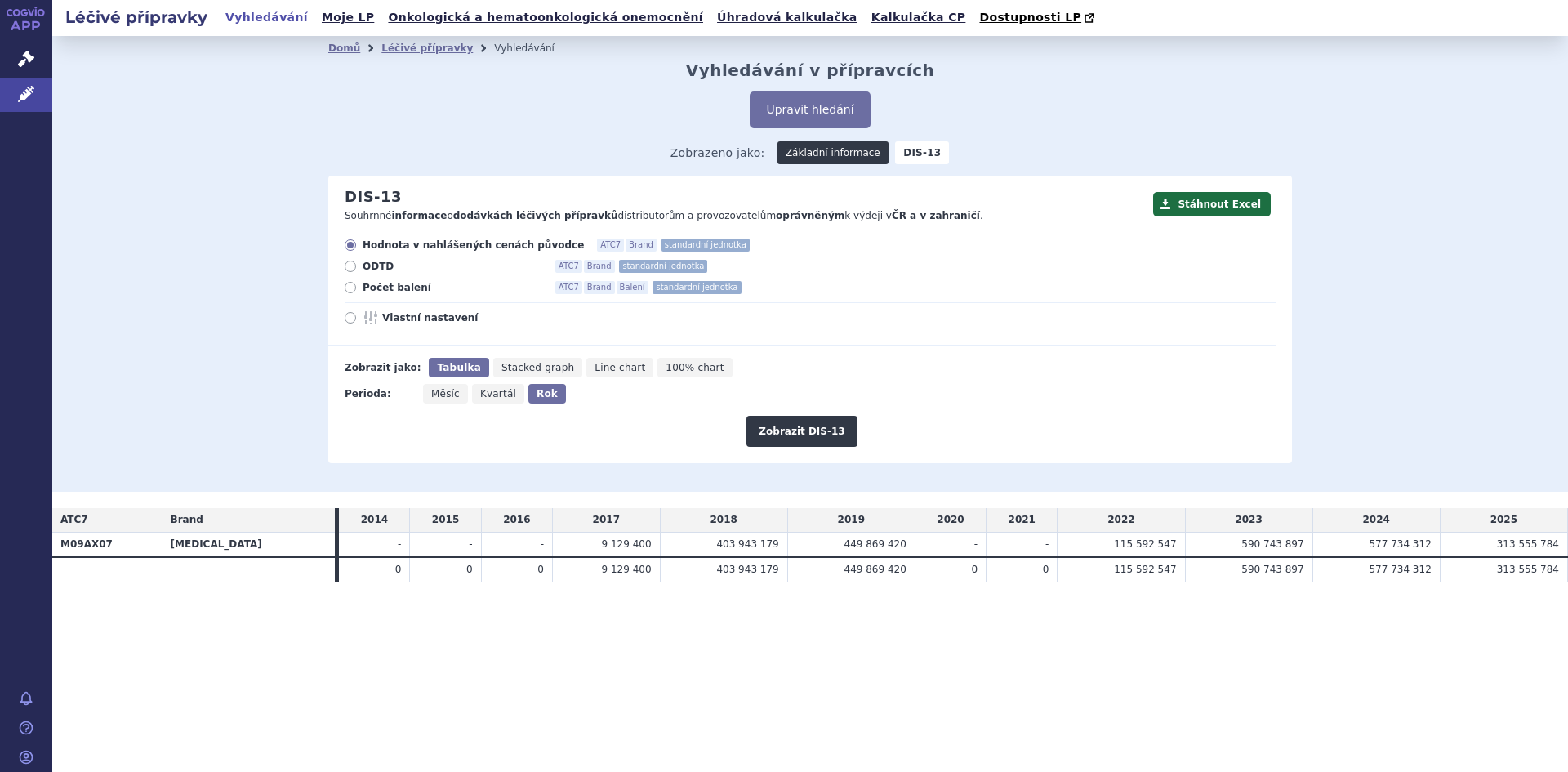
click at [830, 153] on link "Základní informace" at bounding box center [833, 153] width 111 height 23
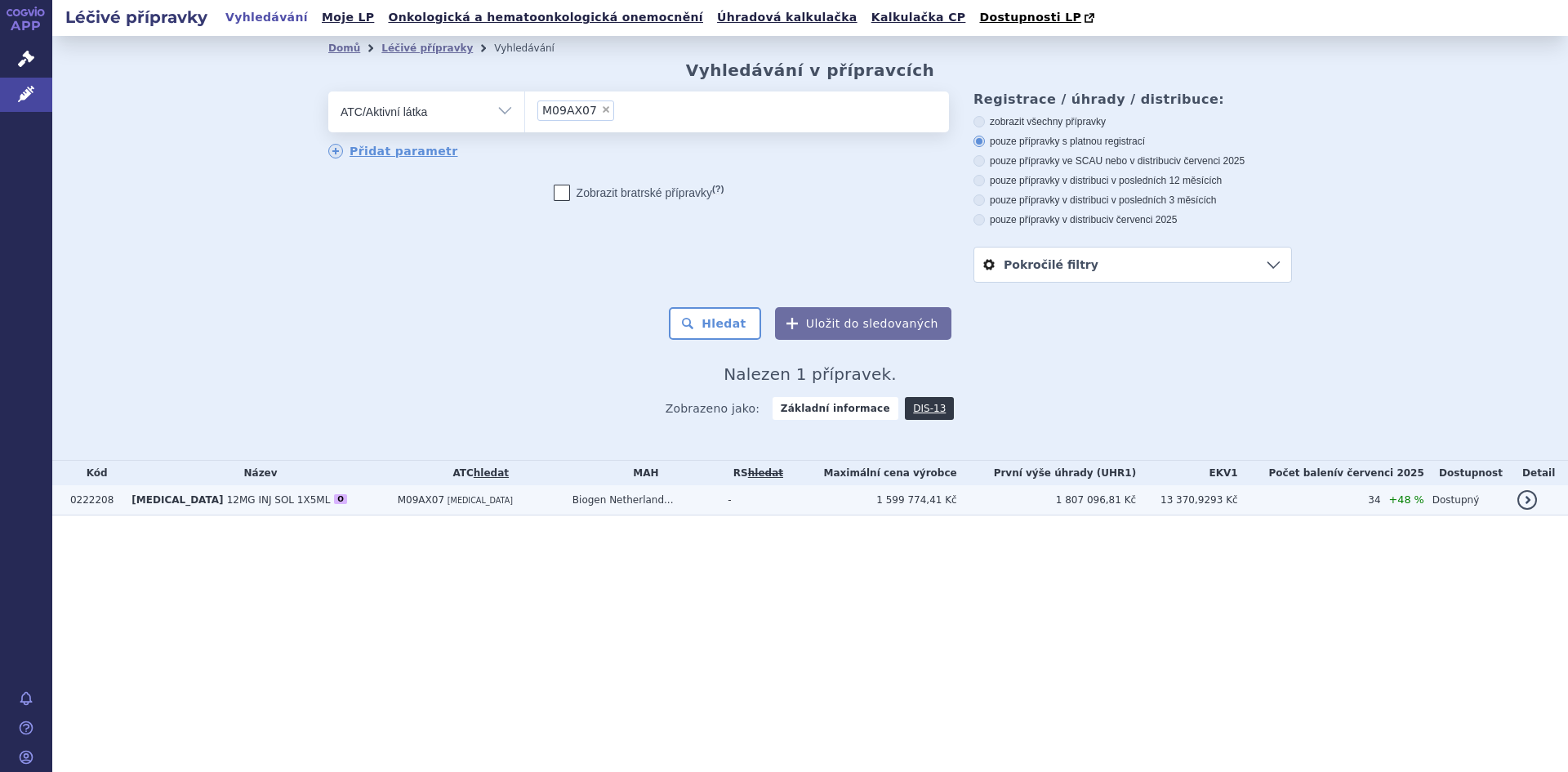
click at [227, 501] on span "12MG INJ SOL 1X5ML" at bounding box center [279, 499] width 104 height 11
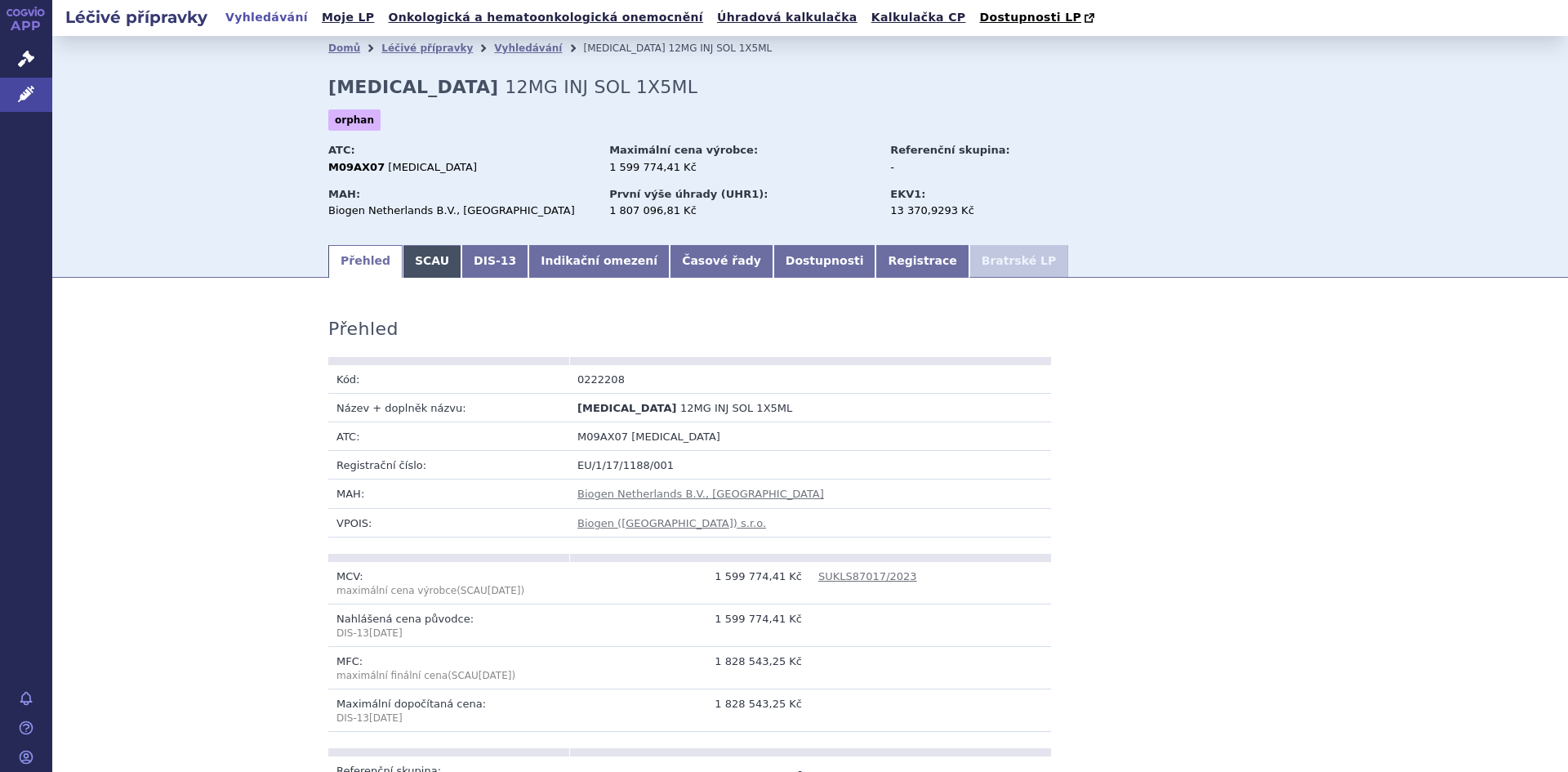
click at [411, 267] on link "SCAU" at bounding box center [432, 262] width 59 height 32
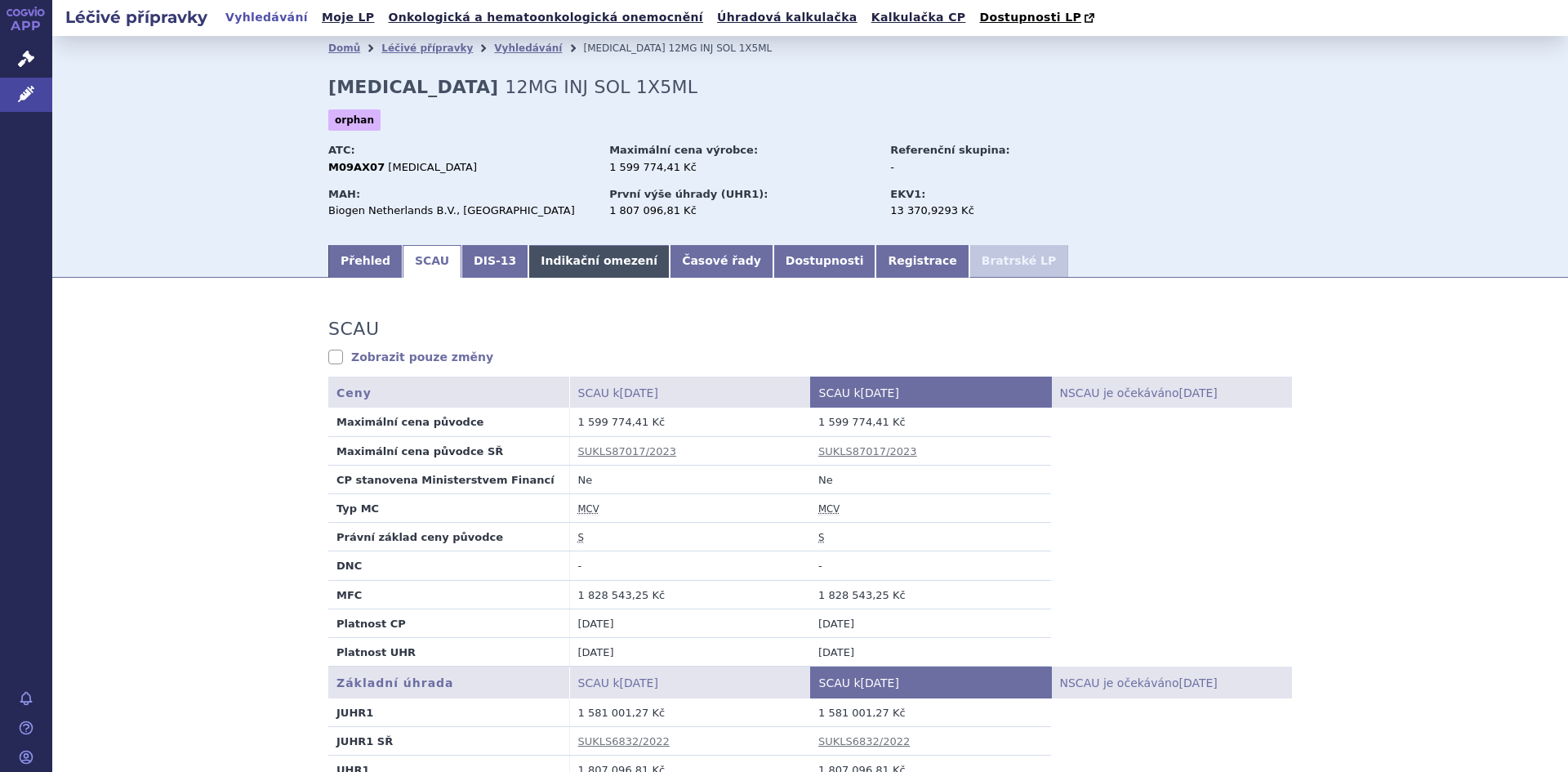
click at [571, 268] on link "Indikační omezení" at bounding box center [599, 262] width 141 height 32
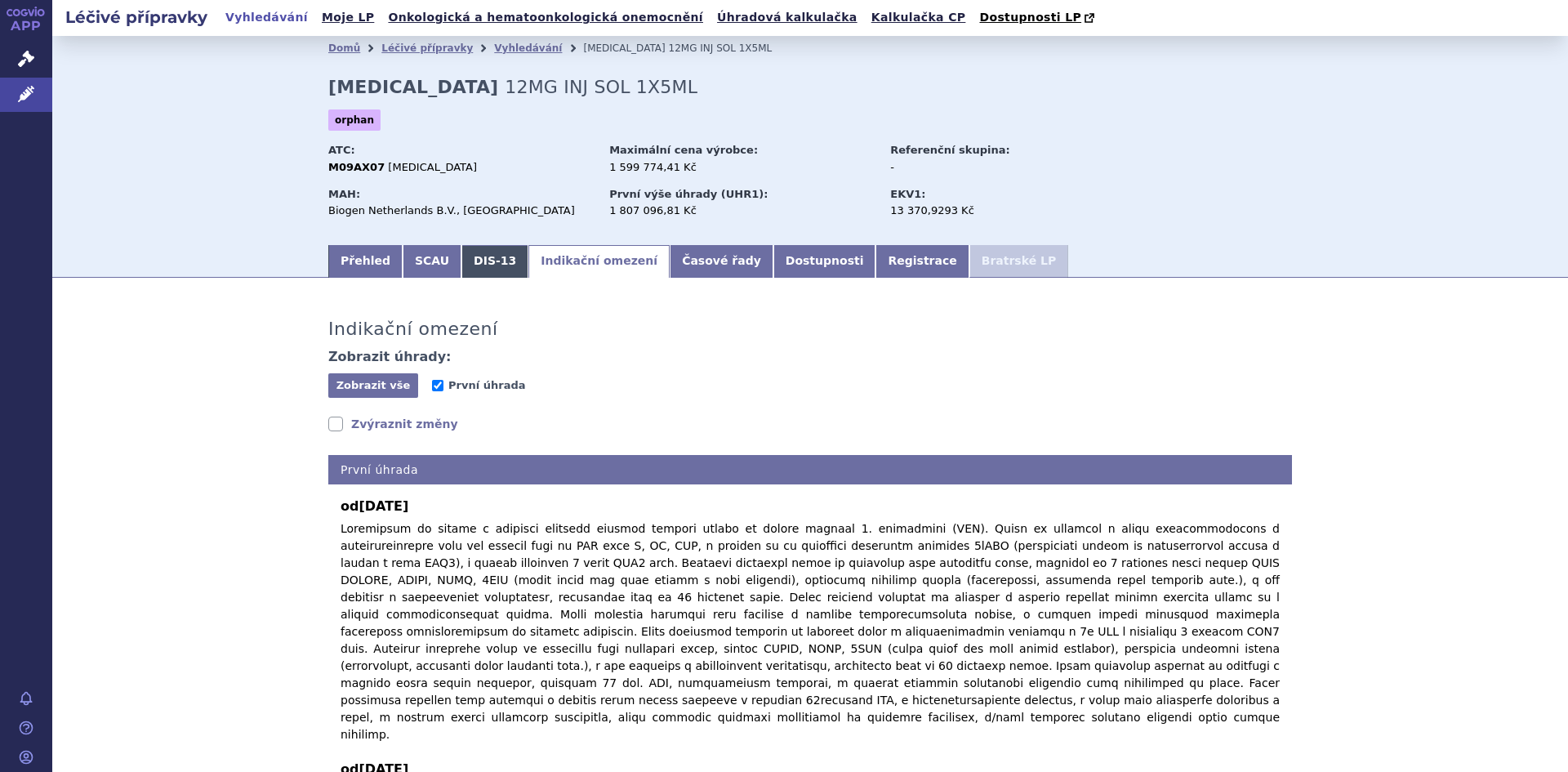
click at [475, 264] on link "DIS-13" at bounding box center [495, 262] width 67 height 32
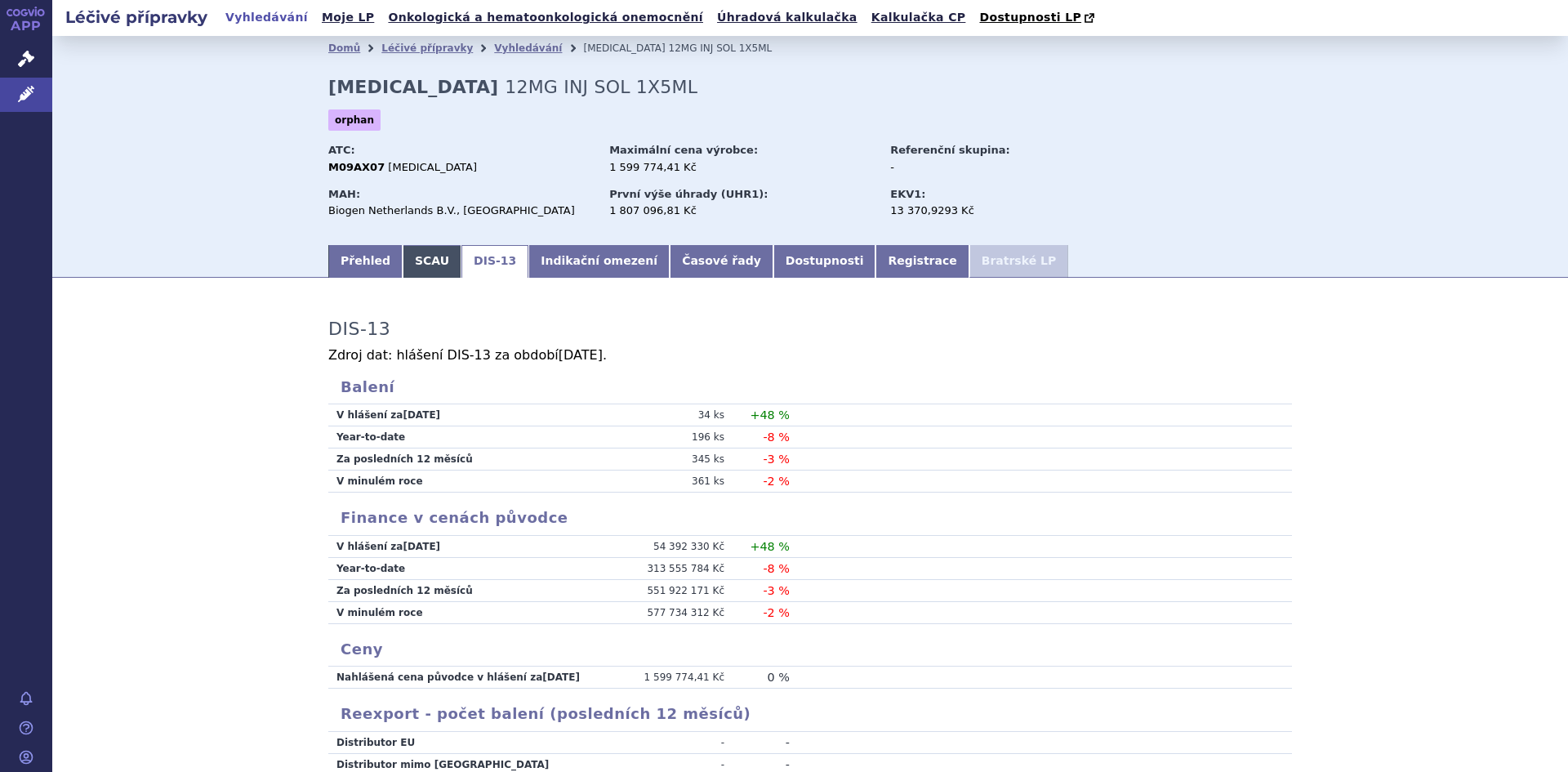
click at [418, 268] on link "SCAU" at bounding box center [432, 262] width 59 height 32
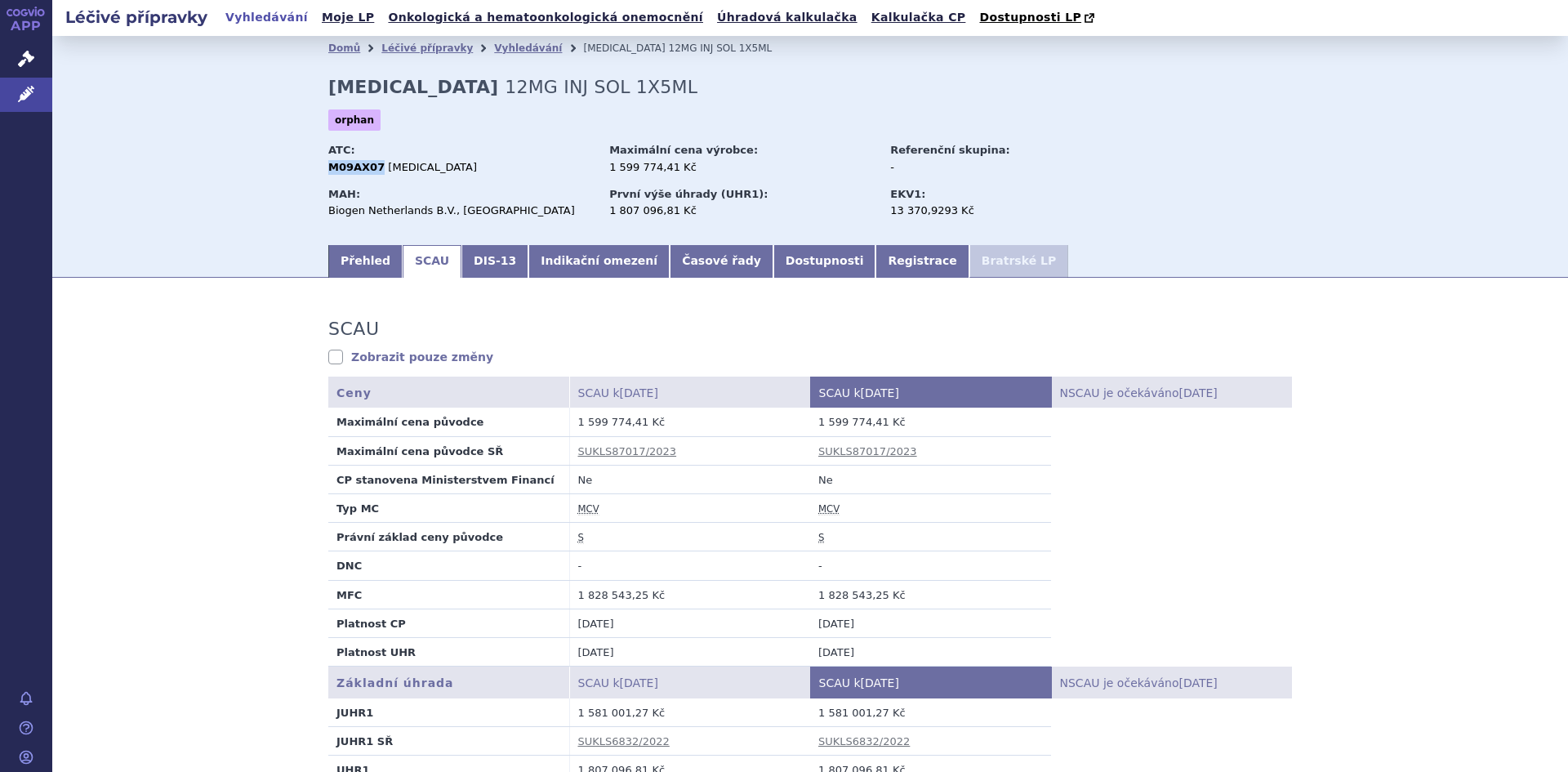
drag, startPoint x: 324, startPoint y: 164, endPoint x: 369, endPoint y: 174, distance: 46.1
click at [369, 173] on strong "M09AX07" at bounding box center [356, 167] width 56 height 12
copy strong "M09AX07"
click at [494, 56] on li "Vyhledávání" at bounding box center [538, 48] width 89 height 25
click at [497, 50] on link "Vyhledávání" at bounding box center [528, 48] width 68 height 11
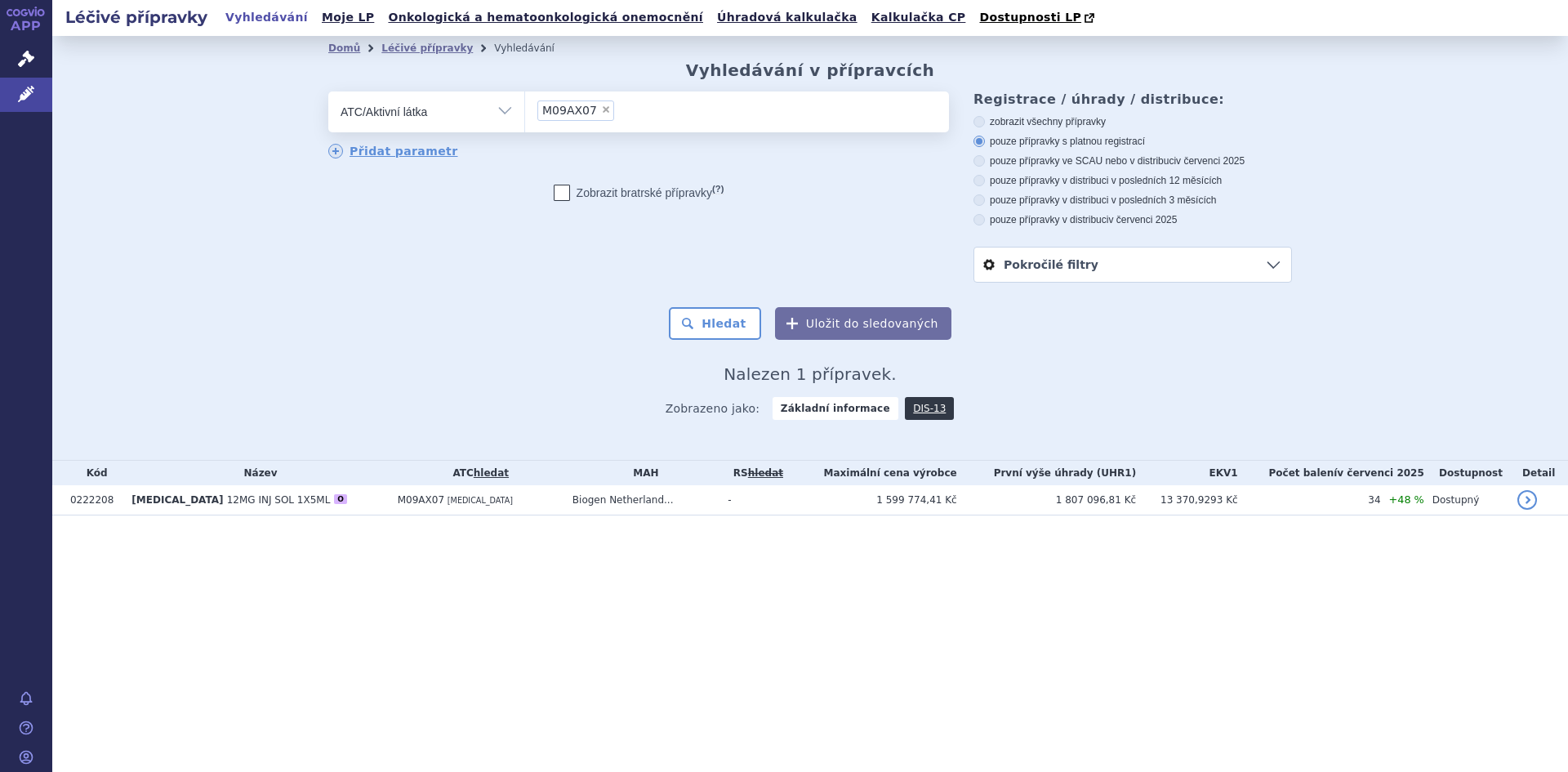
click at [602, 109] on span "×" at bounding box center [606, 110] width 10 height 10
click at [526, 109] on select "M09AX07" at bounding box center [525, 111] width 1 height 41
select select
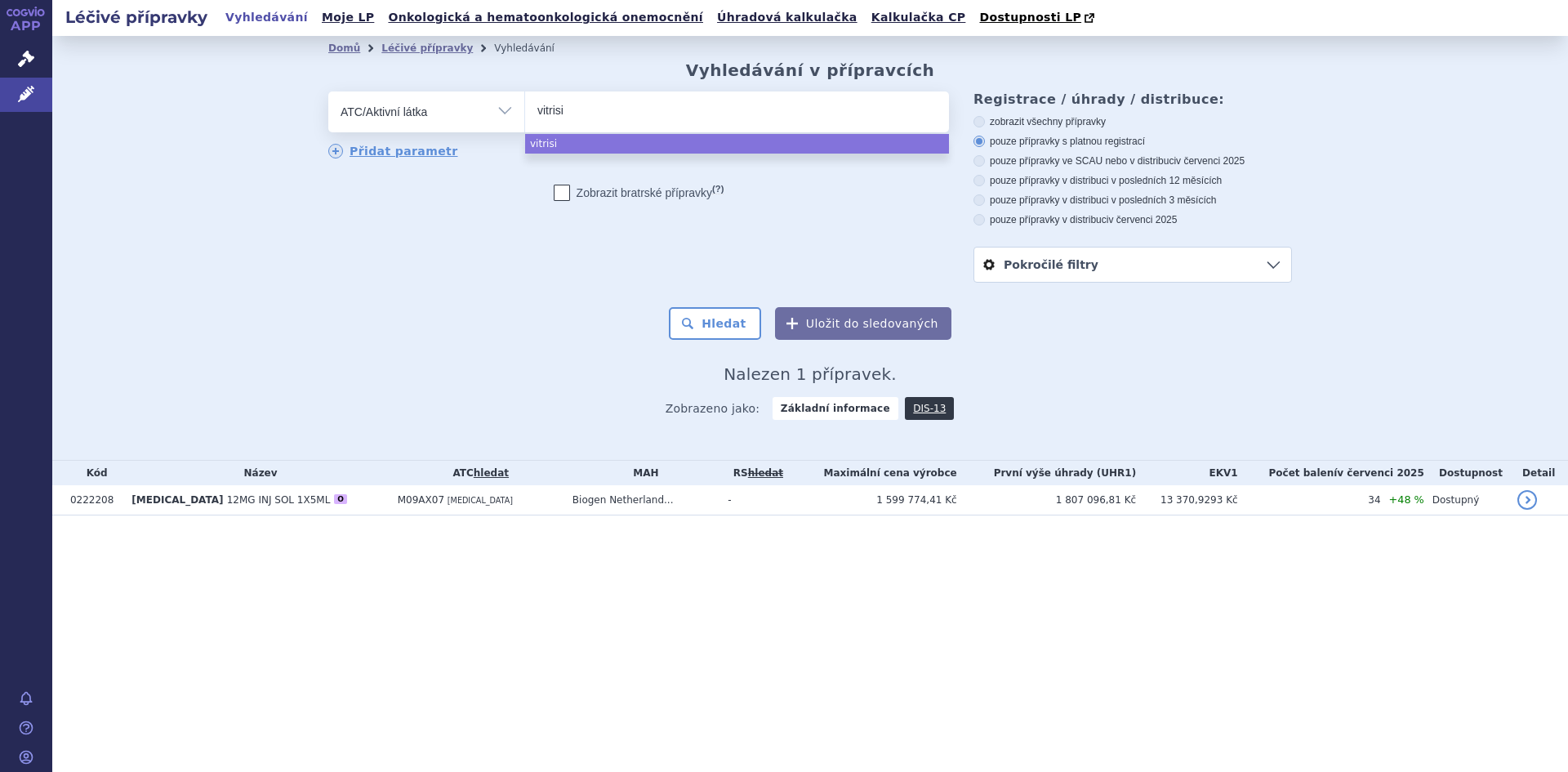
drag, startPoint x: 566, startPoint y: 110, endPoint x: 526, endPoint y: 108, distance: 40.0
click at [526, 108] on ul "vitrisi" at bounding box center [738, 108] width 424 height 34
type input "vitrisi"
click at [526, 108] on select "vitrisi" at bounding box center [525, 111] width 1 height 41
select select "vitrisi"
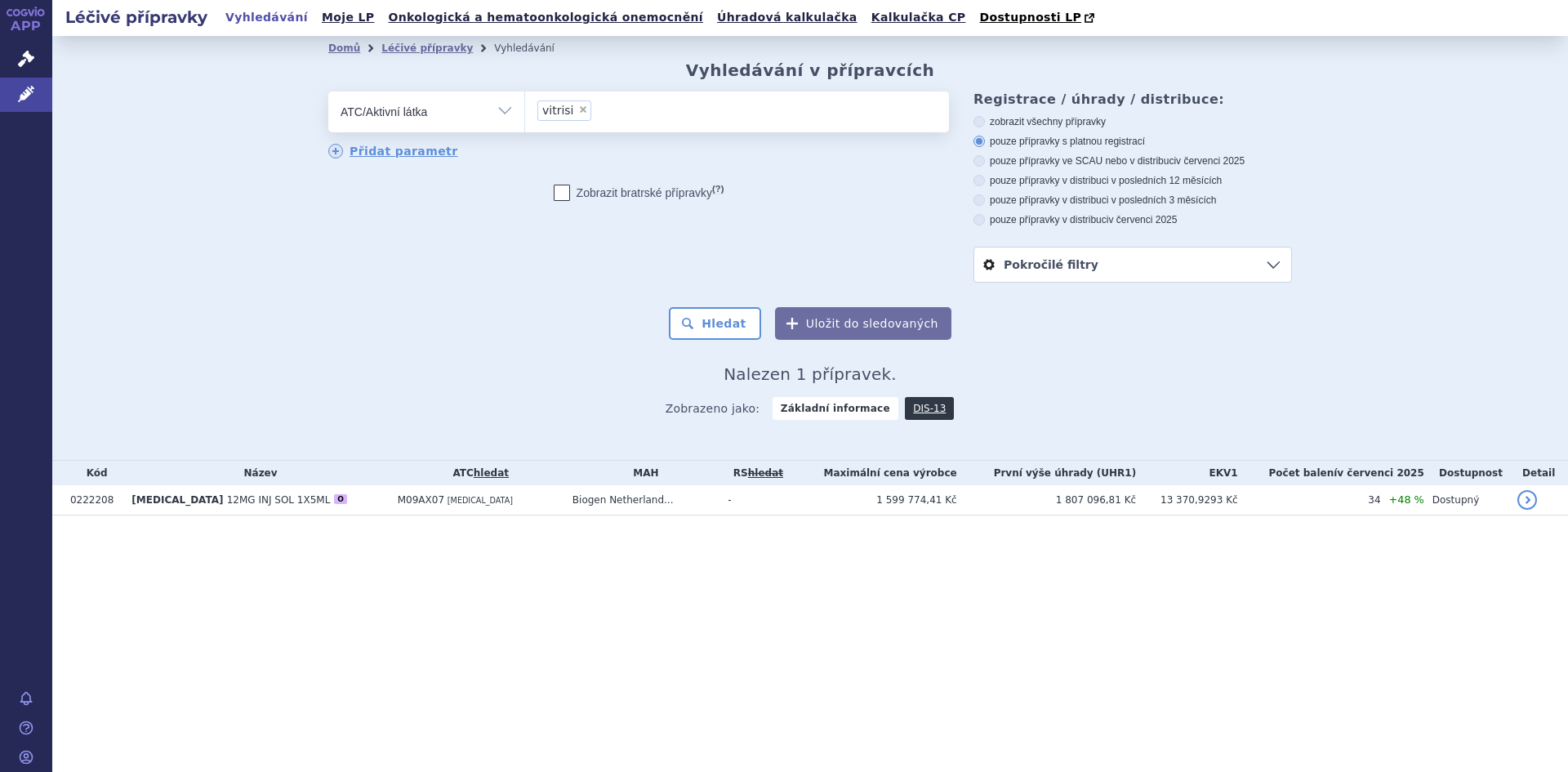
click at [578, 109] on span "×" at bounding box center [583, 110] width 10 height 10
click at [526, 109] on select "vitrisi" at bounding box center [525, 111] width 1 height 41
select select
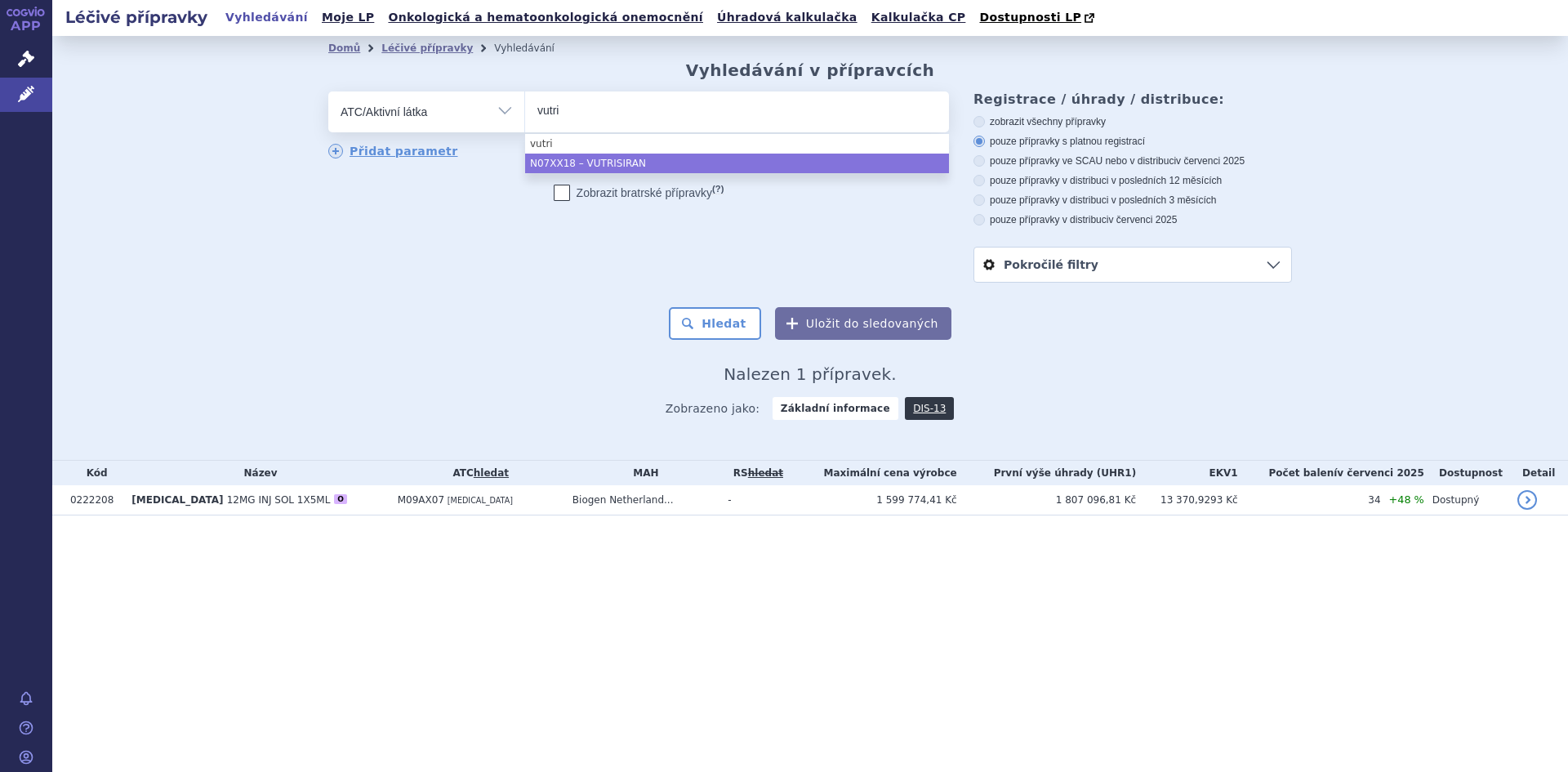
type input "vutri"
select select "N07XX18"
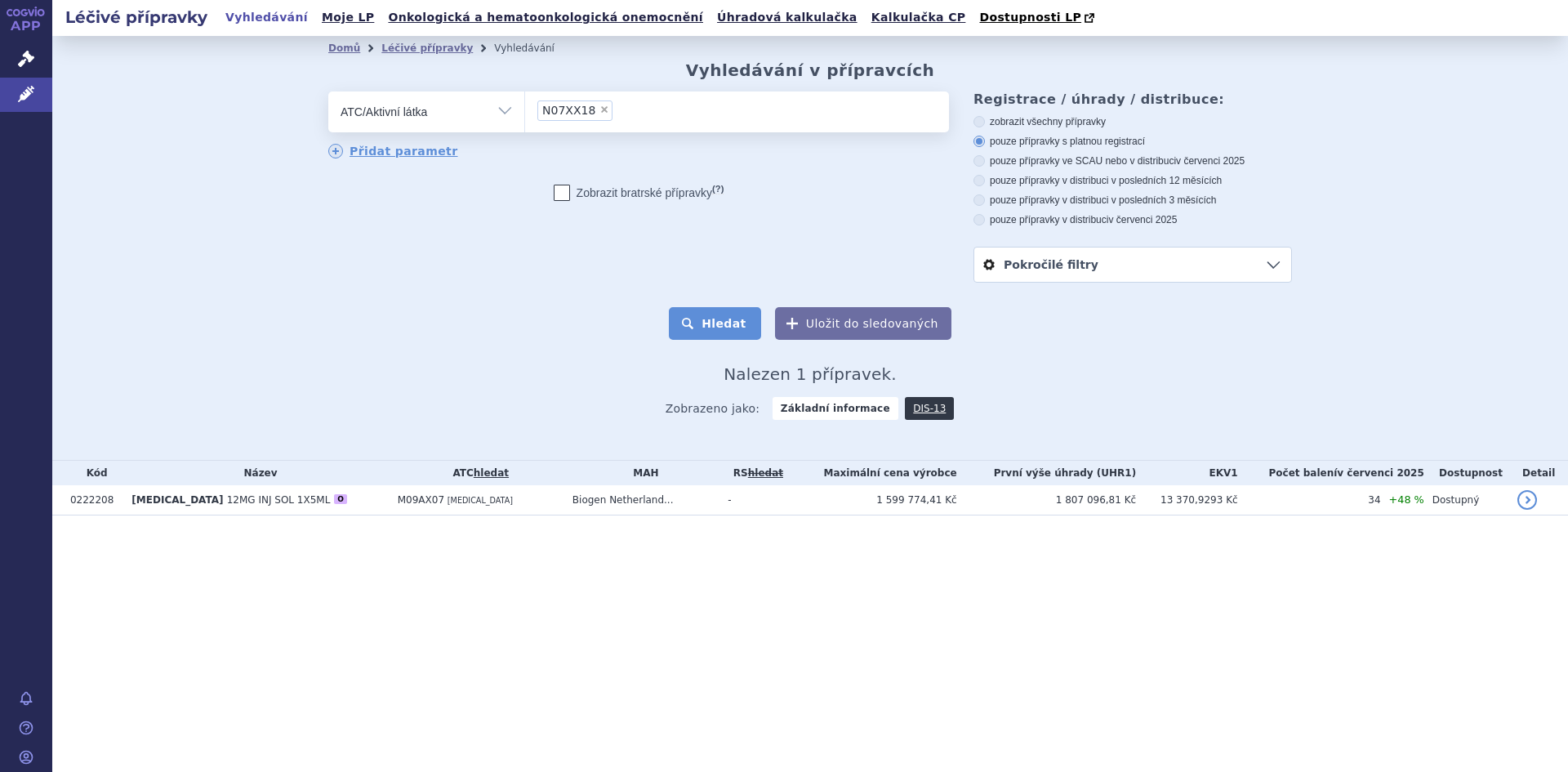
click at [721, 319] on button "Hledat" at bounding box center [715, 324] width 92 height 32
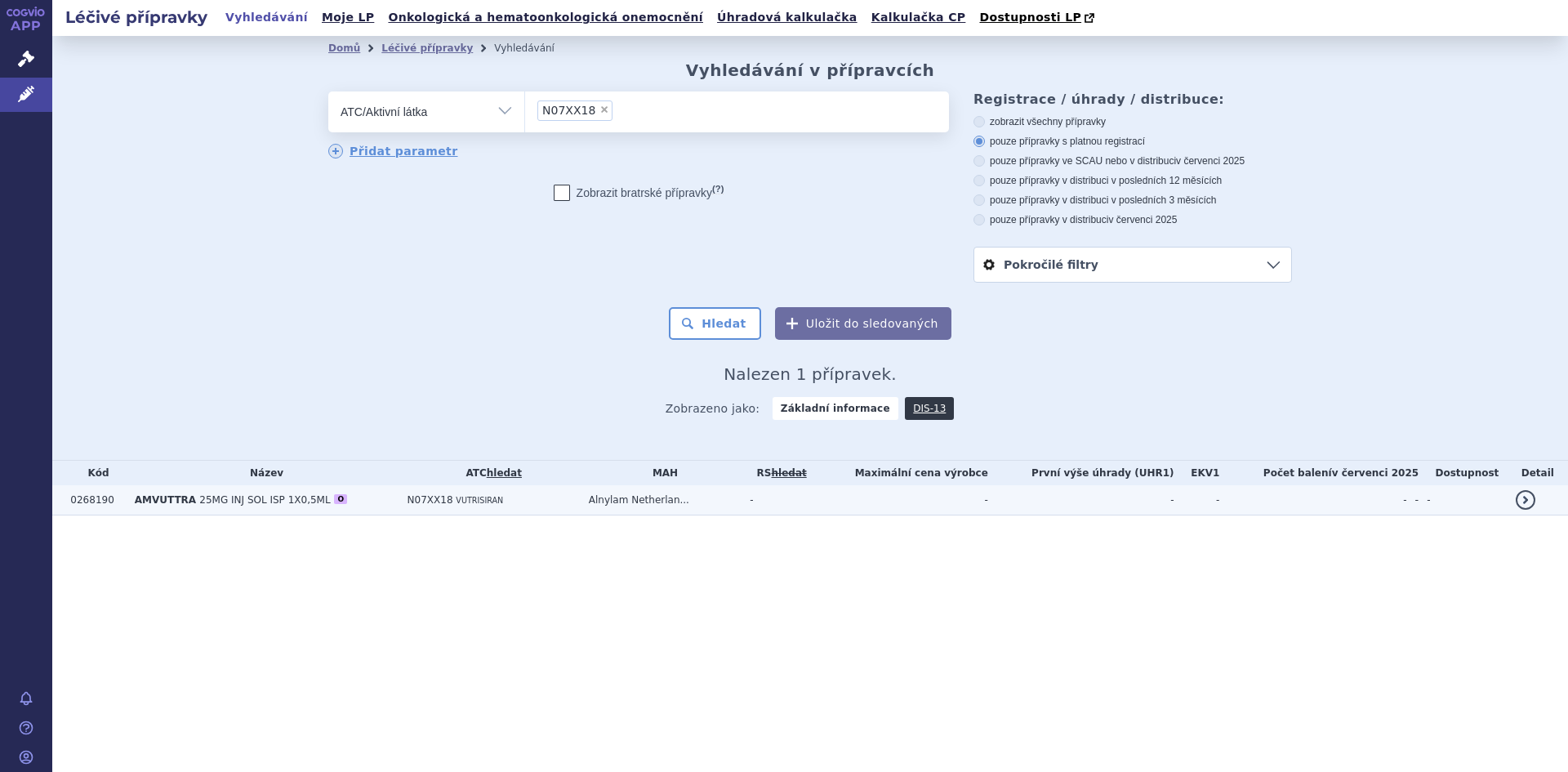
click at [256, 505] on span "25MG INJ SOL ISP 1X0,5ML" at bounding box center [264, 499] width 130 height 11
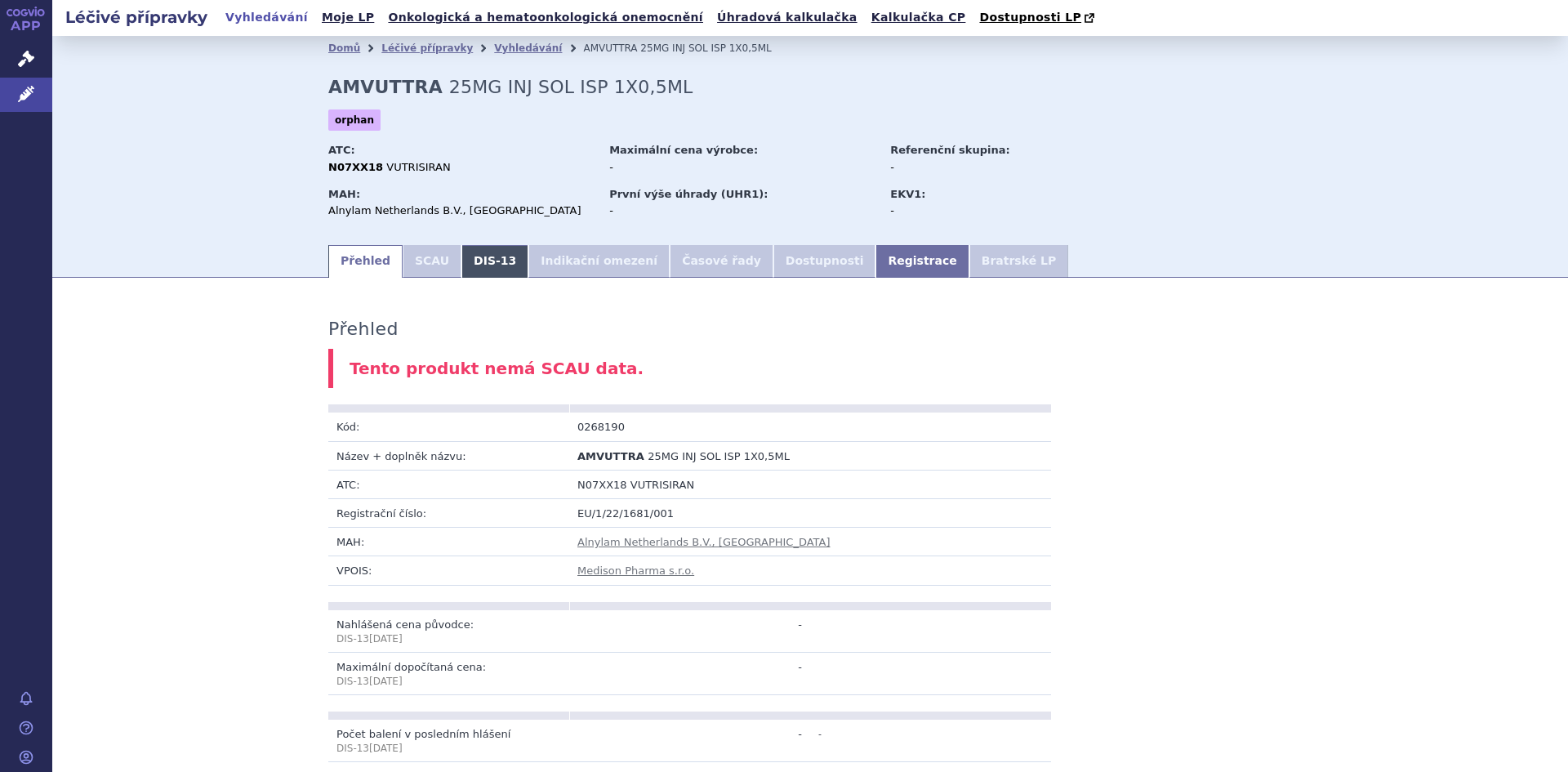
click at [475, 261] on link "DIS-13" at bounding box center [495, 262] width 67 height 32
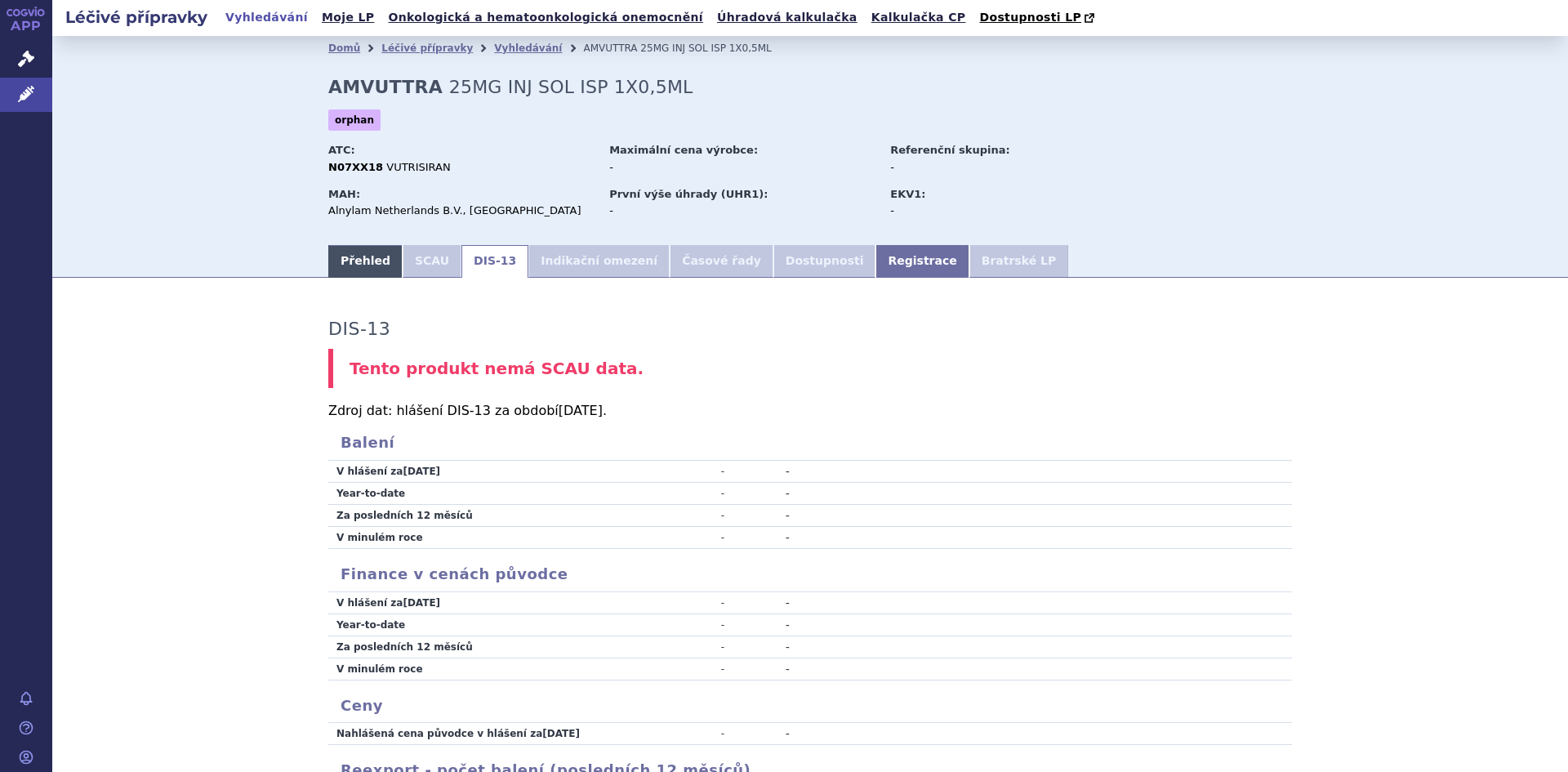
click at [356, 259] on link "Přehled" at bounding box center [365, 262] width 74 height 32
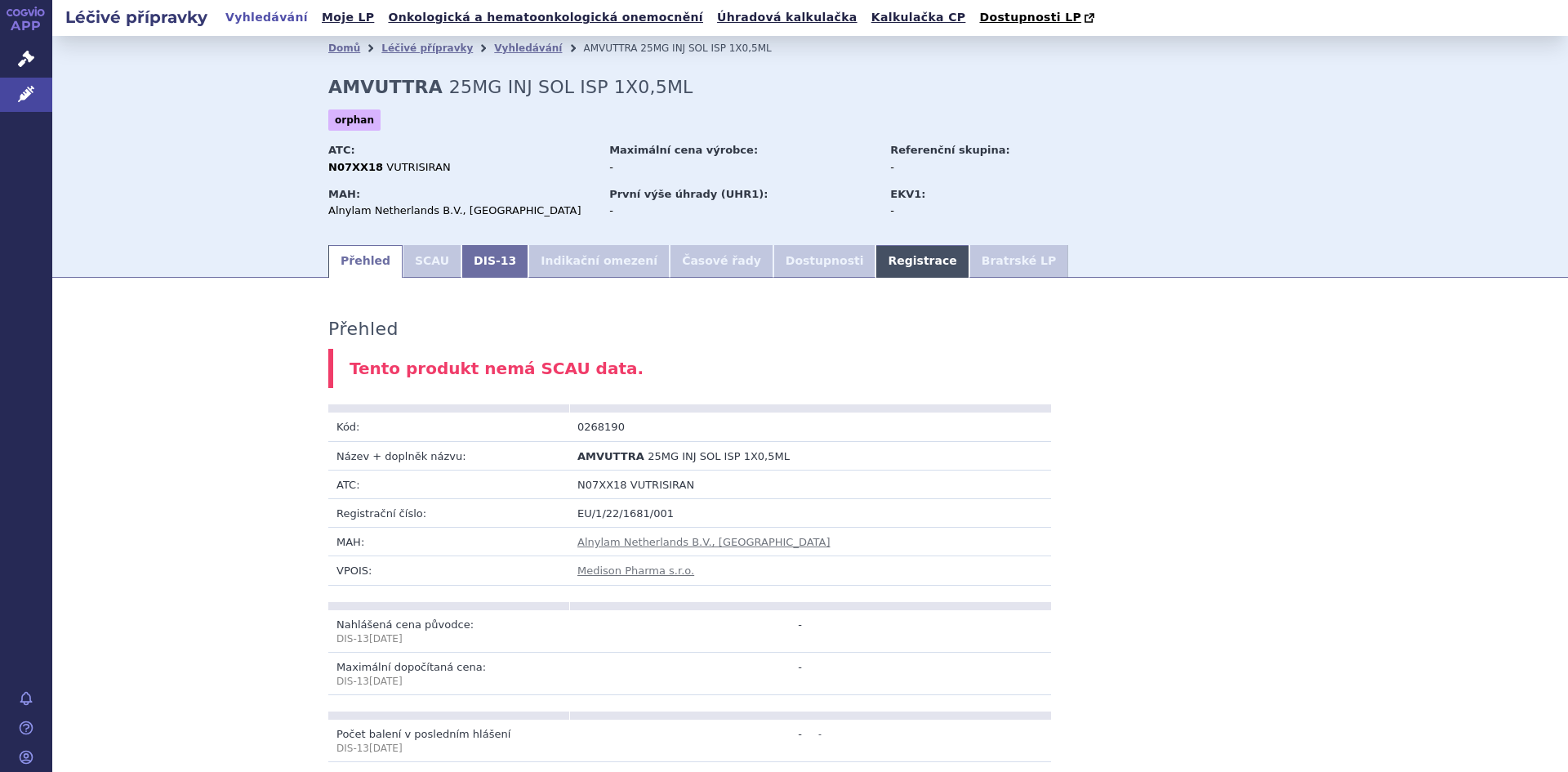
click at [876, 265] on link "Registrace" at bounding box center [922, 262] width 93 height 32
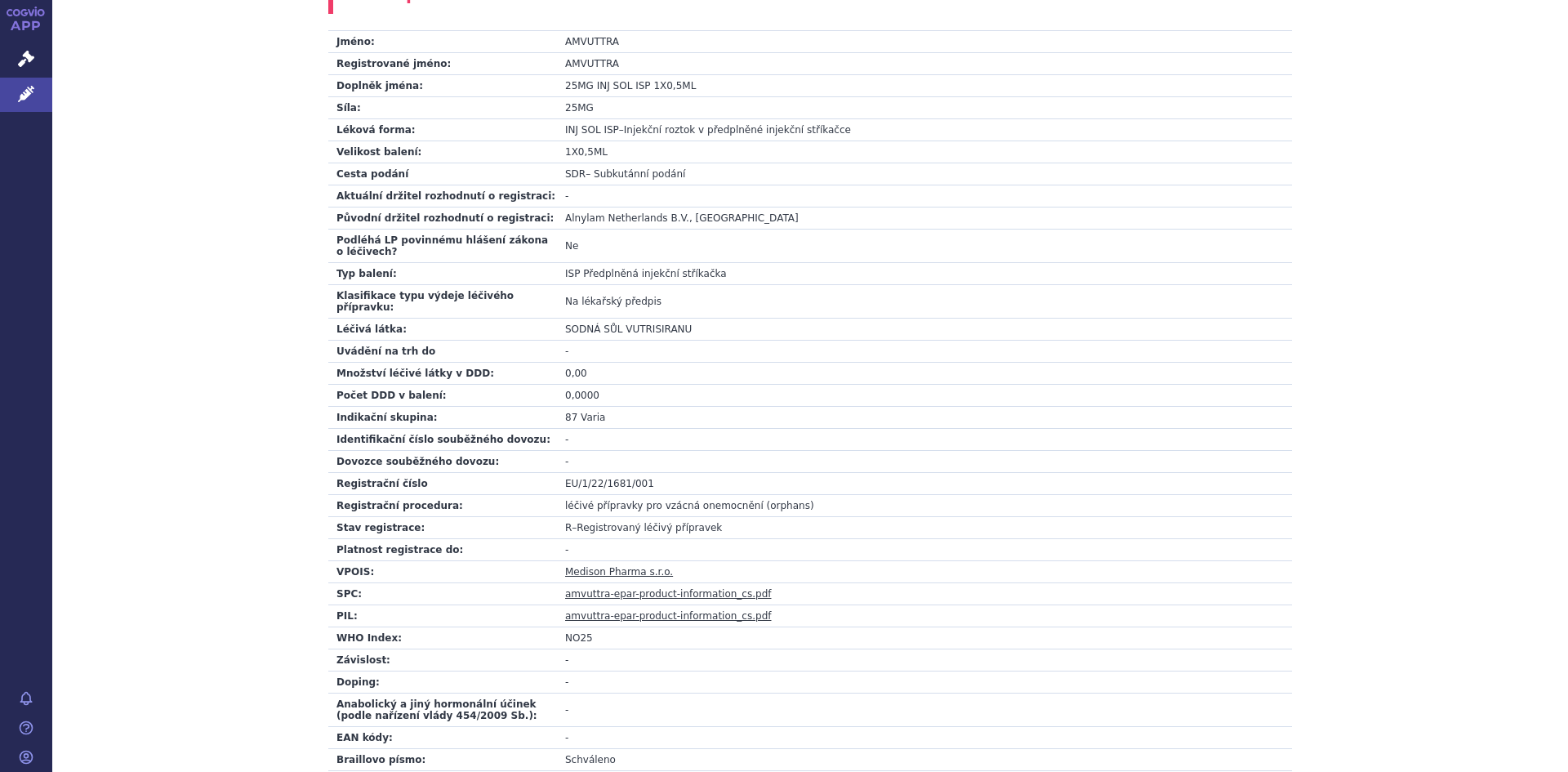
scroll to position [516, 0]
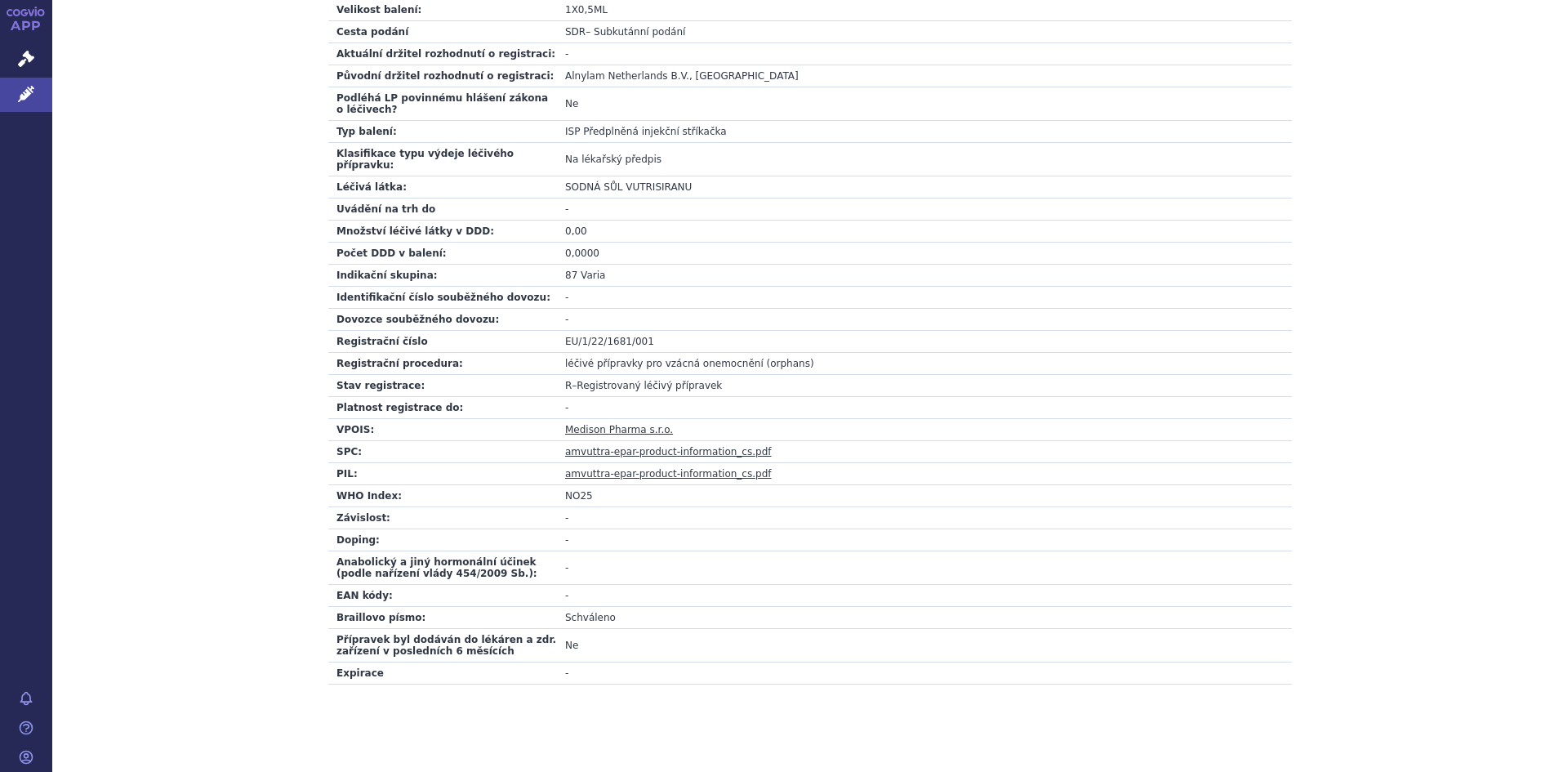
click at [652, 446] on link "amvuttra-epar-product-information_cs.pdf" at bounding box center [668, 451] width 207 height 11
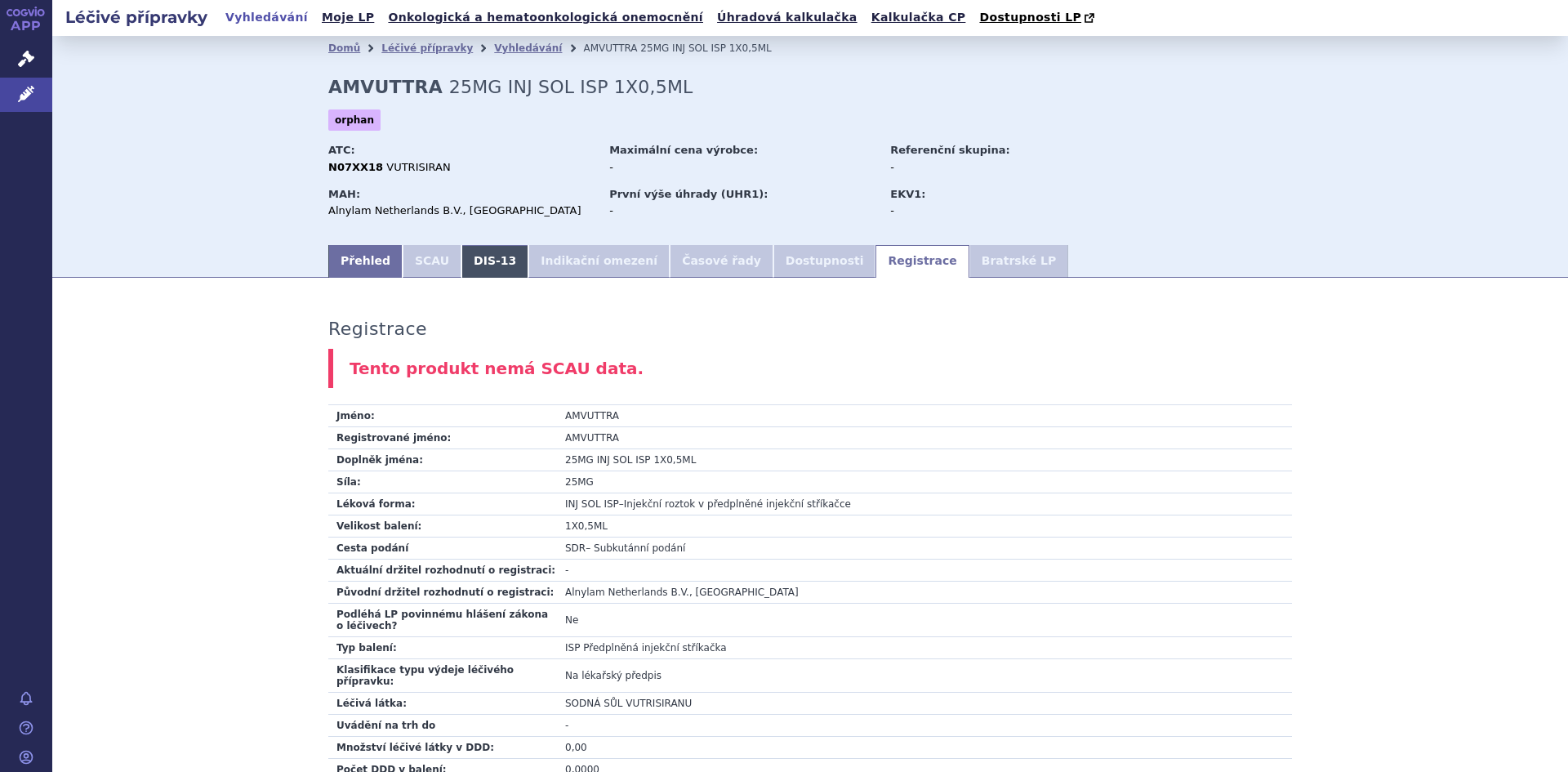
click at [478, 261] on link "DIS-13" at bounding box center [495, 262] width 67 height 32
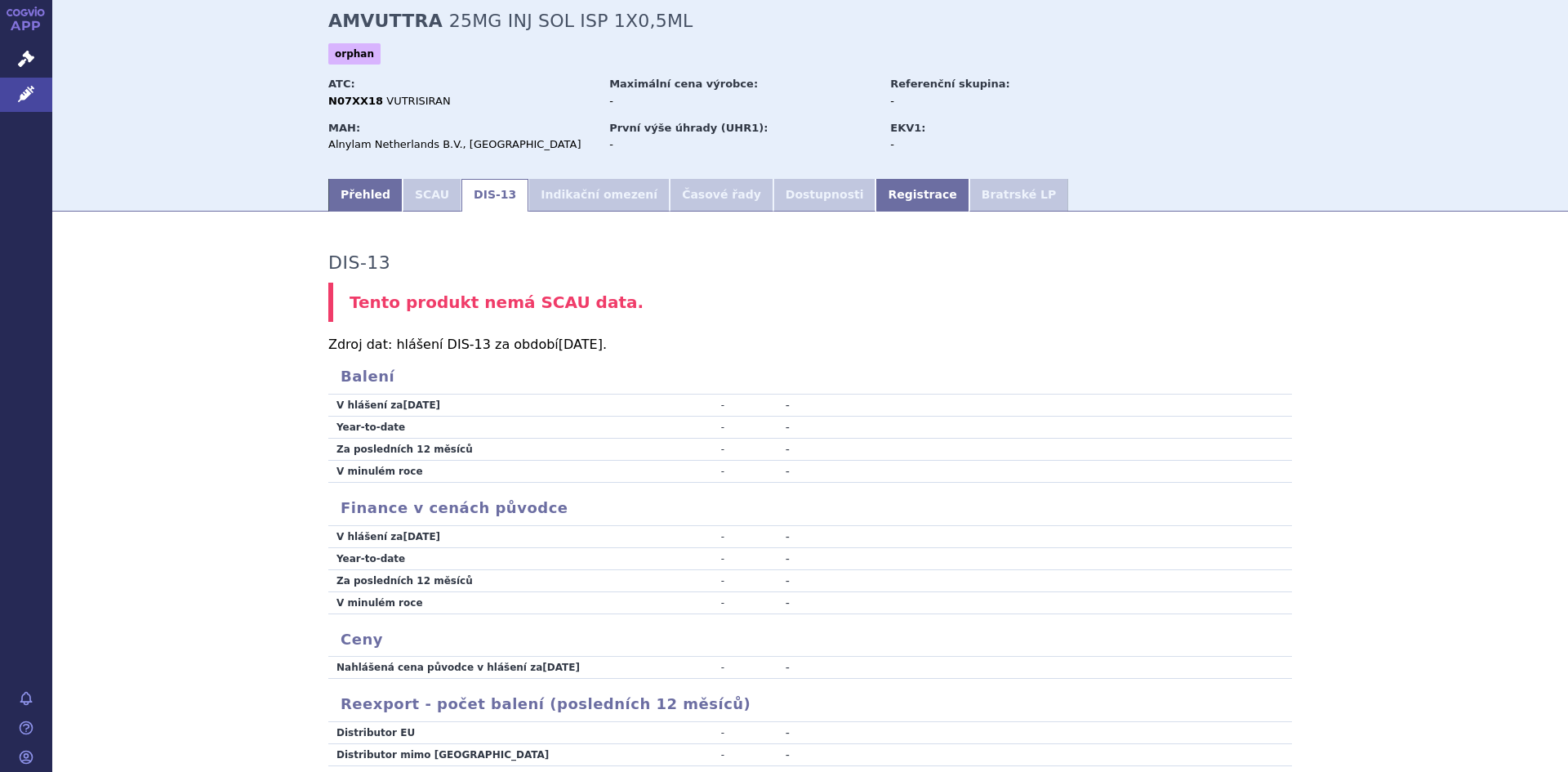
scroll to position [3, 0]
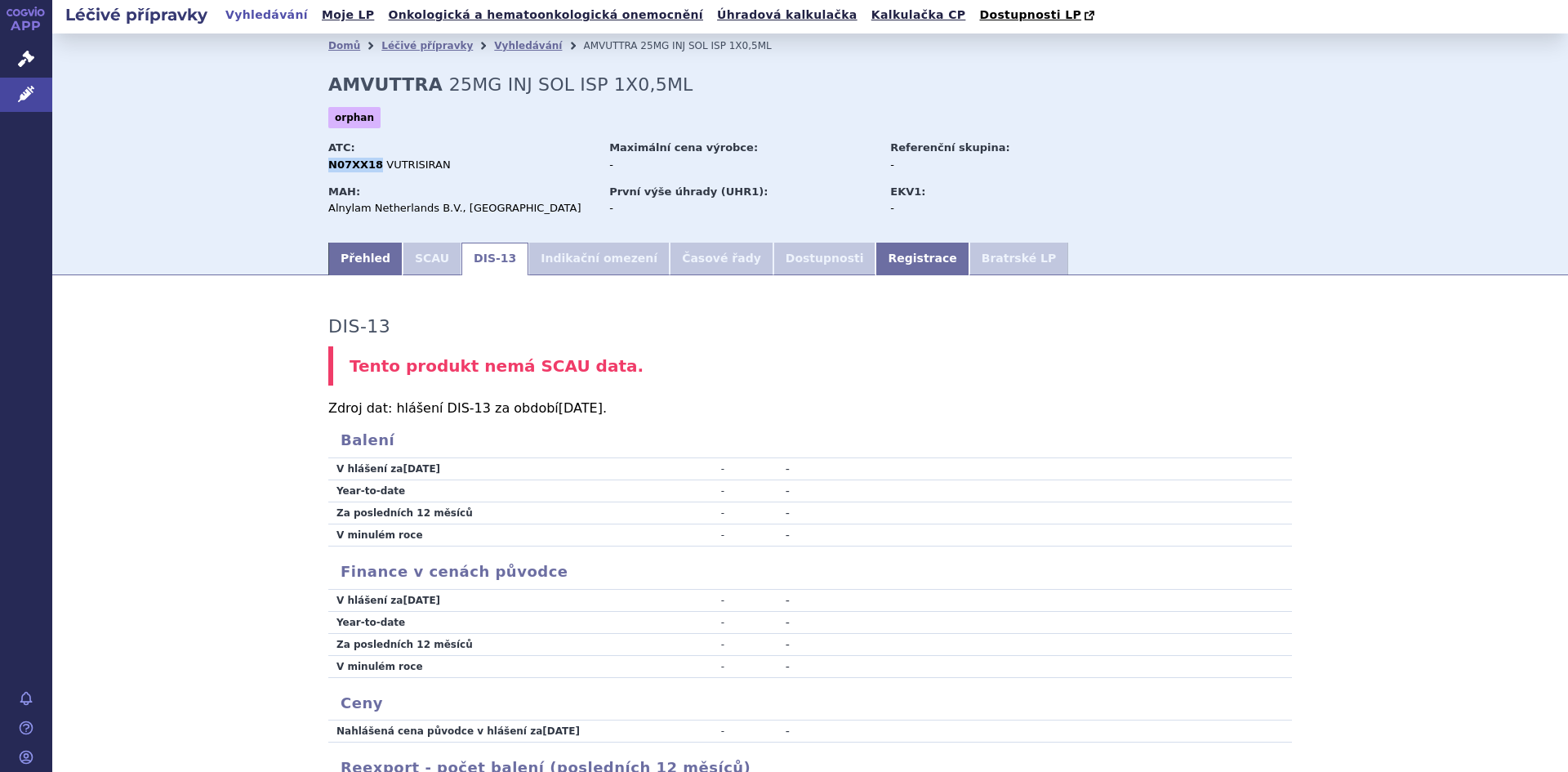
drag, startPoint x: 325, startPoint y: 164, endPoint x: 366, endPoint y: 168, distance: 41.2
click at [366, 168] on strong "N07XX18" at bounding box center [355, 164] width 55 height 12
copy strong "N07XX18"
click at [374, 175] on div "ATC: N07XX18 VUTRISIRAN" at bounding box center [467, 158] width 278 height 43
drag, startPoint x: 368, startPoint y: 165, endPoint x: 317, endPoint y: 162, distance: 51.1
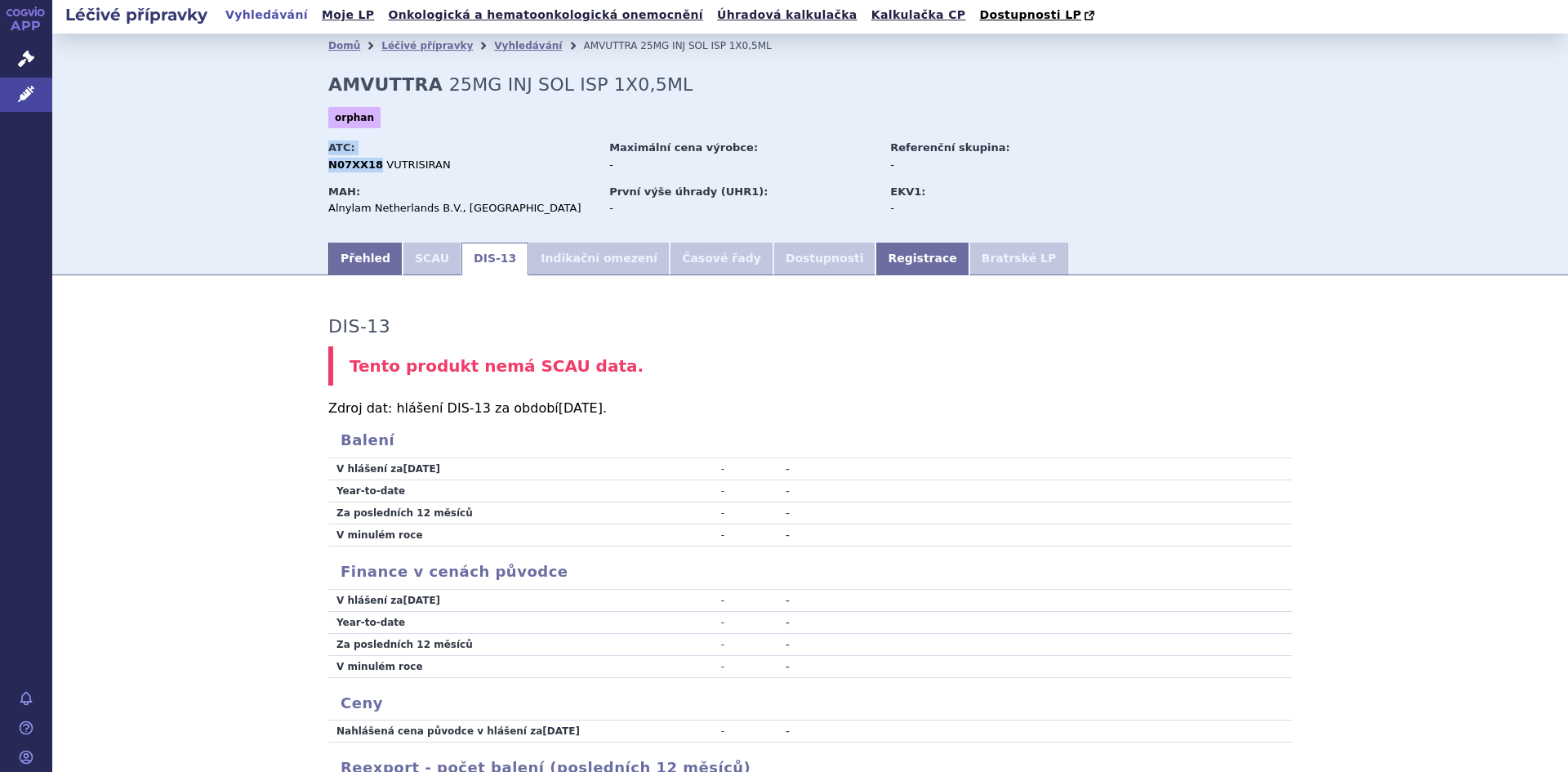
click at [317, 162] on div "Domů Léčivé přípravky Vyhledávání AMVUTTRA 25MG INJ SOL ISP 1X0,5ML AMVUTTRA 25…" at bounding box center [810, 149] width 1029 height 182
click at [532, 164] on div "N07XX18 VUTRISIRAN" at bounding box center [461, 164] width 266 height 14
drag, startPoint x: 366, startPoint y: 166, endPoint x: 323, endPoint y: 170, distance: 43.2
click at [328, 170] on strong "N07XX18" at bounding box center [355, 164] width 55 height 12
copy strong "N07XX18"
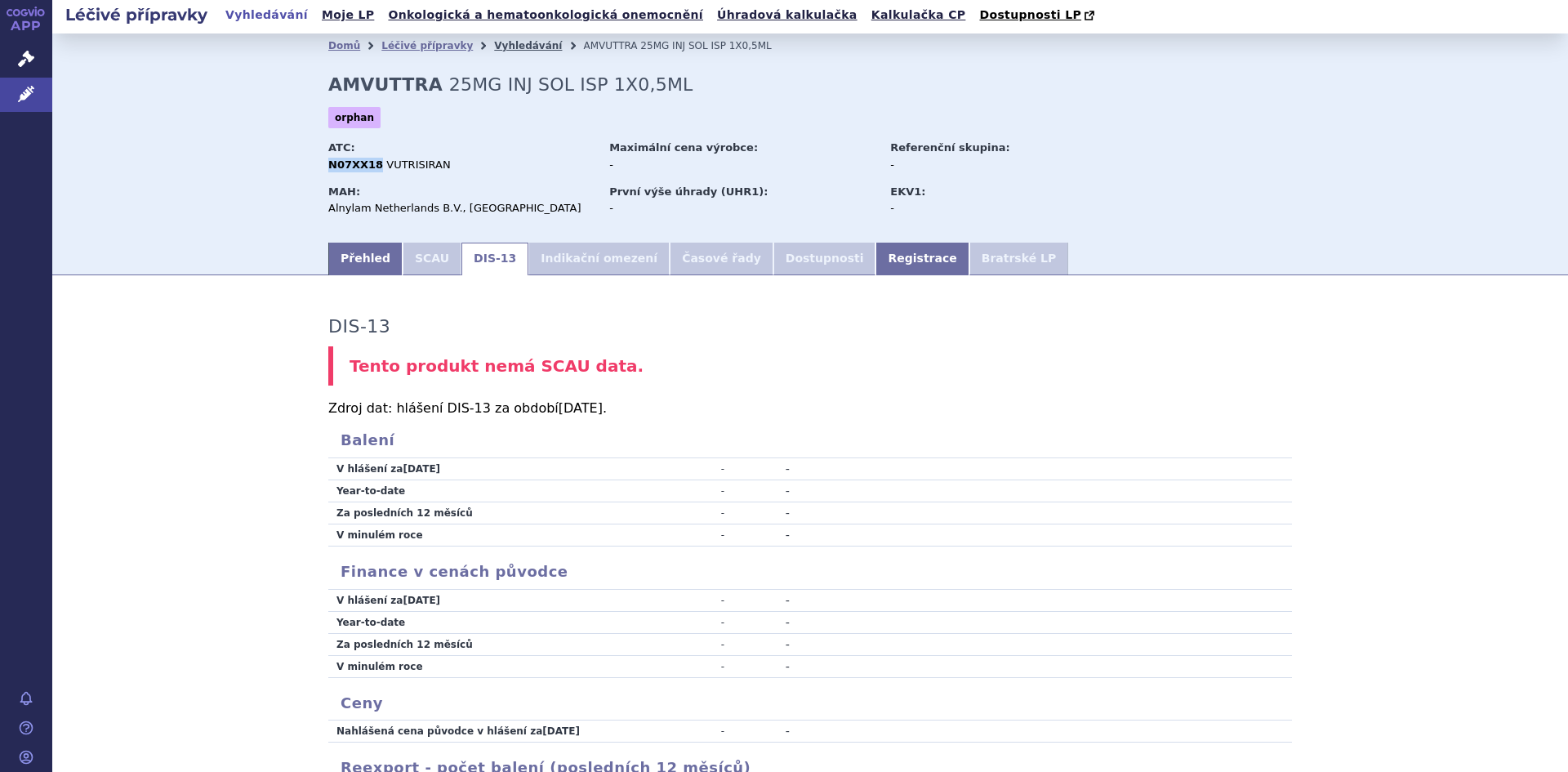
click at [497, 46] on link "Vyhledávání" at bounding box center [528, 45] width 68 height 11
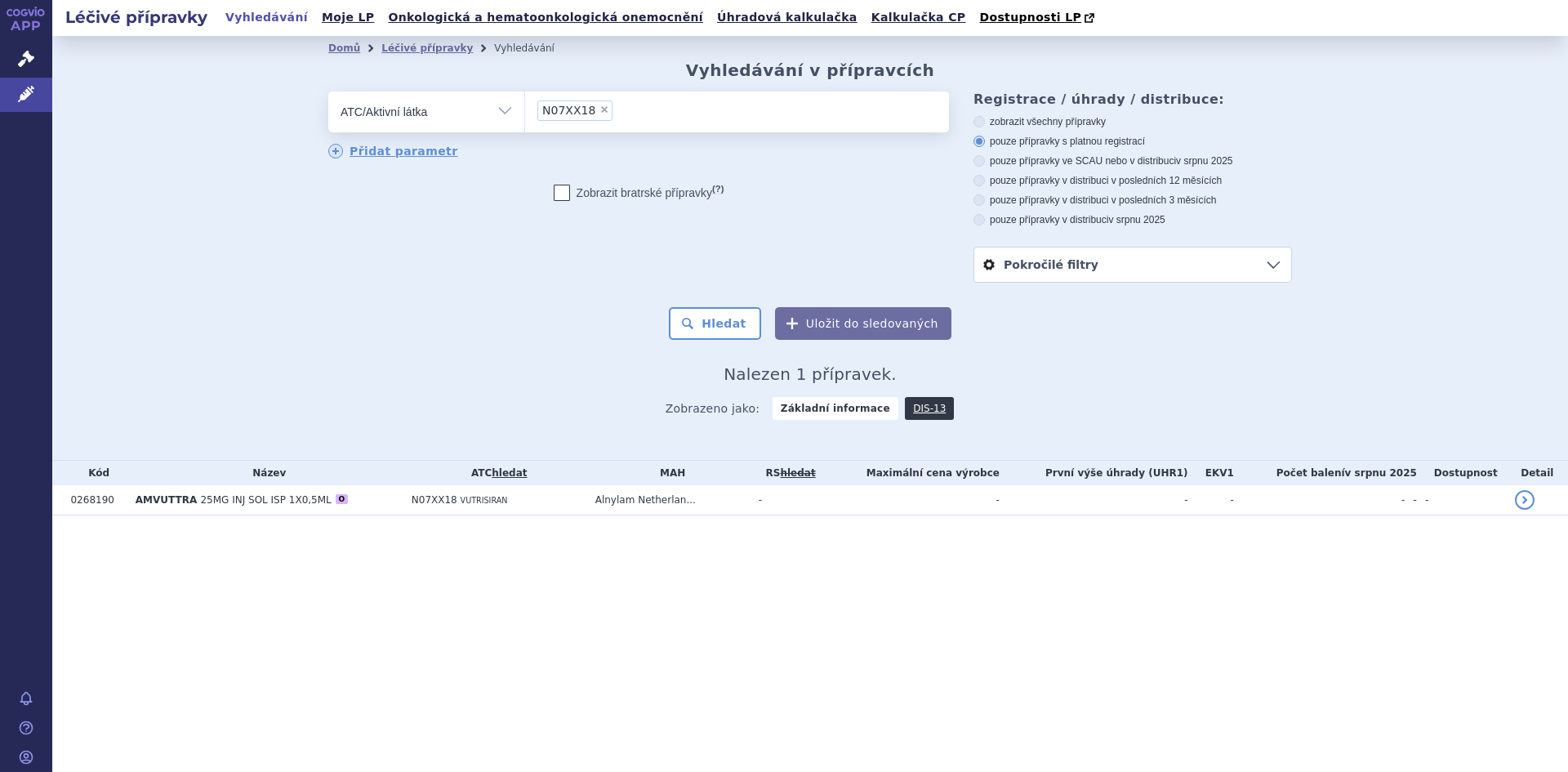
click at [600, 107] on span "×" at bounding box center [605, 110] width 10 height 10
click at [526, 107] on select "N07XX18" at bounding box center [525, 111] width 1 height 41
select select
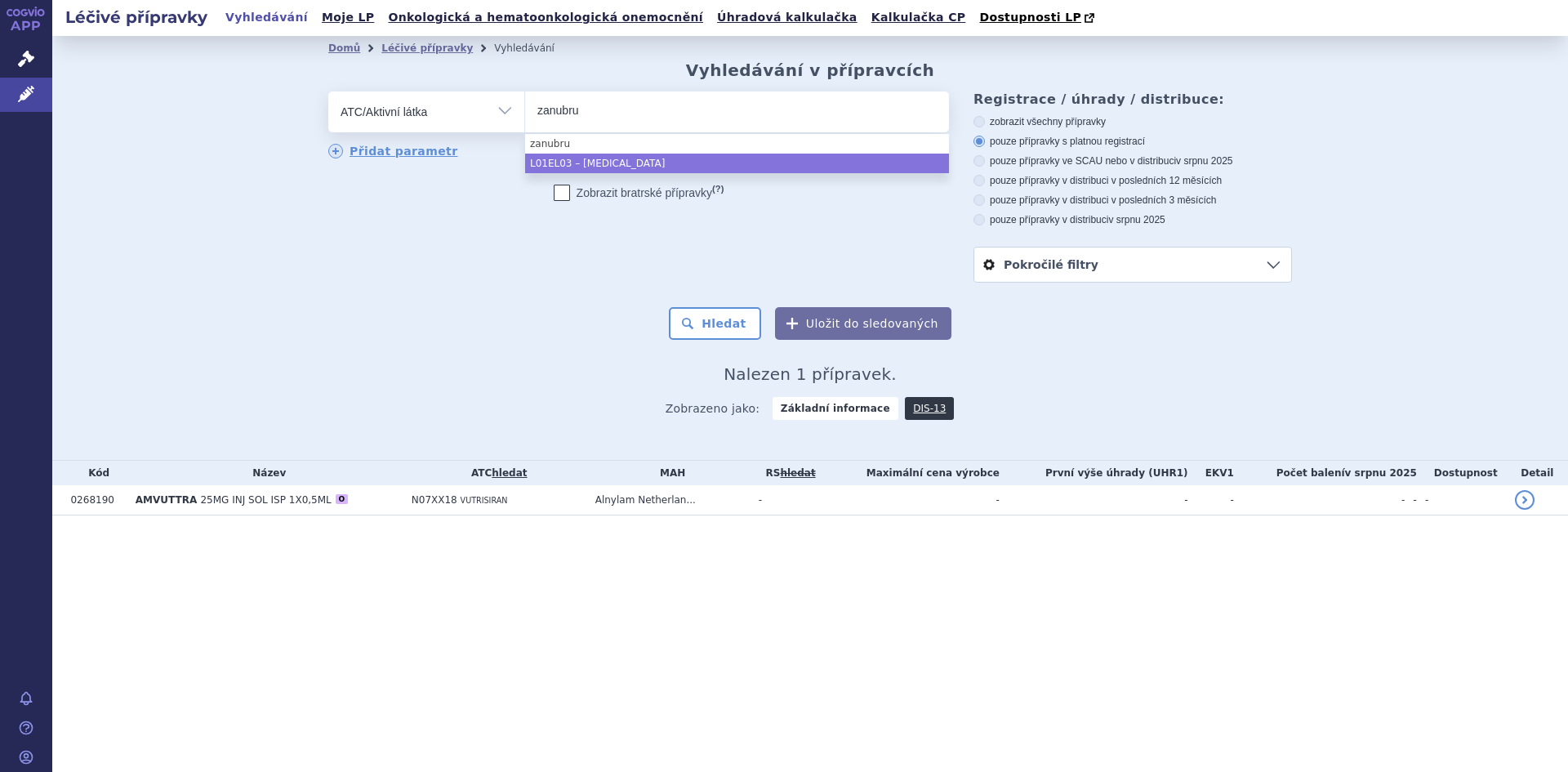
type input "zanubru"
select select "L01EL03"
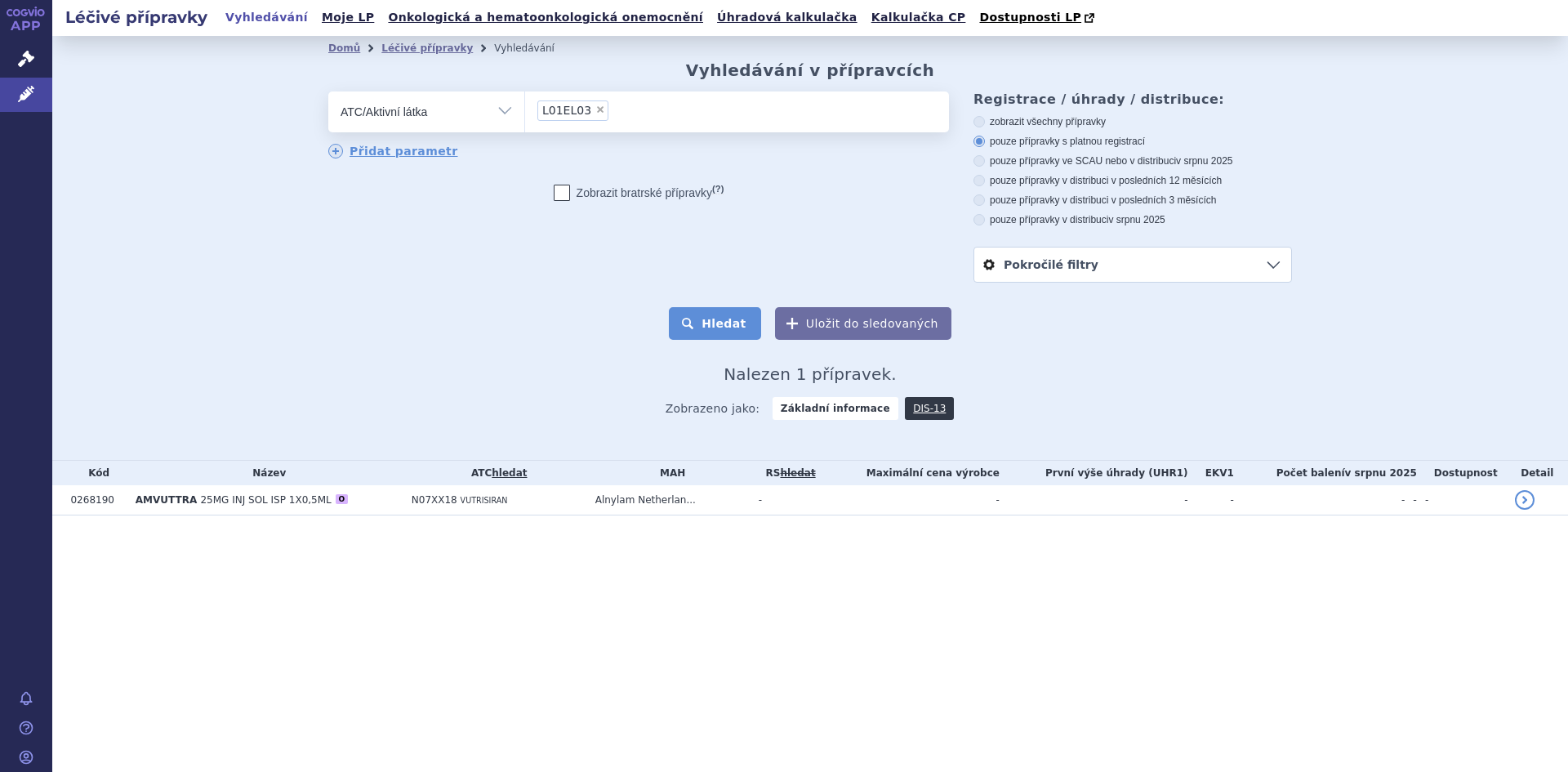
click at [723, 315] on button "Hledat" at bounding box center [715, 324] width 92 height 32
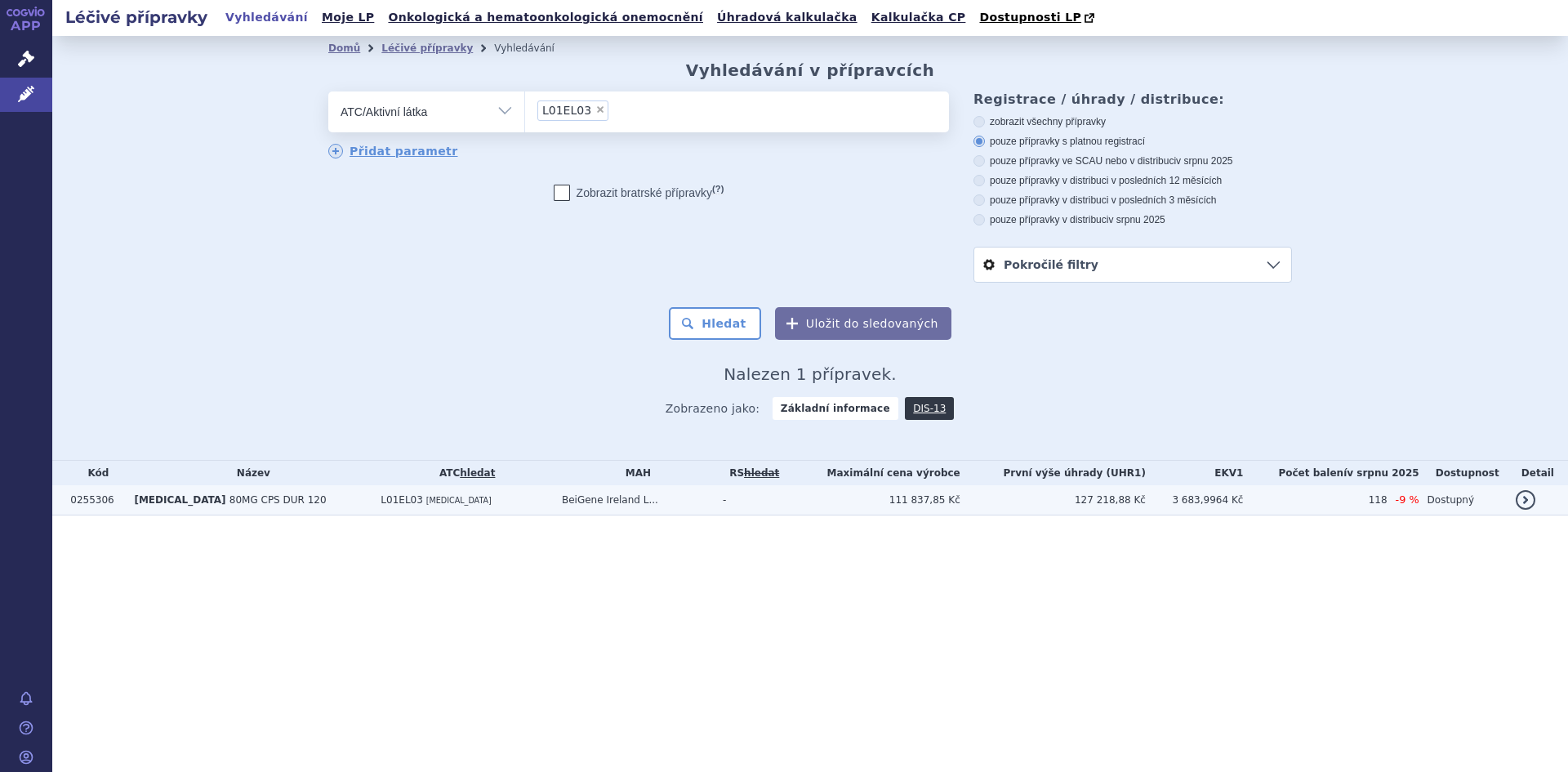
click at [170, 505] on span "[MEDICAL_DATA]" at bounding box center [179, 499] width 91 height 11
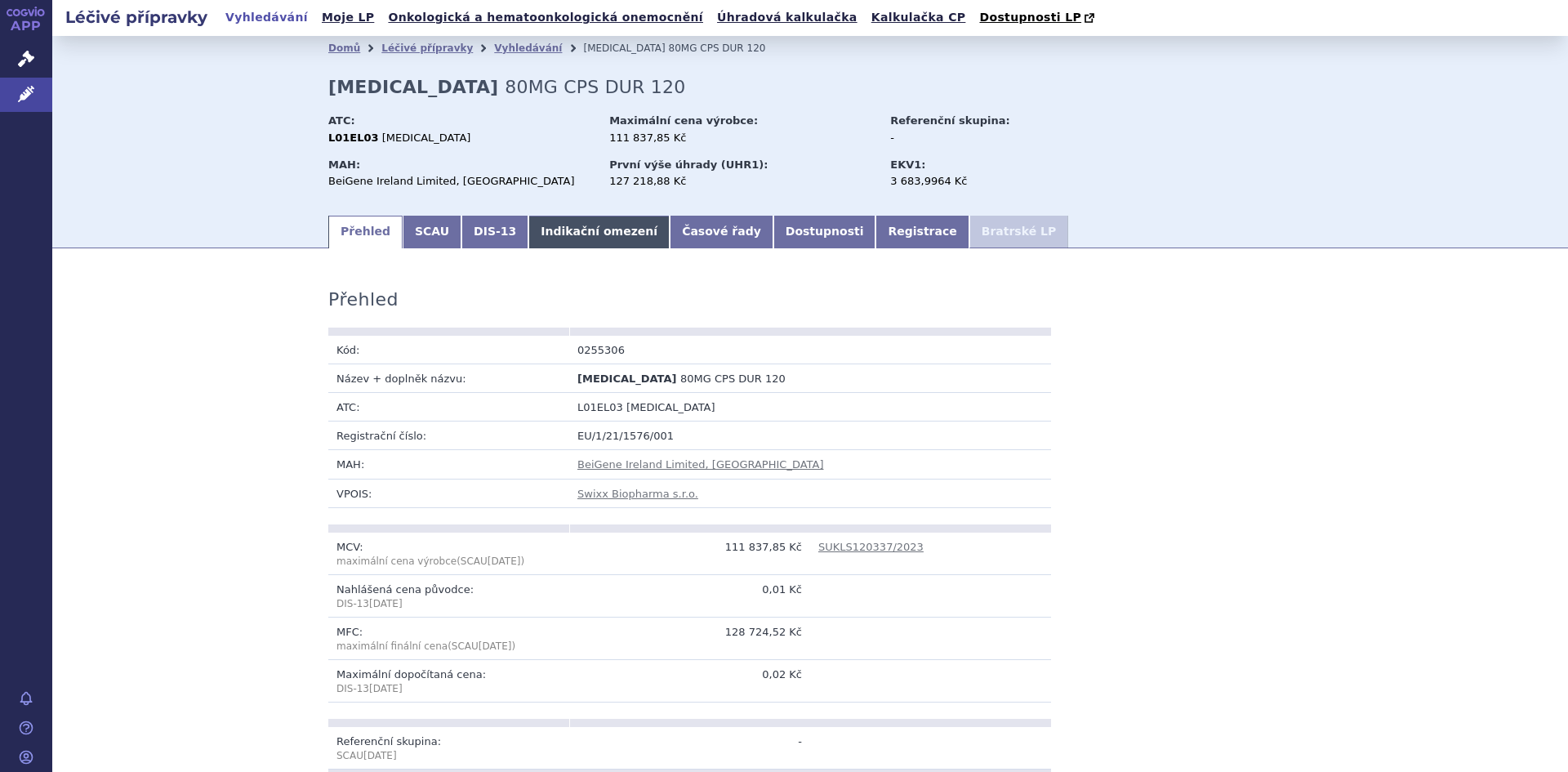
click at [580, 231] on link "Indikační omezení" at bounding box center [599, 232] width 141 height 32
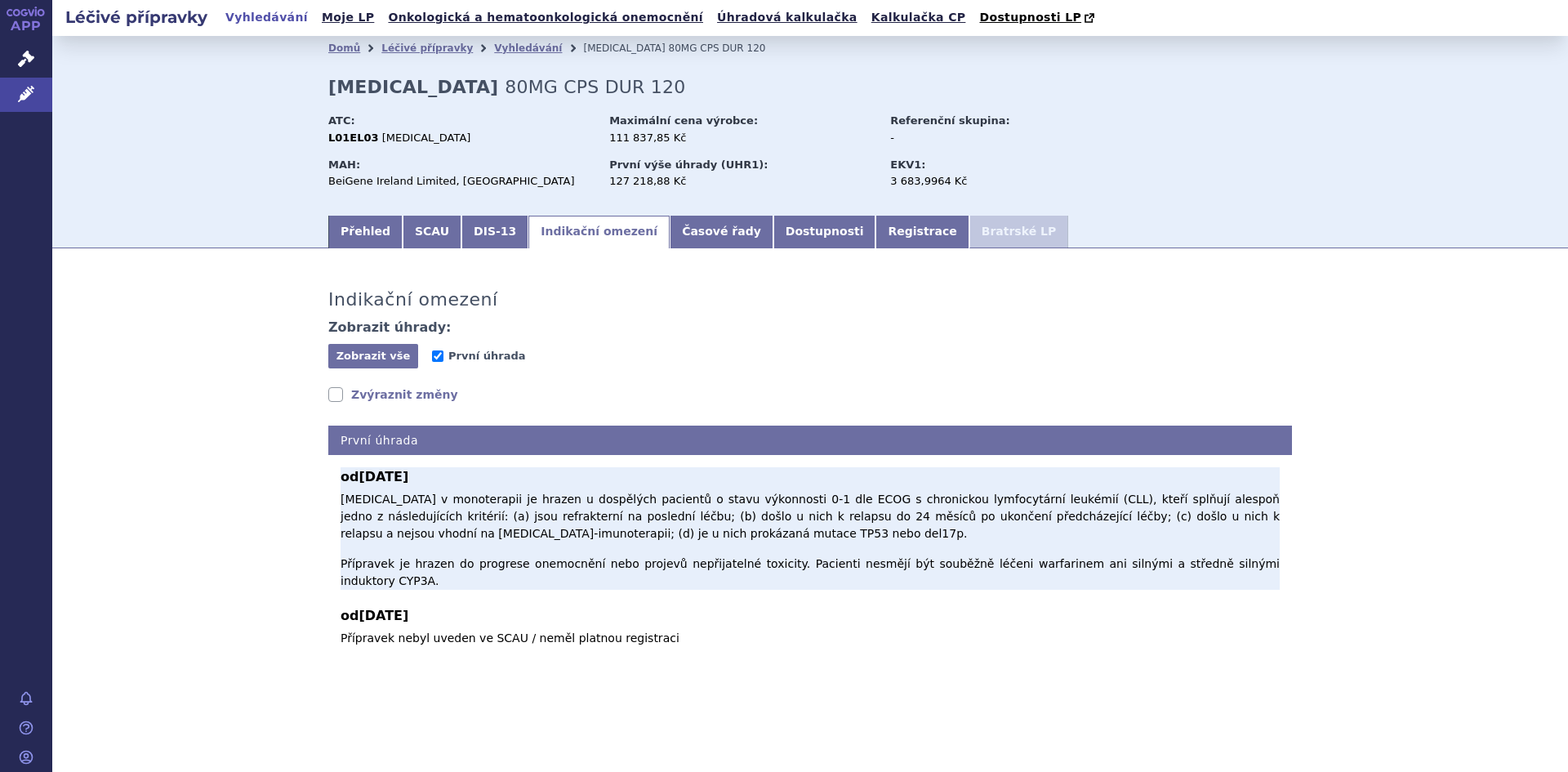
drag, startPoint x: 337, startPoint y: 475, endPoint x: 1251, endPoint y: 553, distance: 917.3
click at [1251, 553] on div "od [DATE] [MEDICAL_DATA] v monoterapii je hrazen u dospělých pacientů o stavu v…" at bounding box center [809, 550] width 963 height 192
copy div "od [DATE] [MEDICAL_DATA] v monoterapii je hrazen u dospělých pacientů o stavu v…"
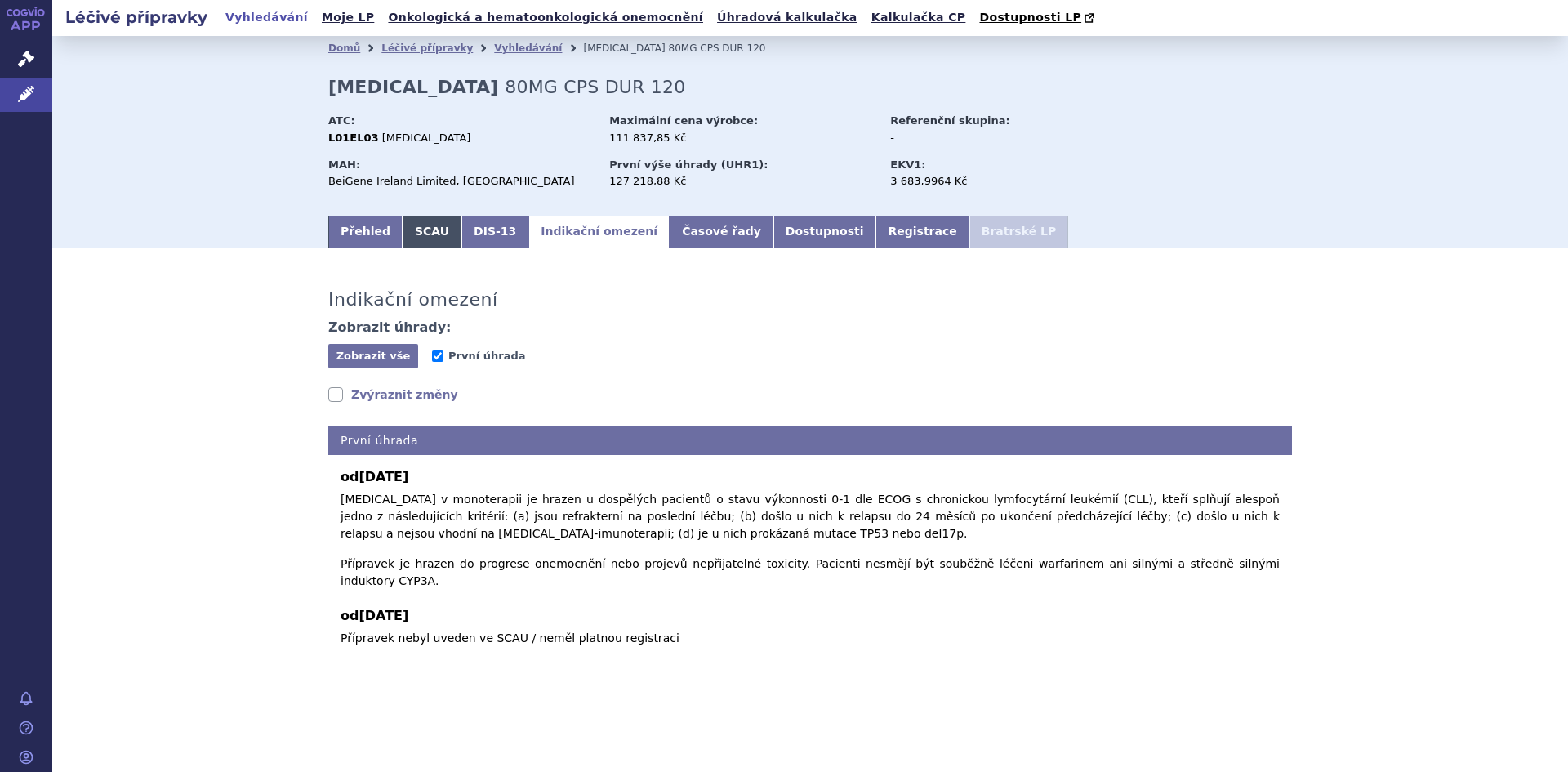
click at [421, 238] on link "SCAU" at bounding box center [432, 232] width 59 height 32
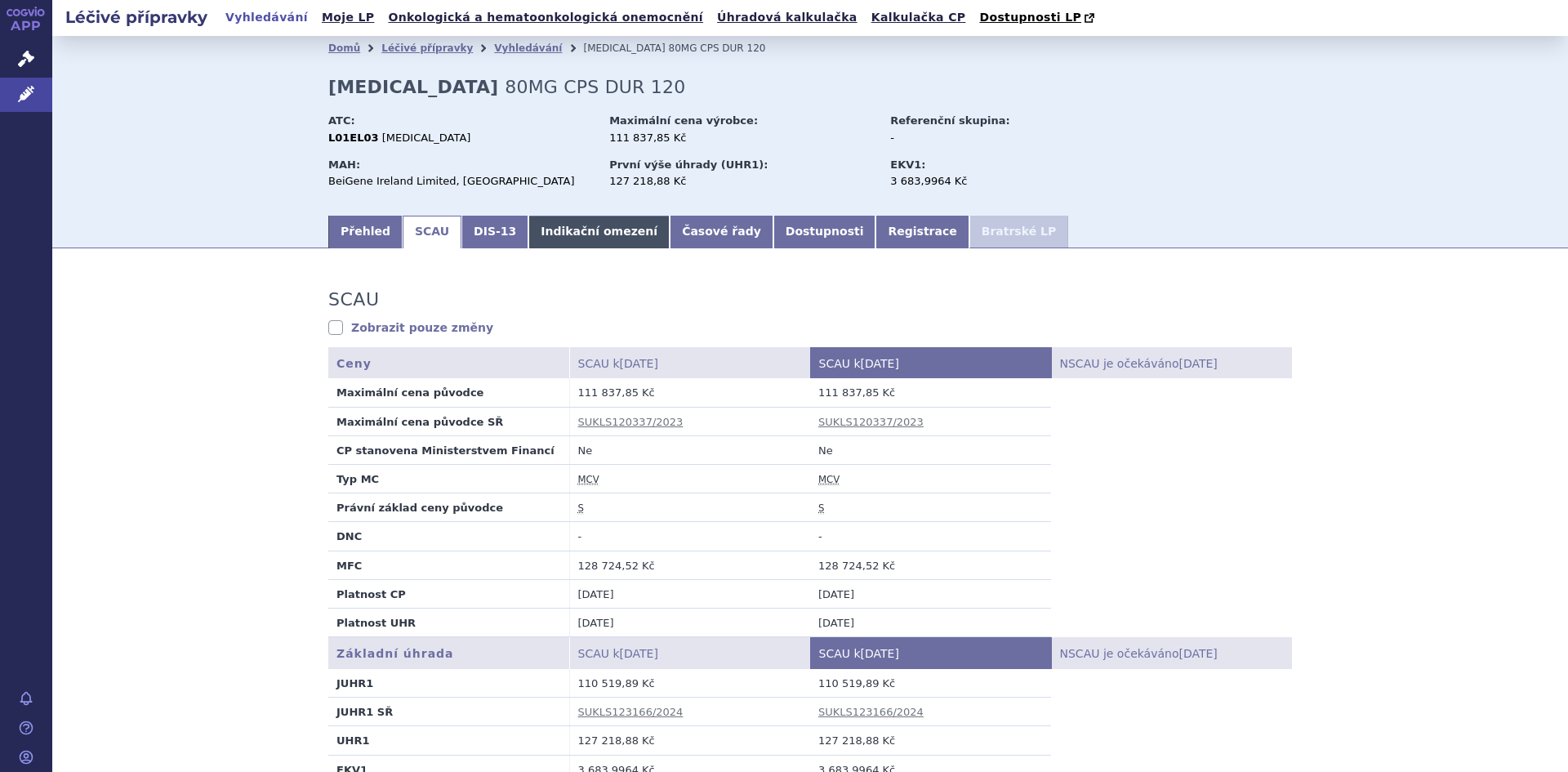
click at [570, 235] on link "Indikační omezení" at bounding box center [599, 232] width 141 height 32
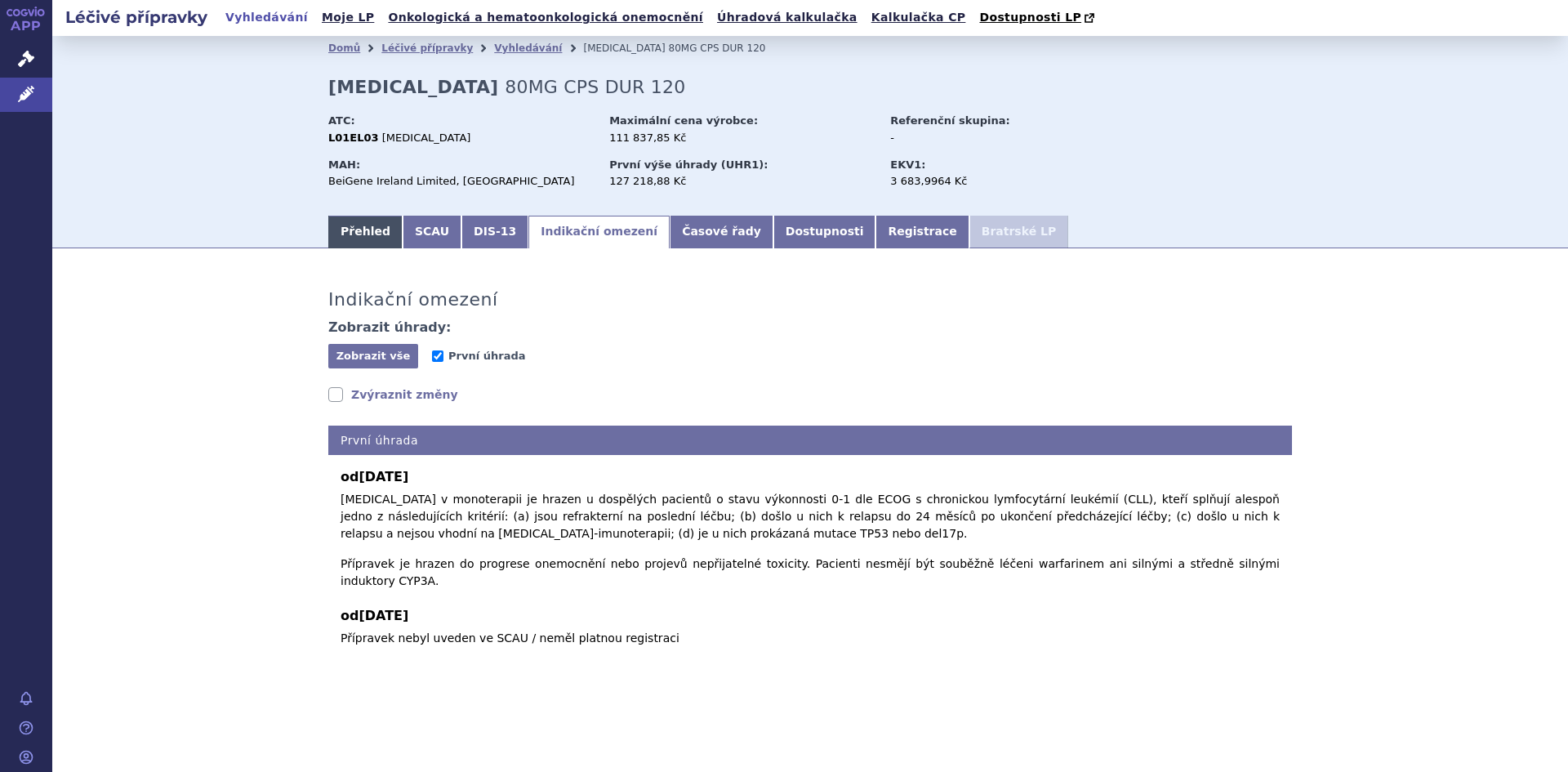
click at [363, 233] on link "Přehled" at bounding box center [365, 232] width 74 height 32
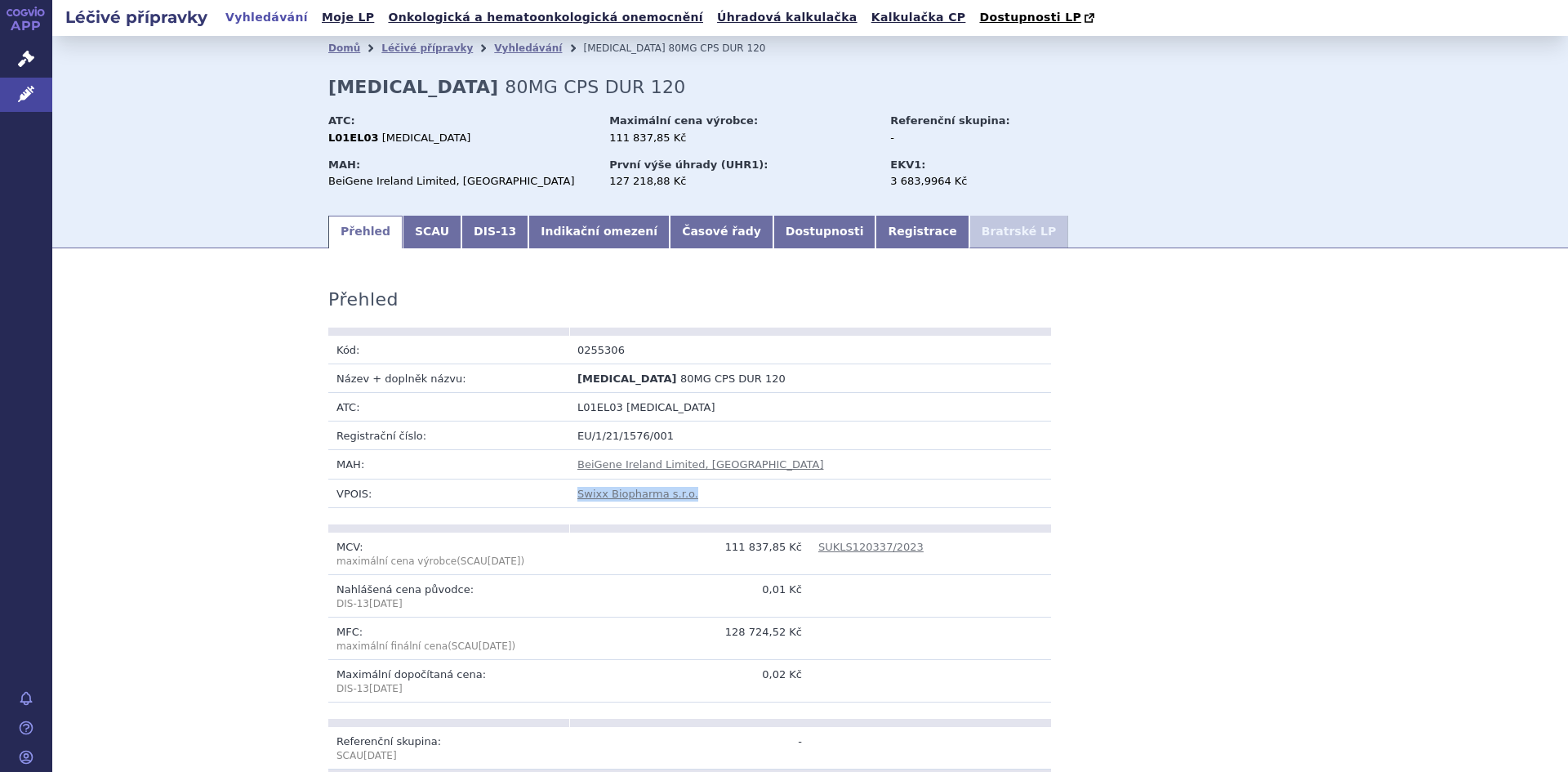
drag, startPoint x: 683, startPoint y: 497, endPoint x: 559, endPoint y: 503, distance: 124.1
click at [559, 503] on tr "VPOIS: Swixx Biopharma s.r.o." at bounding box center [689, 493] width 723 height 29
copy tr "Swixx Biopharma s.r.o."
click at [773, 230] on link "Dostupnosti" at bounding box center [824, 232] width 103 height 32
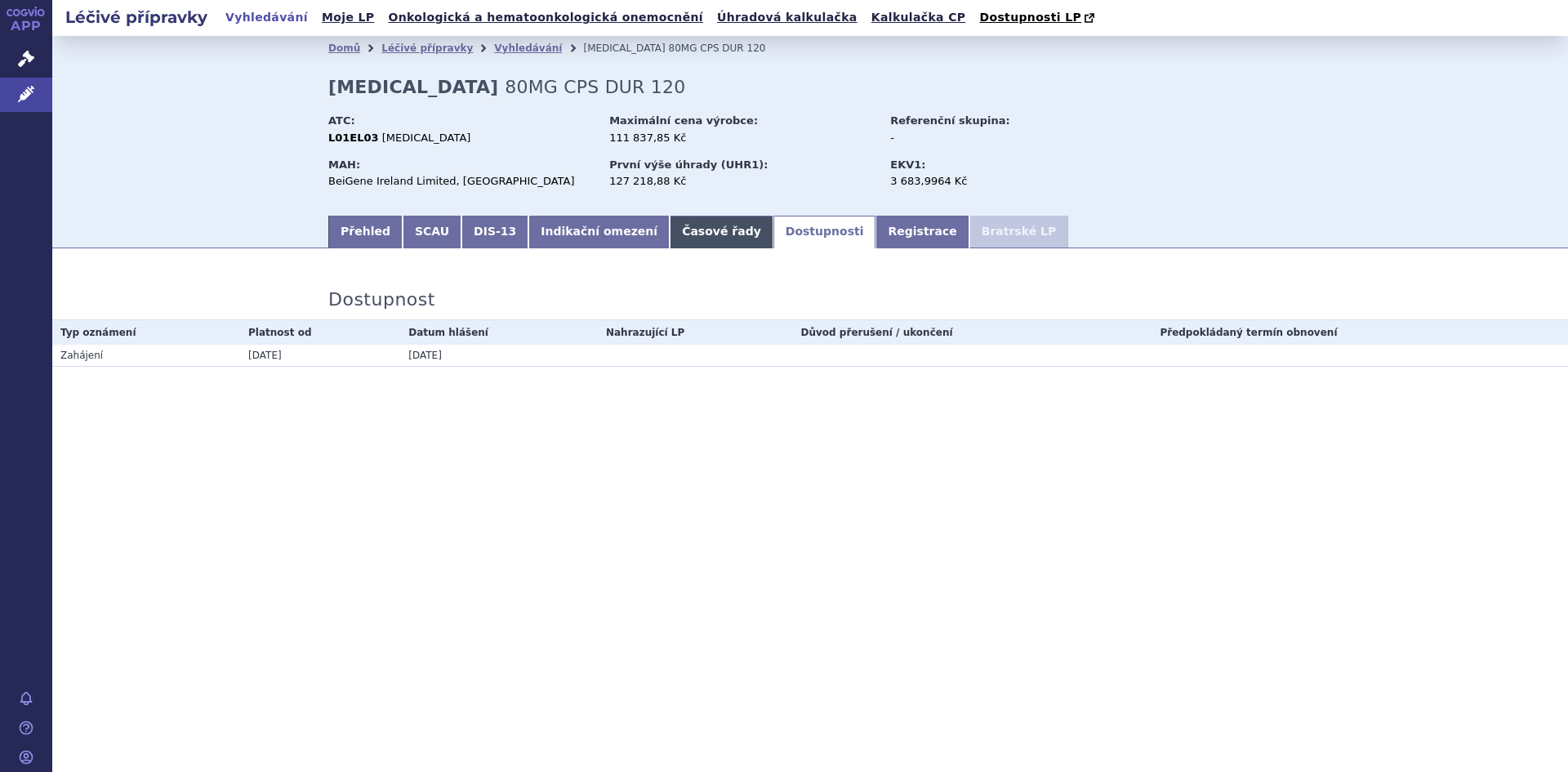
click at [669, 239] on link "Časové řady" at bounding box center [721, 232] width 104 height 32
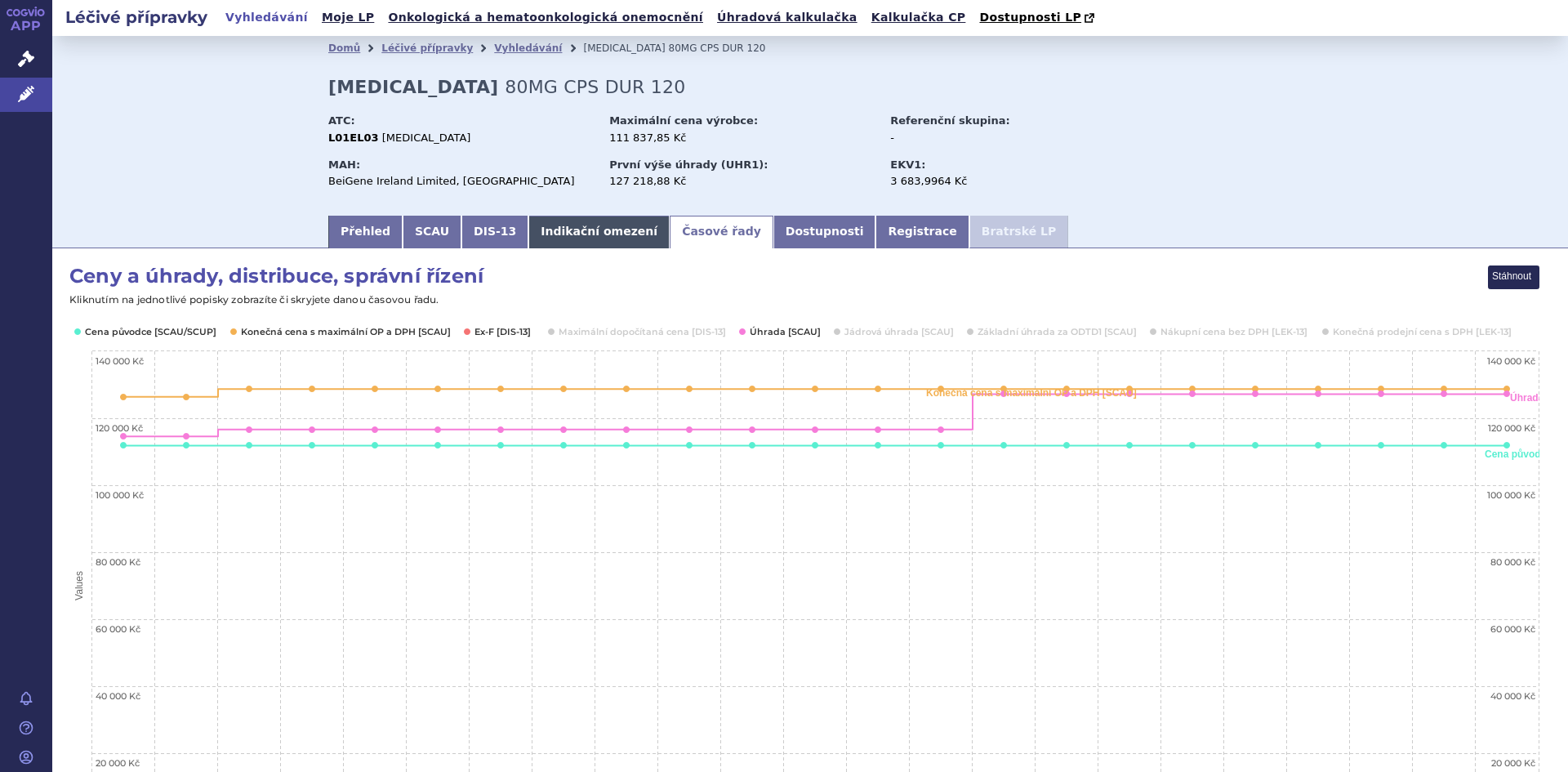
click at [557, 231] on link "Indikační omezení" at bounding box center [599, 232] width 141 height 32
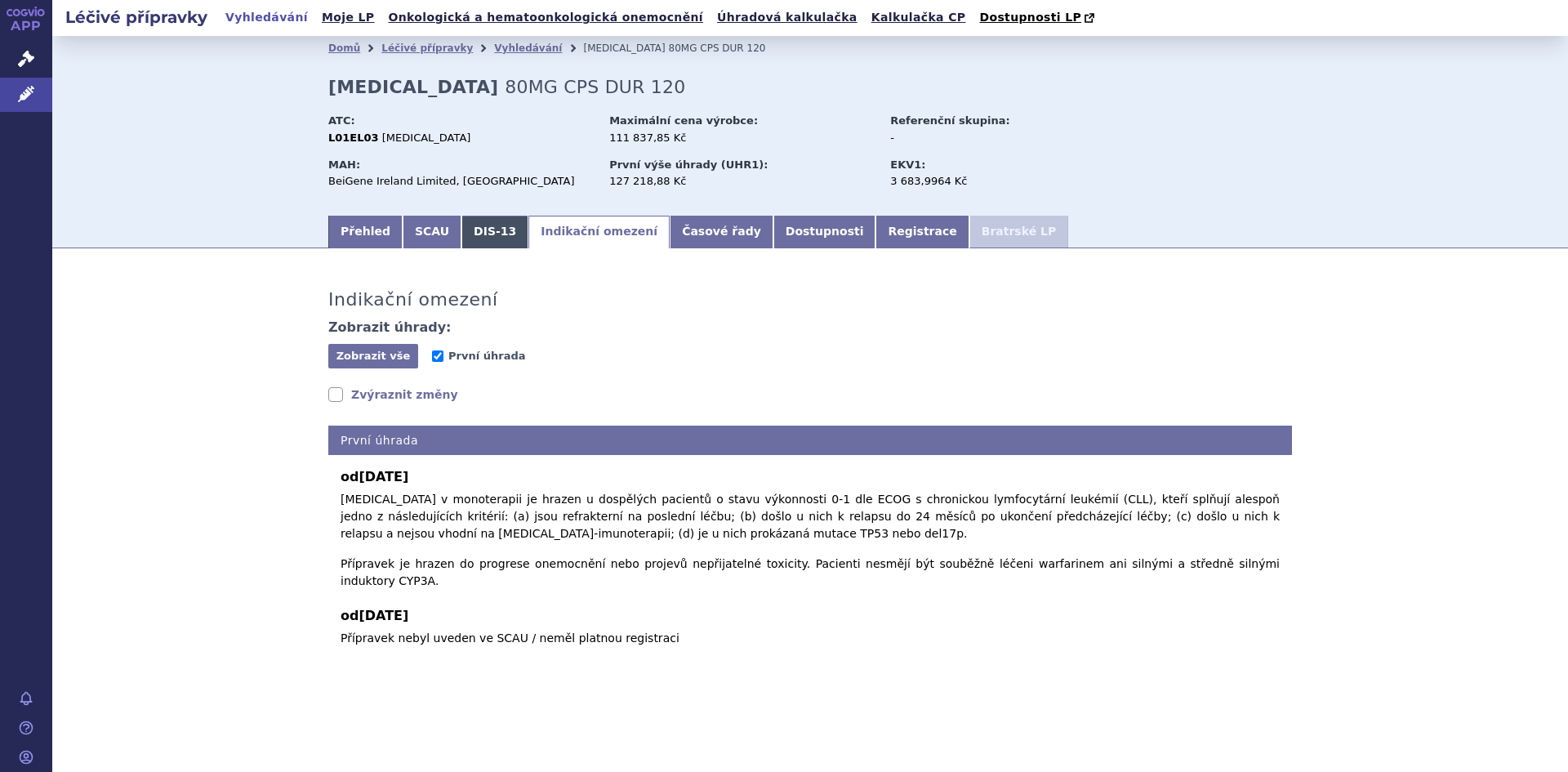
click at [483, 233] on link "DIS-13" at bounding box center [495, 232] width 67 height 32
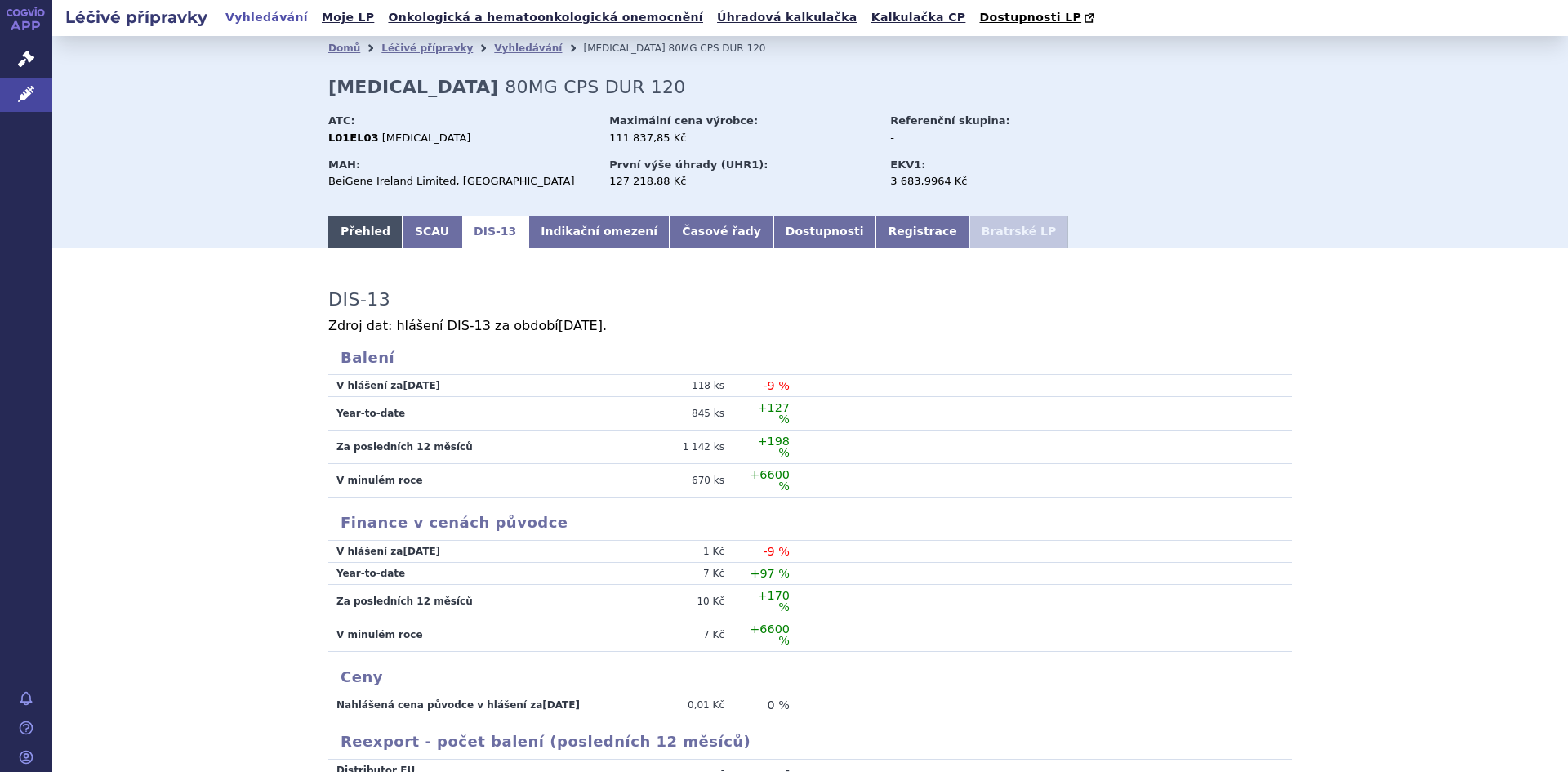
click at [353, 232] on link "Přehled" at bounding box center [365, 232] width 74 height 32
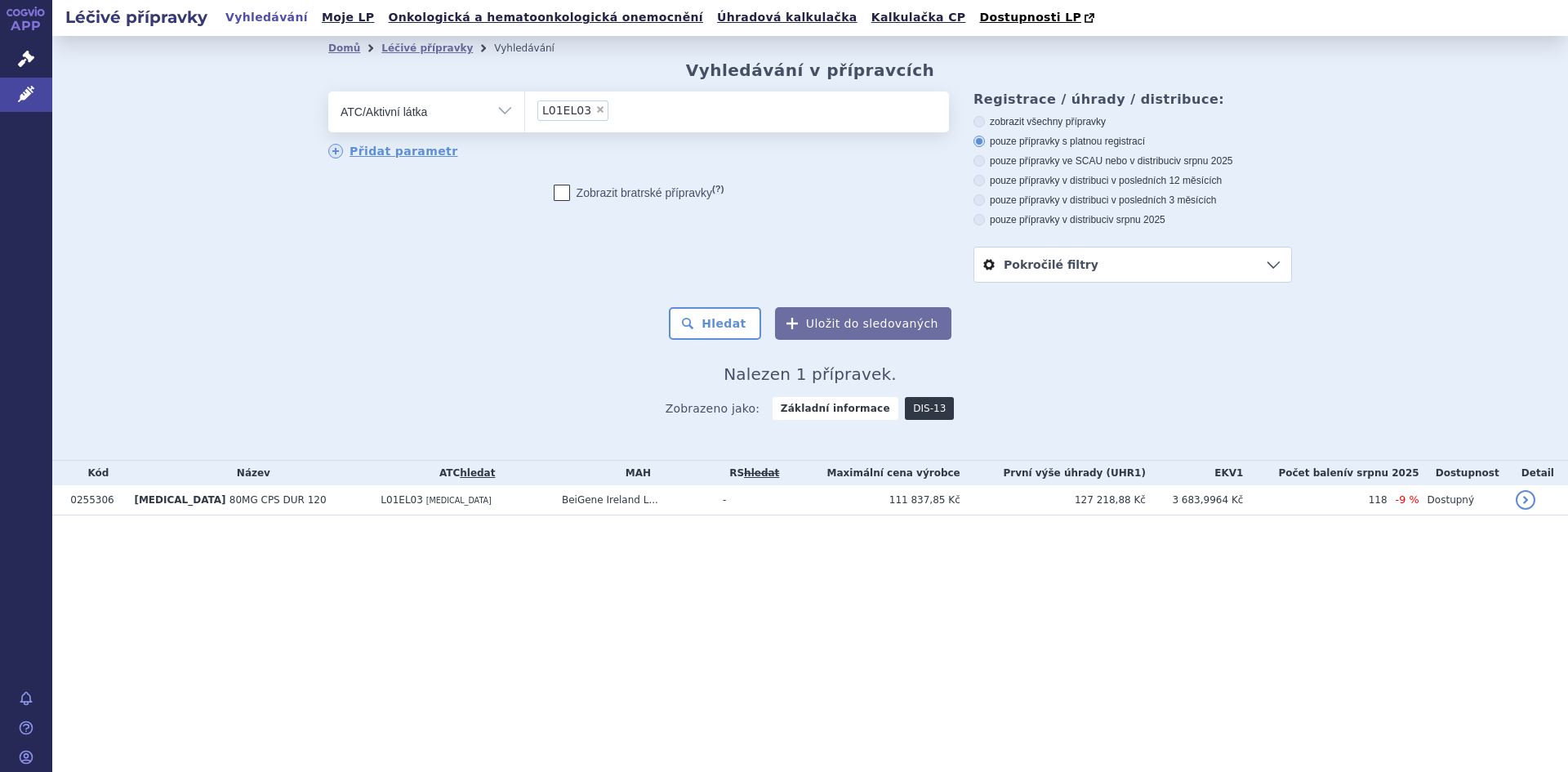
click at [914, 408] on link "DIS-13" at bounding box center [929, 408] width 49 height 23
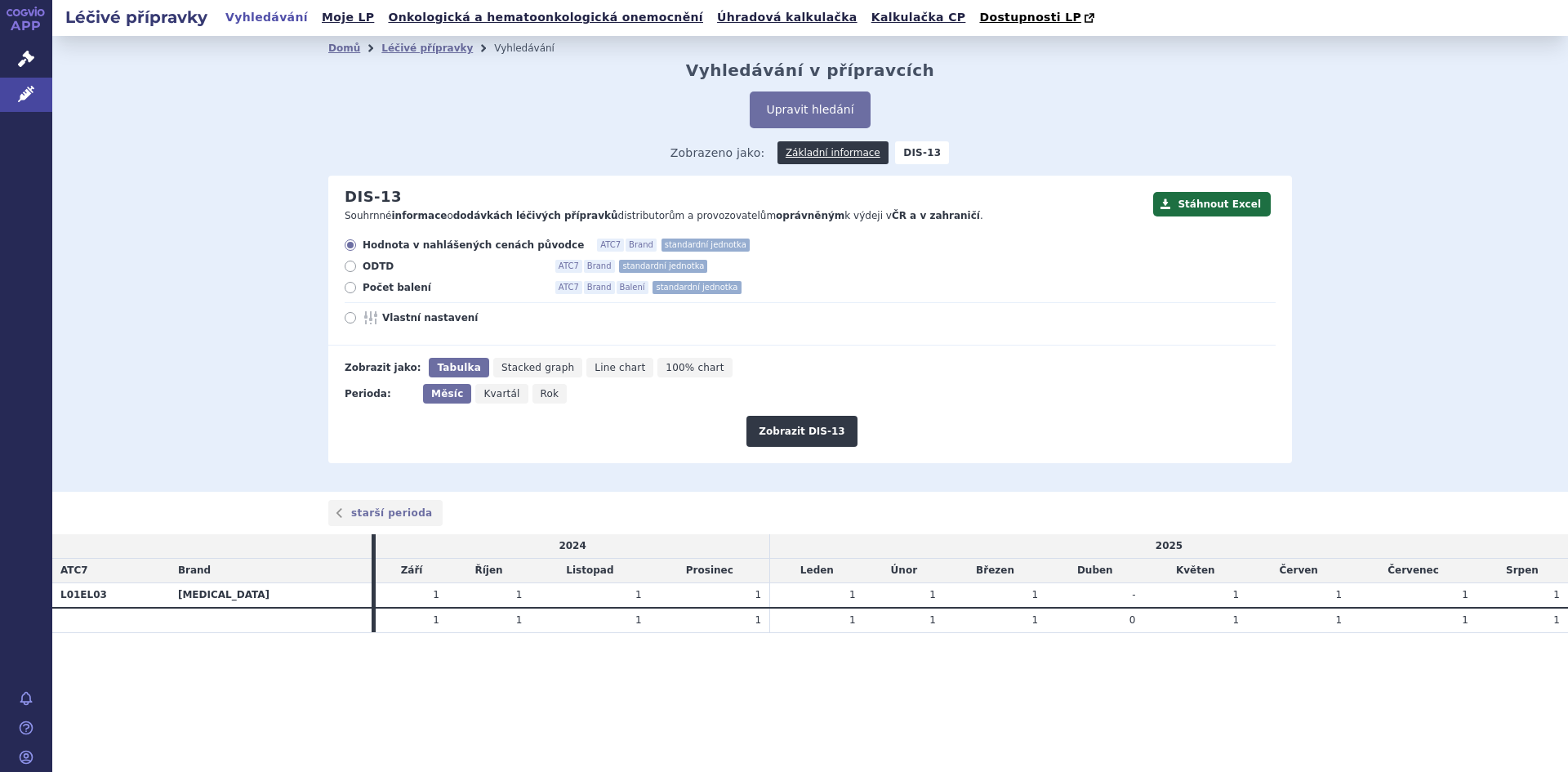
click at [353, 287] on icon at bounding box center [350, 287] width 11 height 11
click at [353, 287] on input "Počet balení ATC7 Brand Balení standardní jednotka" at bounding box center [352, 290] width 10 height 10
radio input "true"
click at [807, 444] on button "Zobrazit DIS-13" at bounding box center [801, 431] width 110 height 31
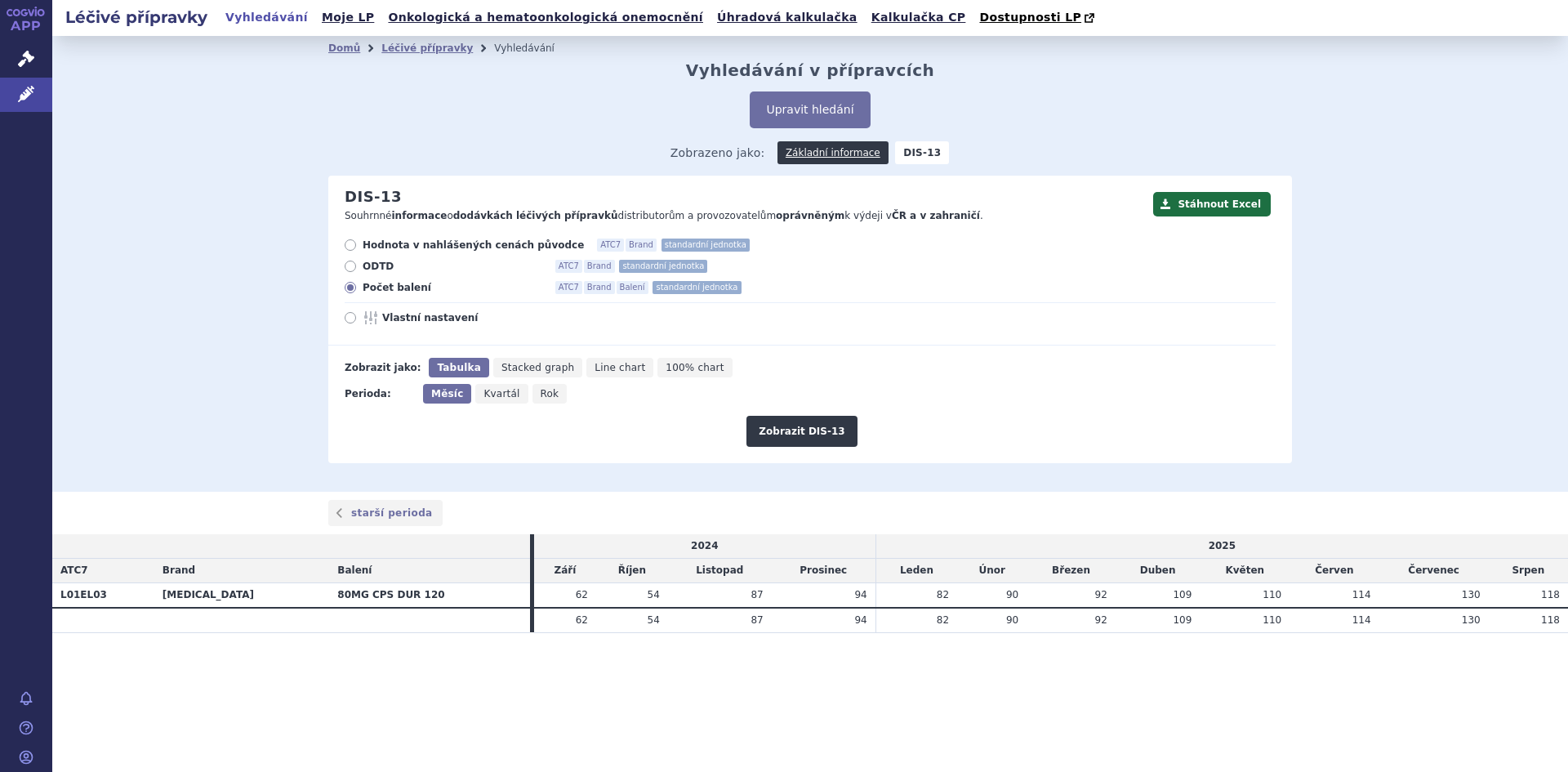
click at [531, 702] on div "Léčivé přípravky Vyhledávání Moje LP Onkologická a hematoonkologická onemocnění…" at bounding box center [810, 386] width 1516 height 772
click at [357, 245] on label "Hodnota v nahlášených cenách původce ATC7 Brand standardní jednotka" at bounding box center [810, 245] width 931 height 13
click at [357, 245] on input "Hodnota v nahlášených cenách původce ATC7 Brand standardní jednotka" at bounding box center [352, 247] width 10 height 10
radio input "true"
click at [807, 436] on button "Zobrazit DIS-13" at bounding box center [801, 431] width 110 height 31
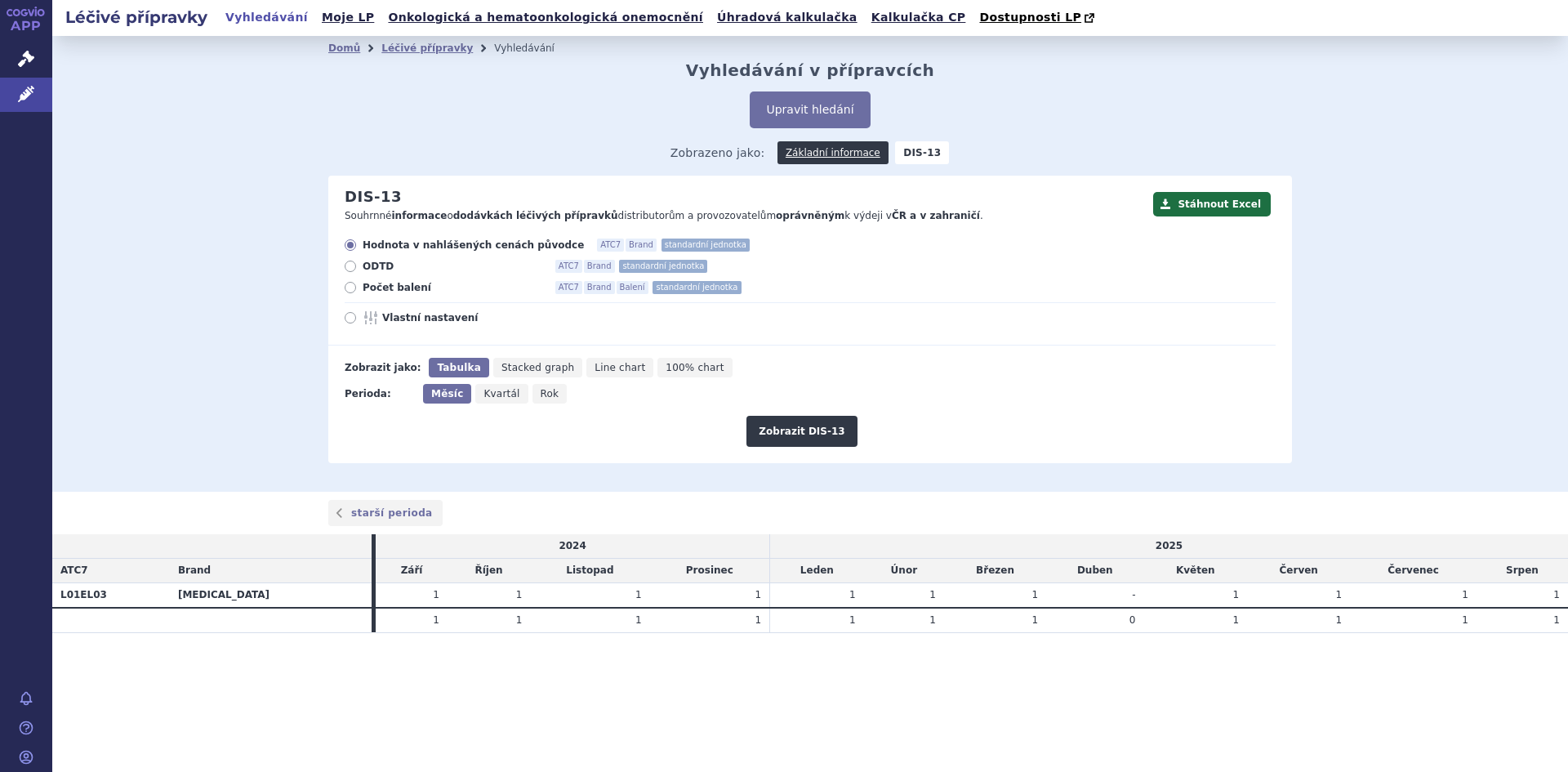
click at [347, 287] on icon at bounding box center [350, 287] width 11 height 11
click at [347, 287] on input "Počet balení ATC7 Brand Balení standardní jednotka" at bounding box center [352, 290] width 10 height 10
radio input "true"
click at [793, 430] on button "Zobrazit DIS-13" at bounding box center [801, 431] width 110 height 31
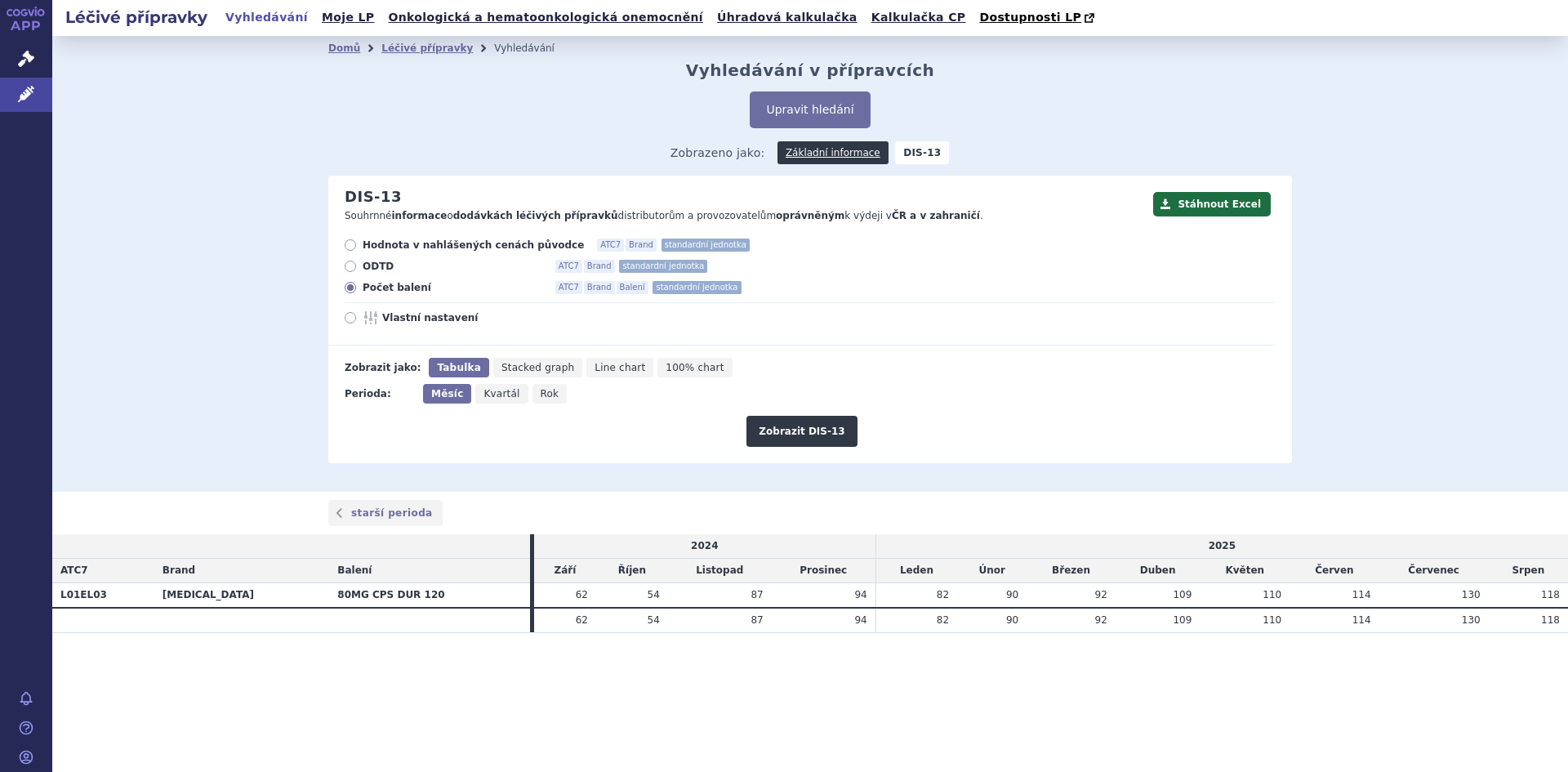
click at [353, 243] on icon at bounding box center [350, 245] width 11 height 11
click at [353, 243] on input "Hodnota v nahlášených cenách původce ATC7 Brand standardní jednotka" at bounding box center [352, 247] width 10 height 10
radio input "true"
click at [541, 393] on span "Rok" at bounding box center [550, 393] width 19 height 11
click at [537, 393] on input "Rok" at bounding box center [537, 389] width 10 height 10
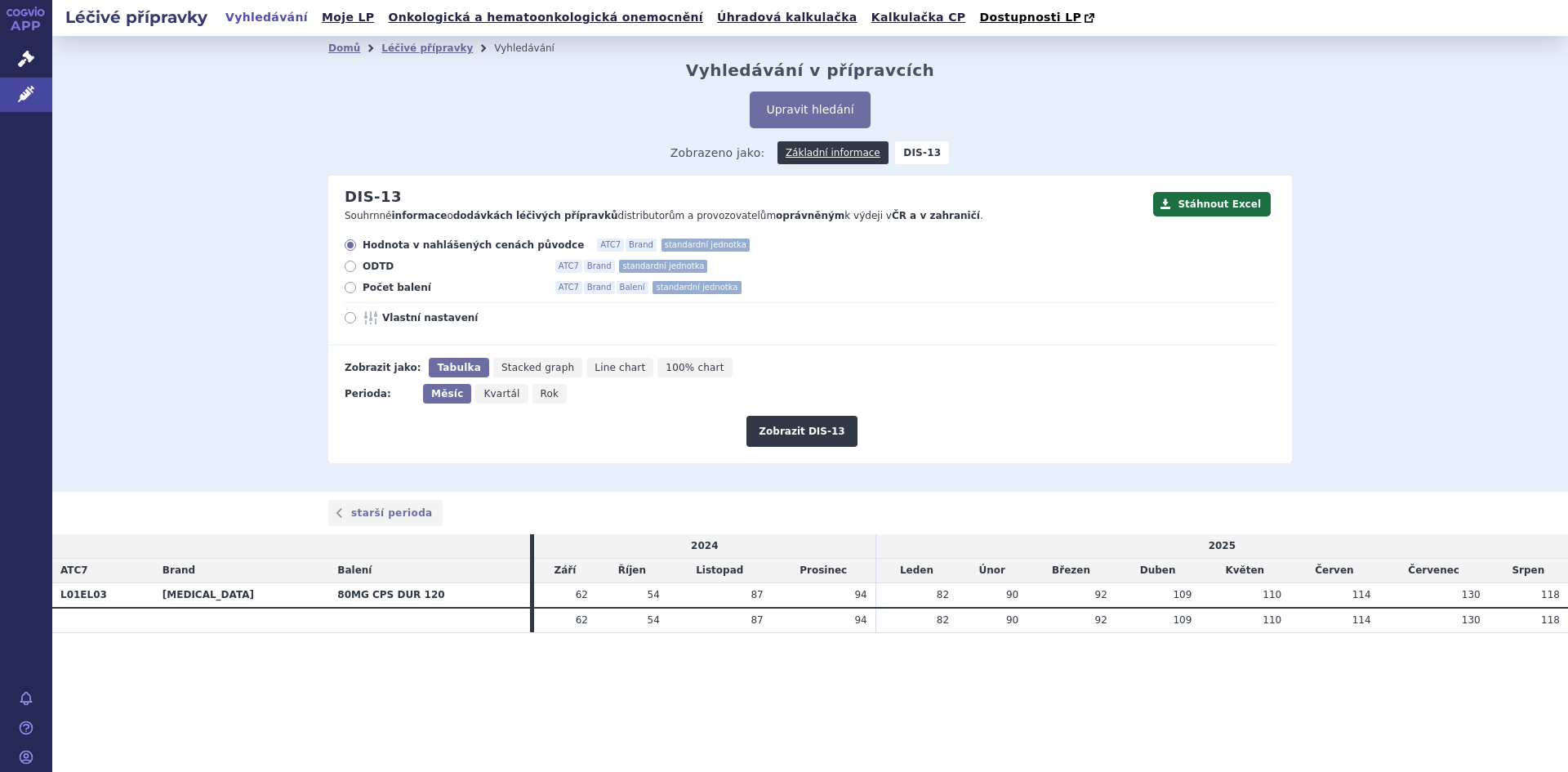
radio input "true"
click at [793, 429] on button "Zobrazit DIS-13" at bounding box center [801, 431] width 110 height 31
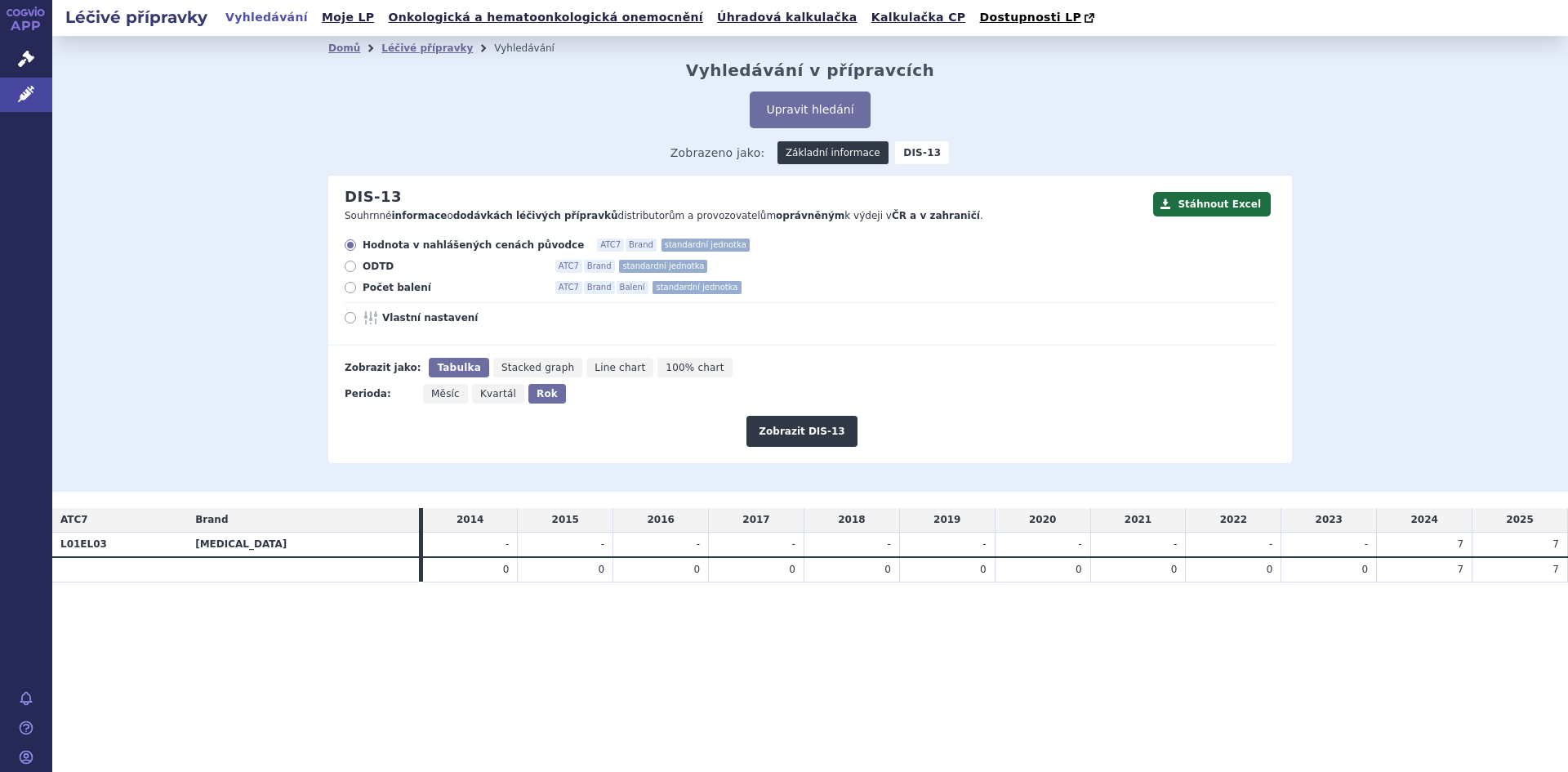
click at [820, 151] on link "Základní informace" at bounding box center [833, 153] width 111 height 23
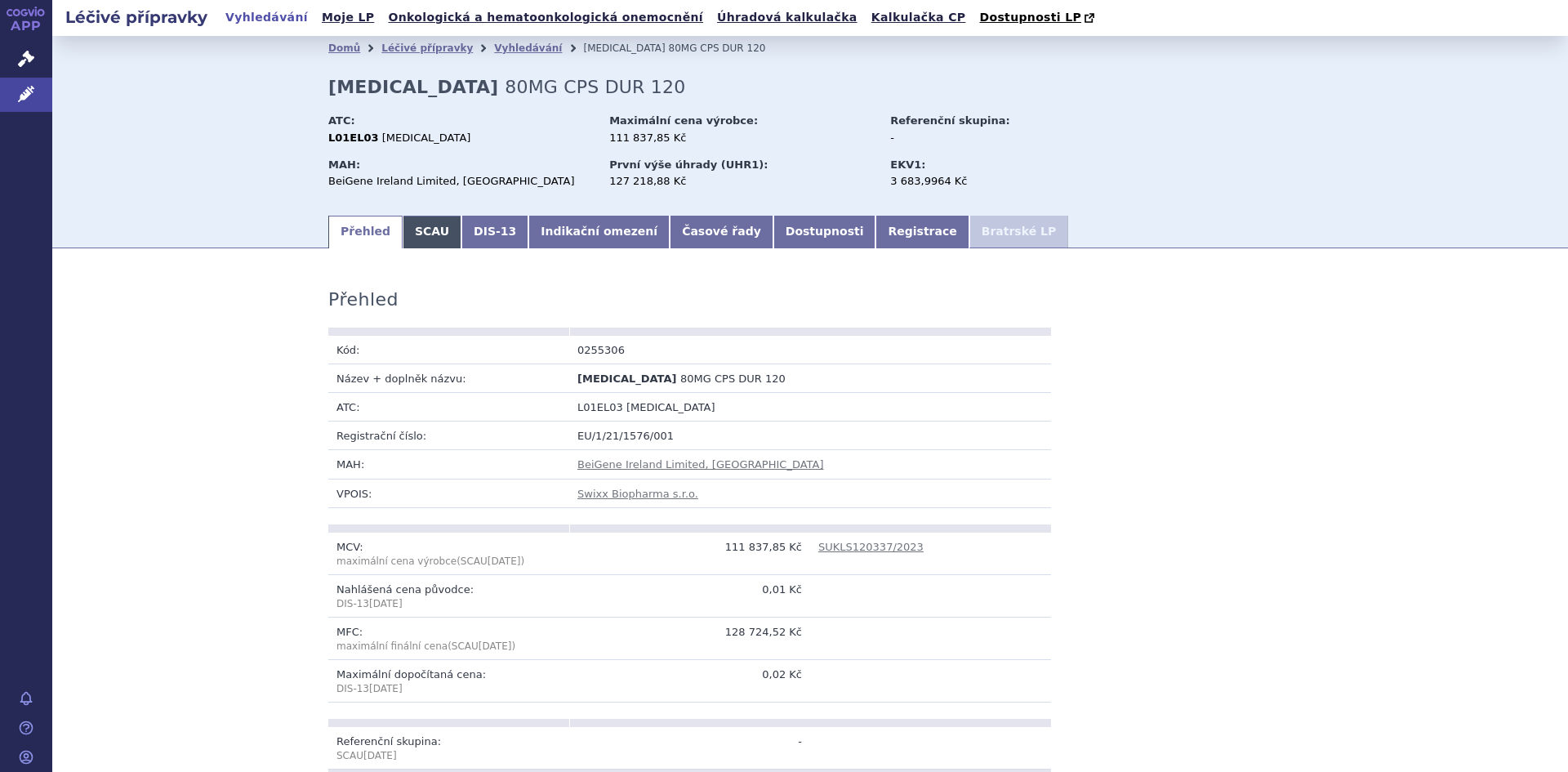
click at [410, 236] on link "SCAU" at bounding box center [432, 232] width 59 height 32
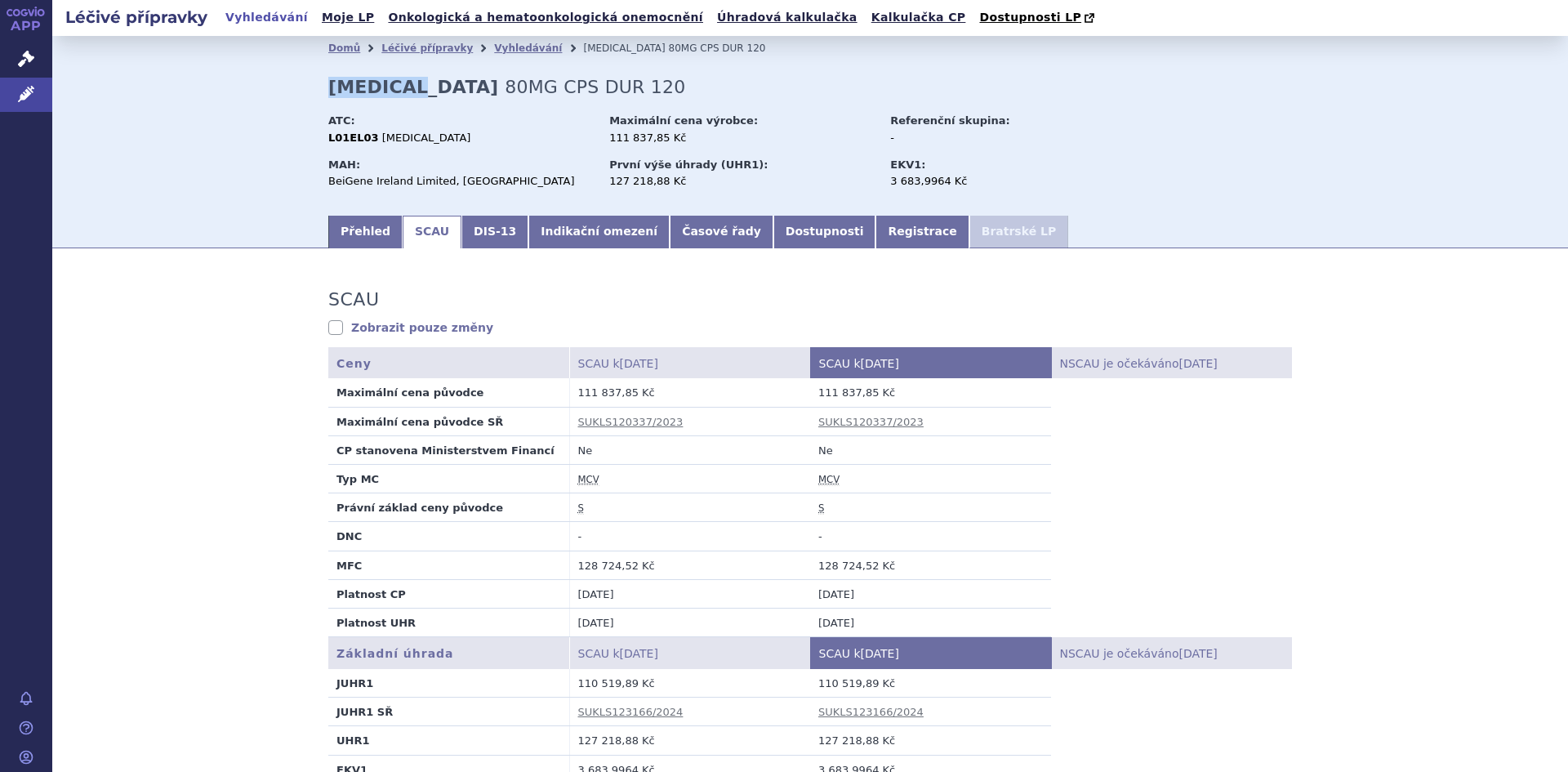
drag, startPoint x: 415, startPoint y: 88, endPoint x: 313, endPoint y: 90, distance: 102.0
click at [313, 90] on div "Domů Léčivé přípravky Vyhledávání [MEDICAL_DATA] 80MG CPS DUR 120 [MEDICAL_DATA…" at bounding box center [810, 136] width 1029 height 153
copy strong "[MEDICAL_DATA]"
